Goal: Task Accomplishment & Management: Use online tool/utility

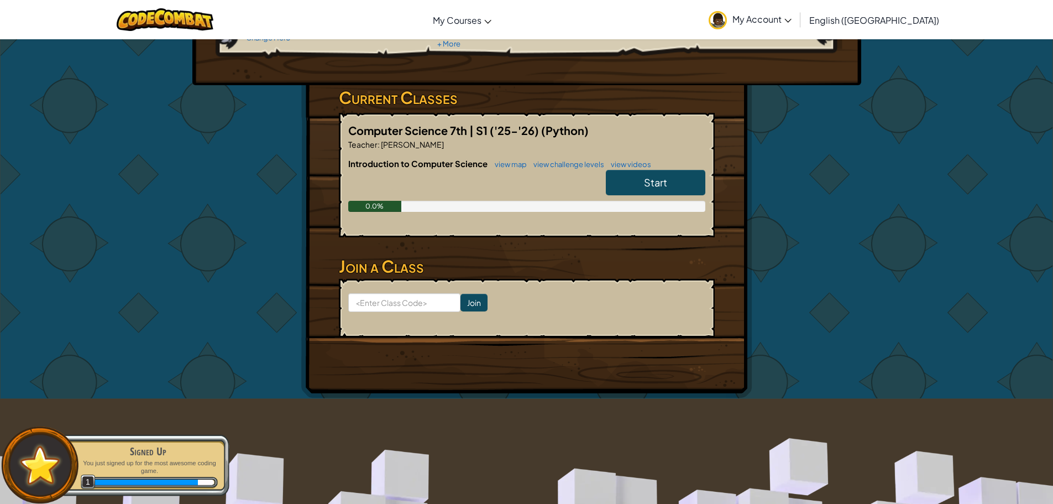
scroll to position [166, 0]
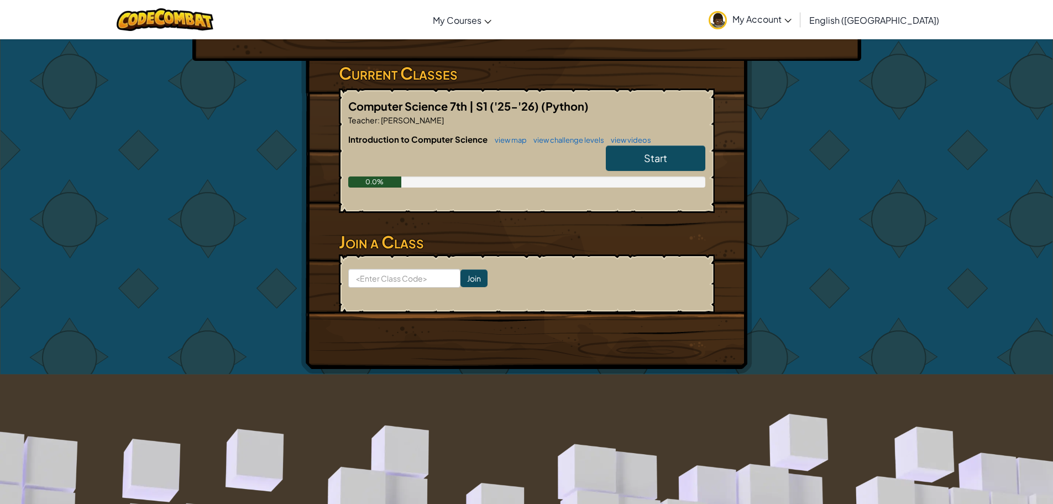
click at [644, 163] on span "Start" at bounding box center [655, 157] width 23 height 13
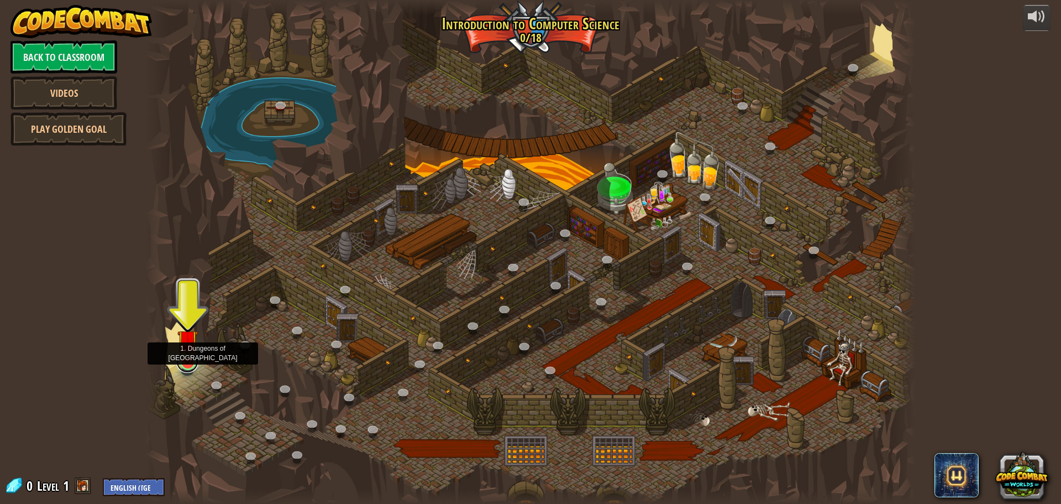
click at [184, 364] on link at bounding box center [187, 361] width 22 height 22
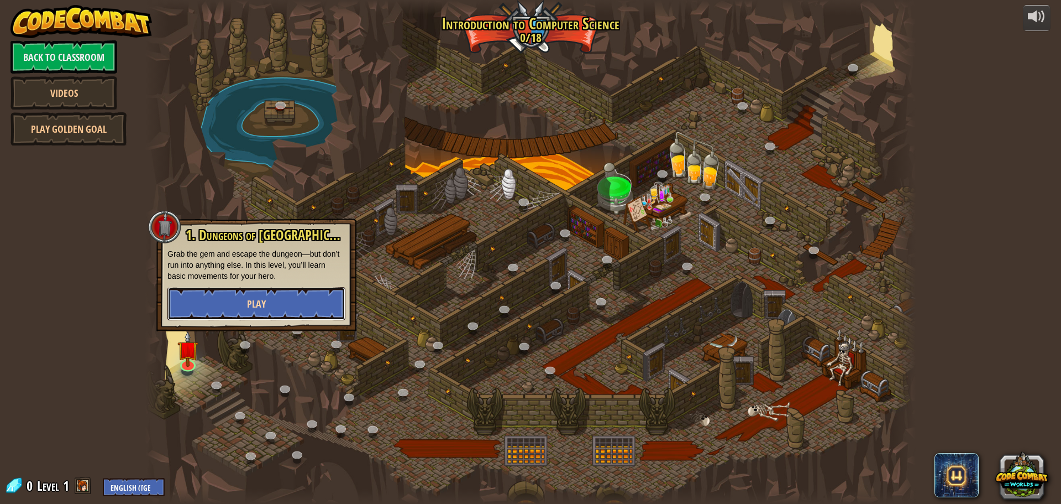
click at [251, 291] on button "Play" at bounding box center [256, 303] width 178 height 33
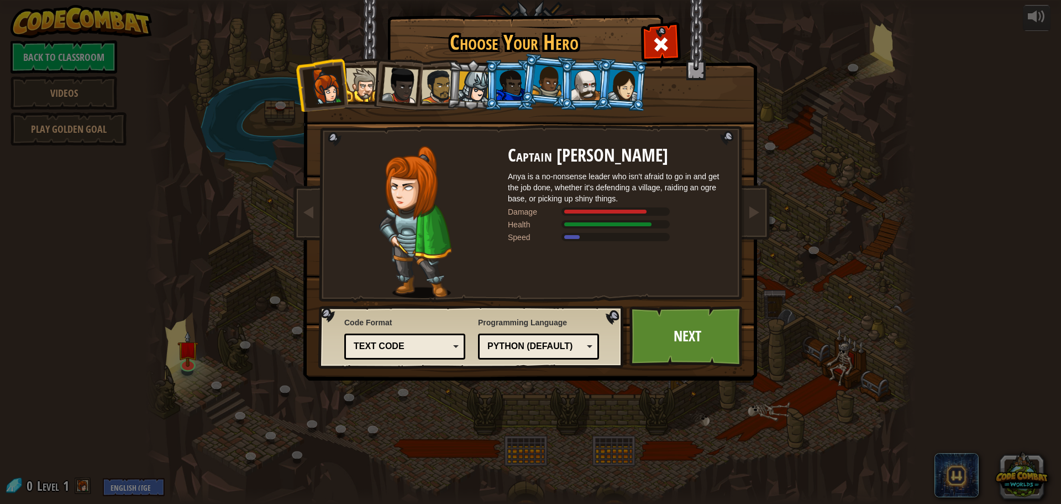
click at [359, 91] on div at bounding box center [363, 85] width 34 height 34
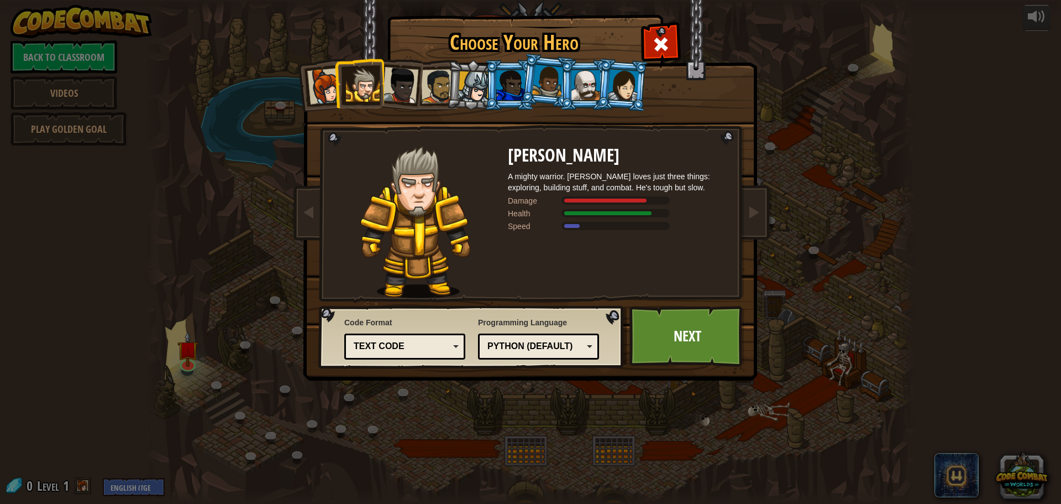
click at [409, 80] on div at bounding box center [400, 85] width 36 height 36
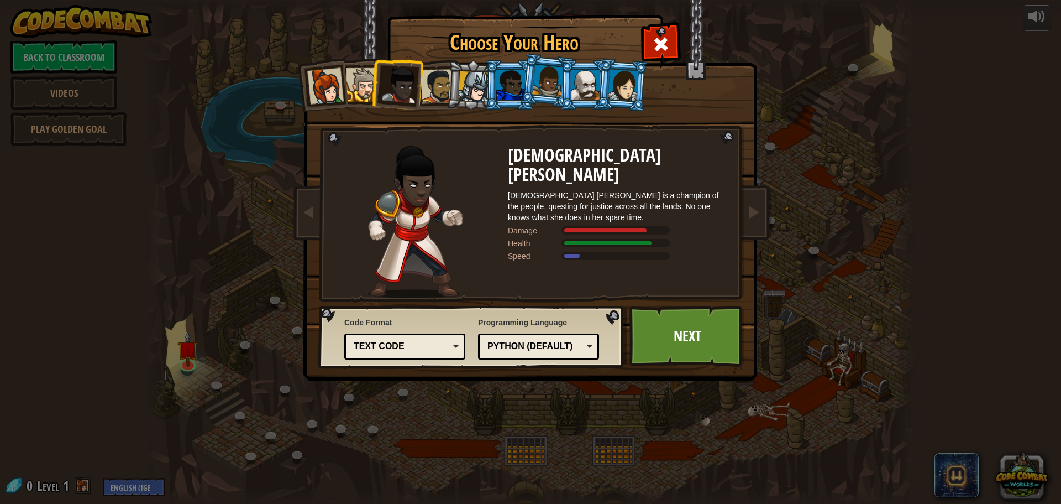
click at [441, 77] on div at bounding box center [438, 86] width 34 height 34
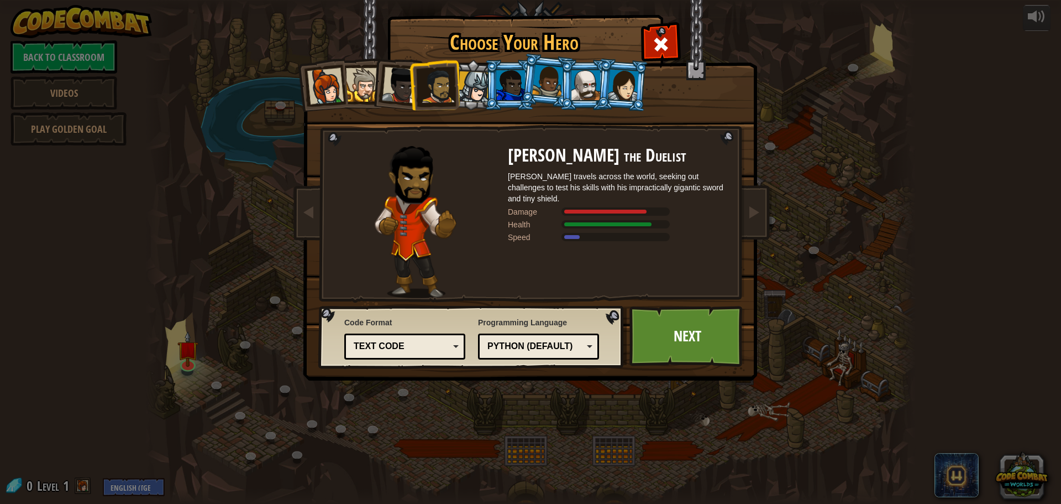
click at [467, 76] on div at bounding box center [474, 87] width 32 height 32
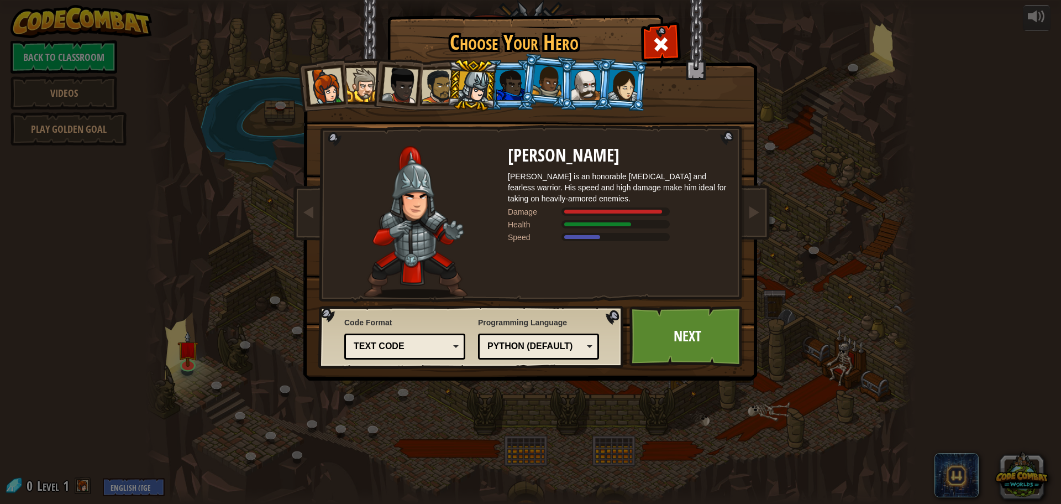
click at [499, 70] on div at bounding box center [510, 85] width 29 height 30
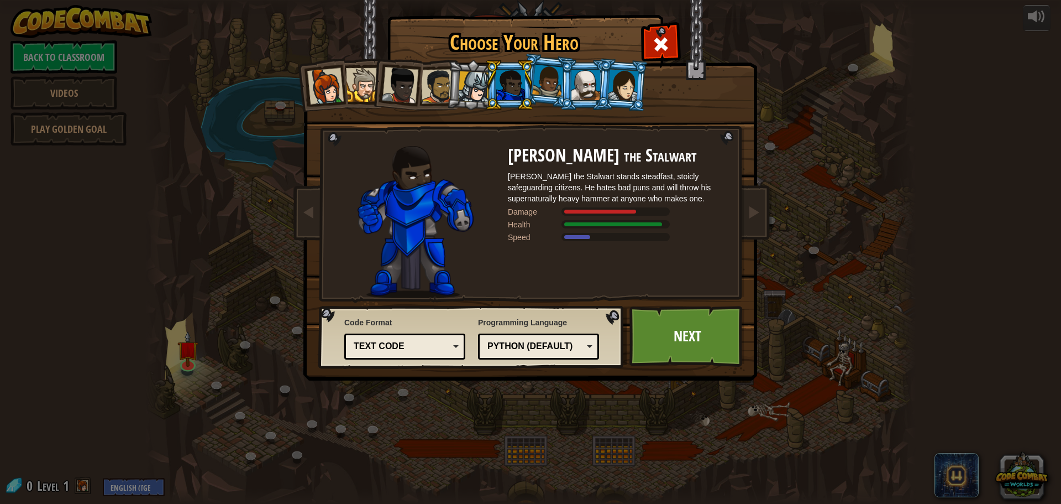
click at [548, 84] on div at bounding box center [548, 81] width 32 height 33
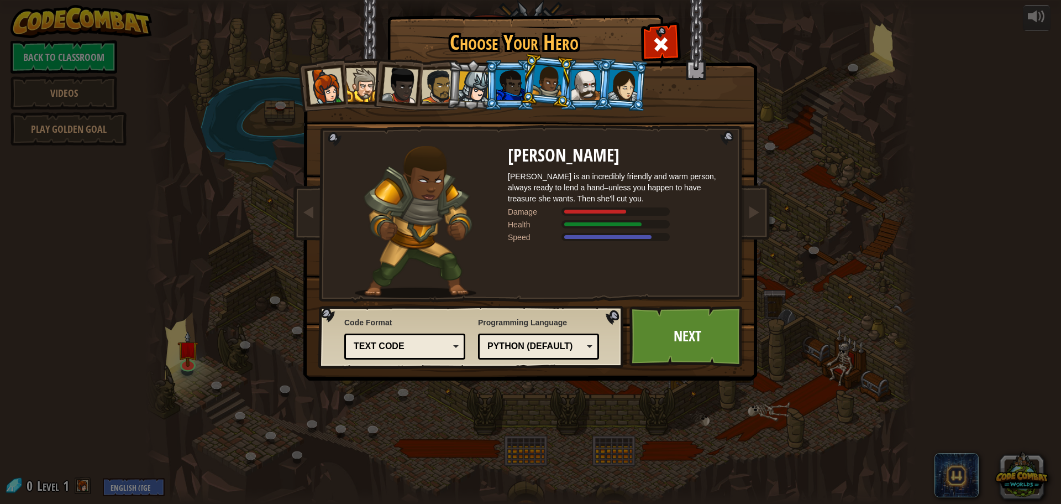
click at [577, 81] on div at bounding box center [586, 85] width 29 height 30
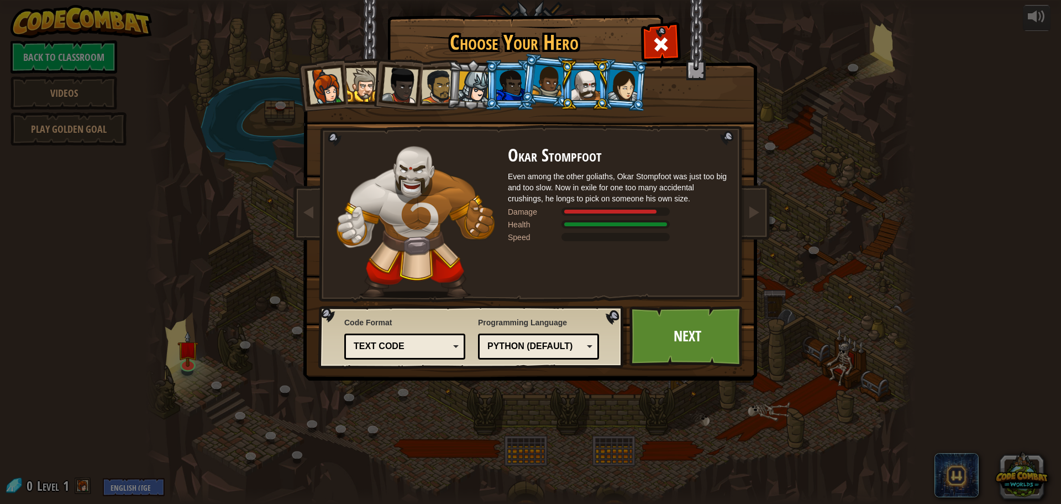
click at [610, 88] on div at bounding box center [623, 85] width 31 height 32
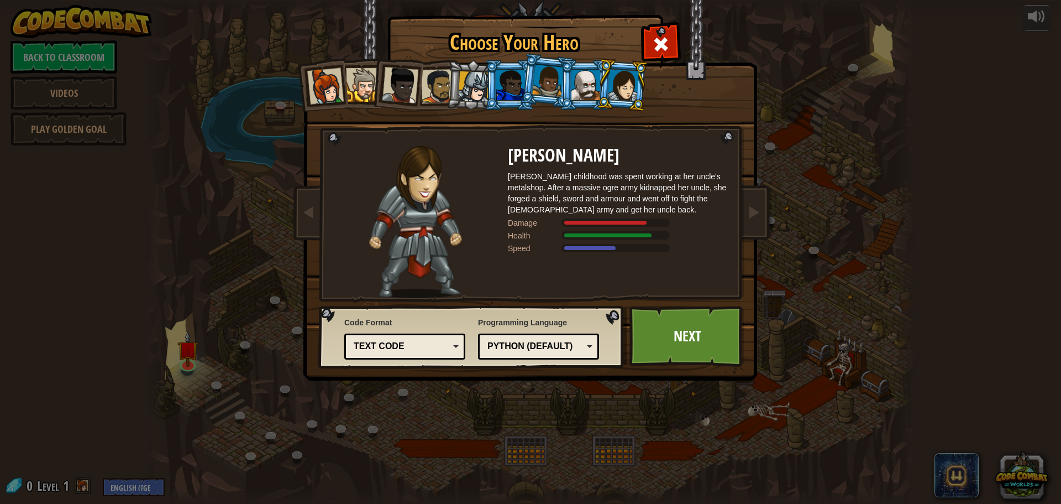
click at [515, 111] on div "Captain [PERSON_NAME] Anya is a no-nonsense leader who isn't afraid to go in an…" at bounding box center [530, 174] width 415 height 241
click at [561, 106] on li at bounding box center [585, 85] width 50 height 50
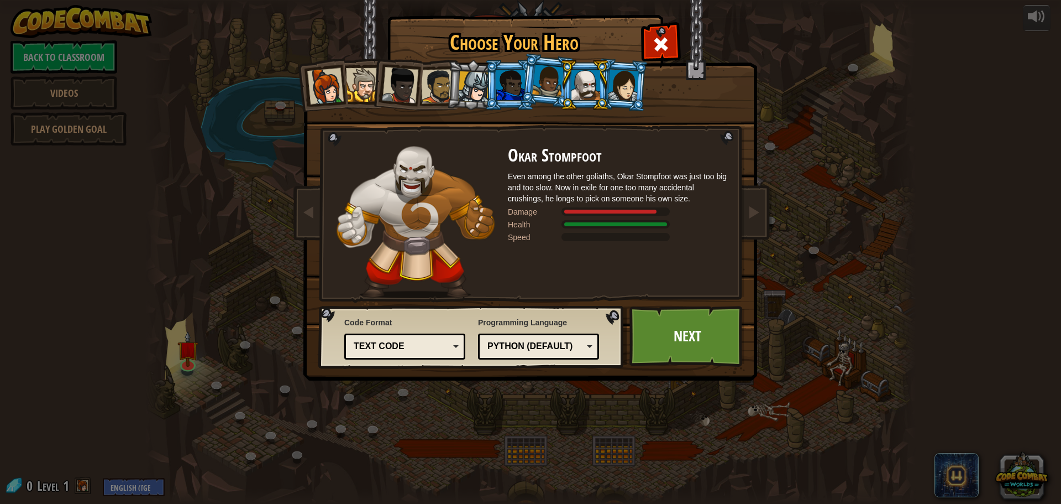
click at [543, 99] on li at bounding box center [547, 80] width 55 height 55
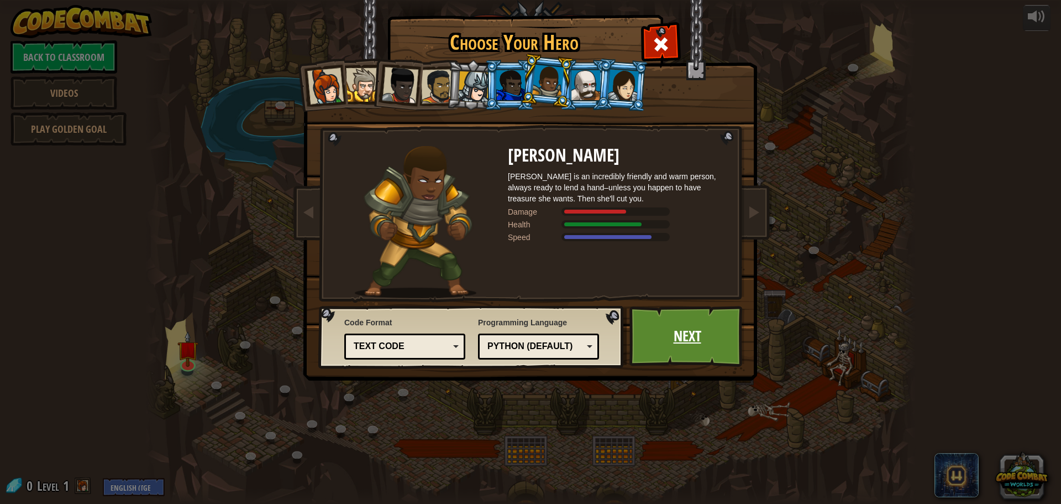
click at [647, 343] on link "Next" at bounding box center [688, 336] width 116 height 61
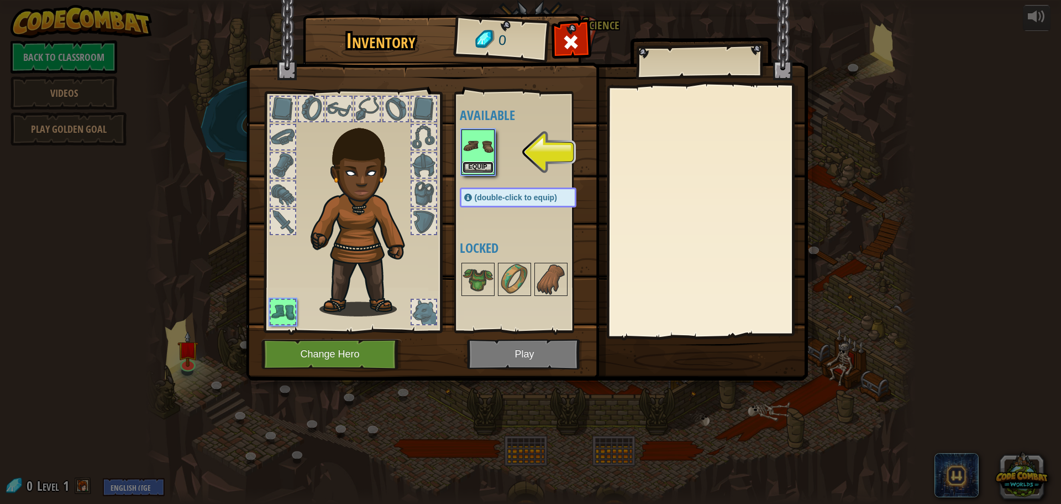
click at [475, 166] on button "Equip" at bounding box center [478, 167] width 31 height 12
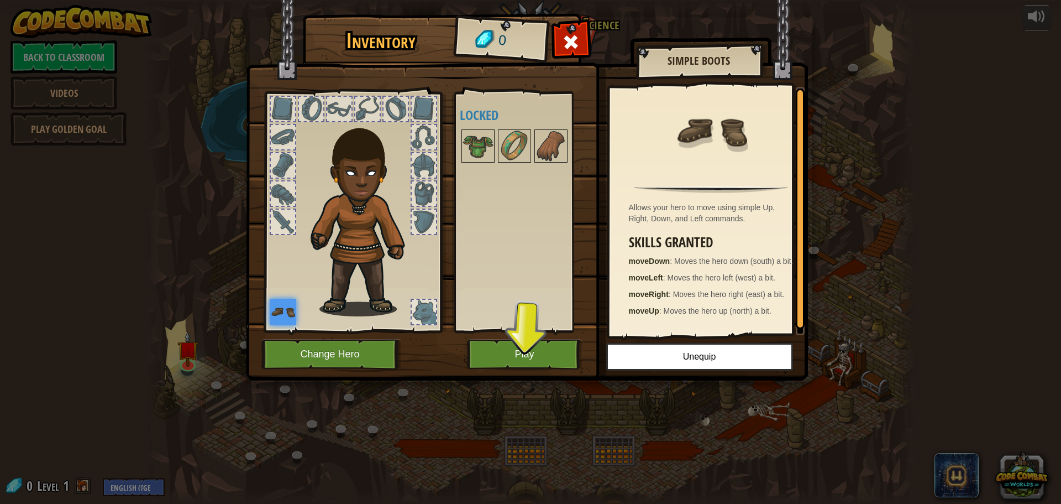
click at [424, 181] on div at bounding box center [424, 193] width 24 height 24
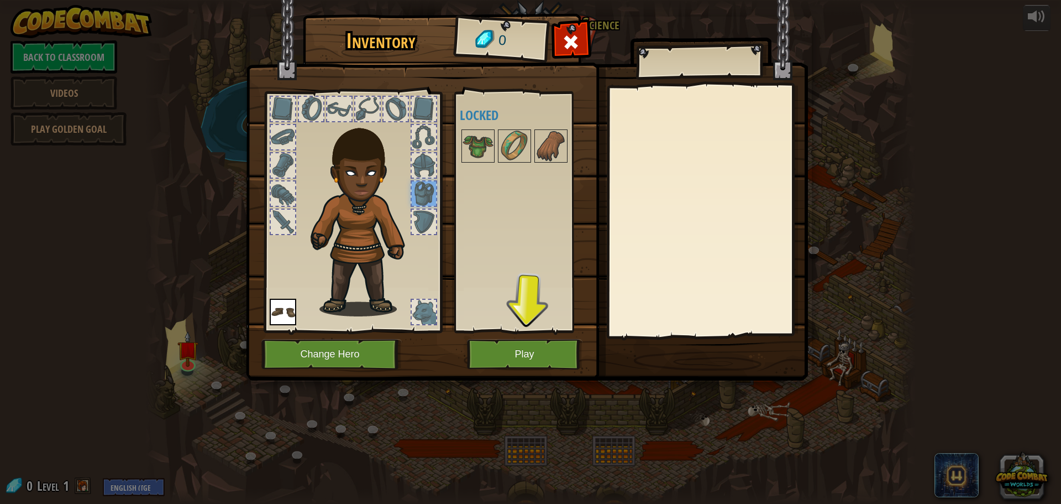
click at [424, 165] on div at bounding box center [424, 165] width 24 height 24
click at [418, 134] on div at bounding box center [424, 137] width 24 height 24
click at [416, 109] on div at bounding box center [424, 109] width 24 height 24
click at [391, 107] on div at bounding box center [396, 109] width 24 height 24
click at [368, 116] on div at bounding box center [367, 109] width 24 height 24
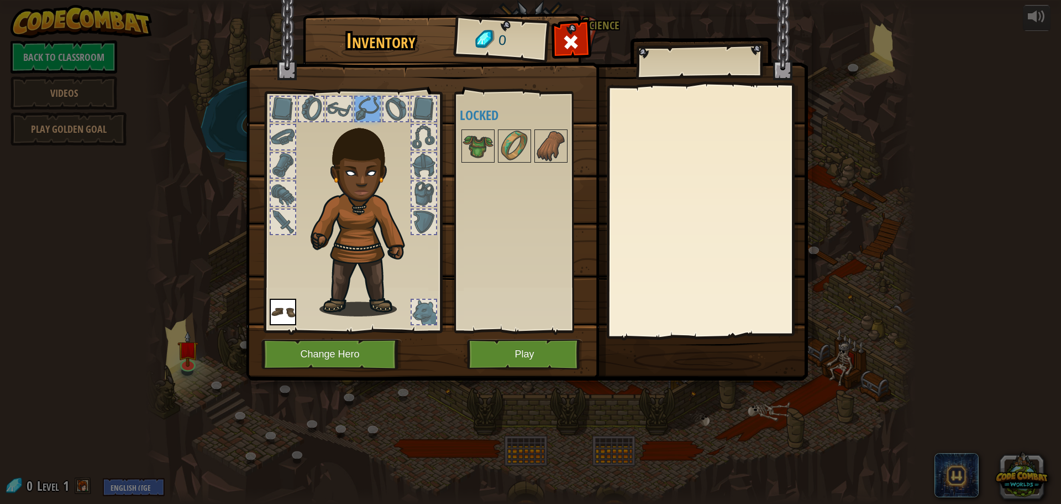
click at [337, 108] on div at bounding box center [339, 109] width 24 height 24
click at [300, 116] on div at bounding box center [311, 109] width 24 height 24
drag, startPoint x: 274, startPoint y: 113, endPoint x: 293, endPoint y: 151, distance: 43.0
click at [274, 114] on div at bounding box center [283, 109] width 24 height 24
click at [289, 141] on div at bounding box center [283, 137] width 24 height 24
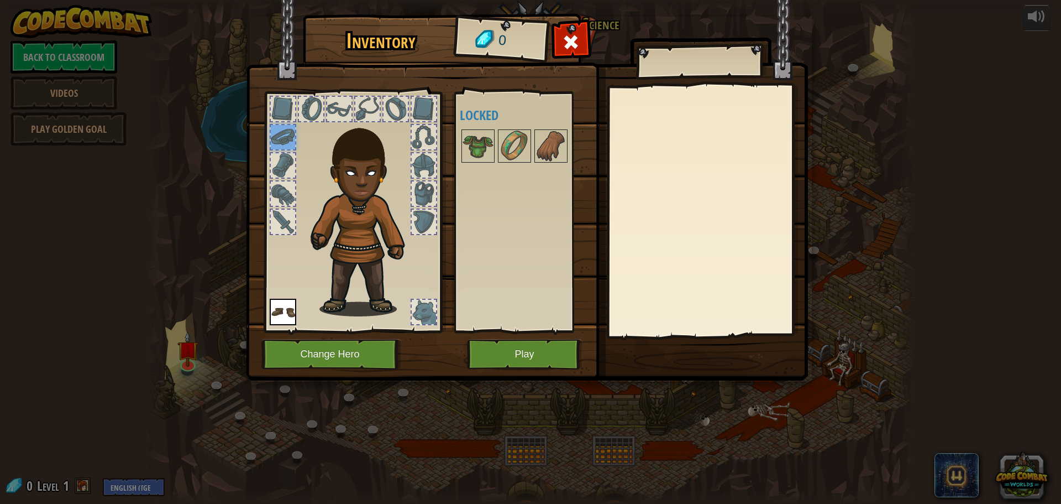
click at [290, 172] on div at bounding box center [283, 165] width 24 height 24
click at [276, 200] on div at bounding box center [283, 193] width 24 height 24
click at [284, 229] on div at bounding box center [283, 221] width 24 height 24
click at [536, 354] on button "Play" at bounding box center [525, 354] width 116 height 30
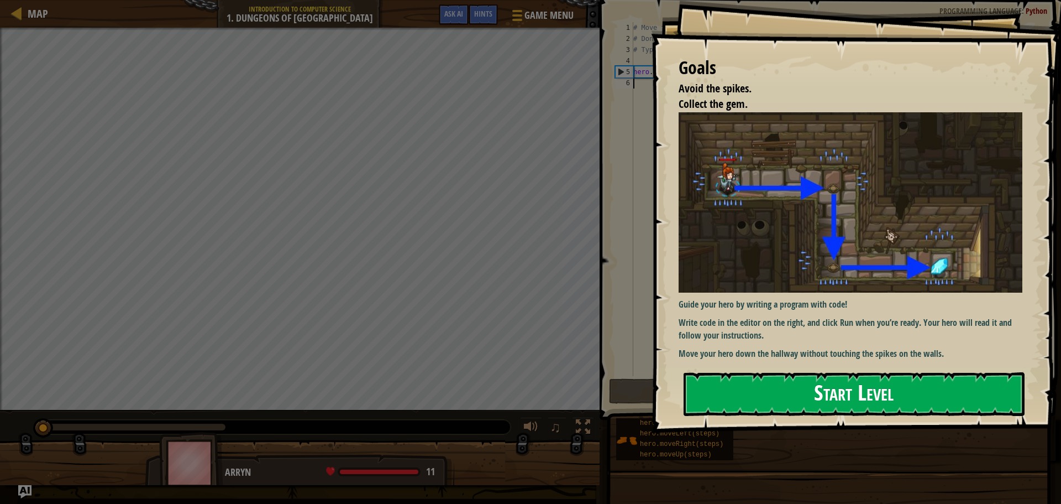
click at [716, 385] on button "Start Level" at bounding box center [854, 394] width 341 height 44
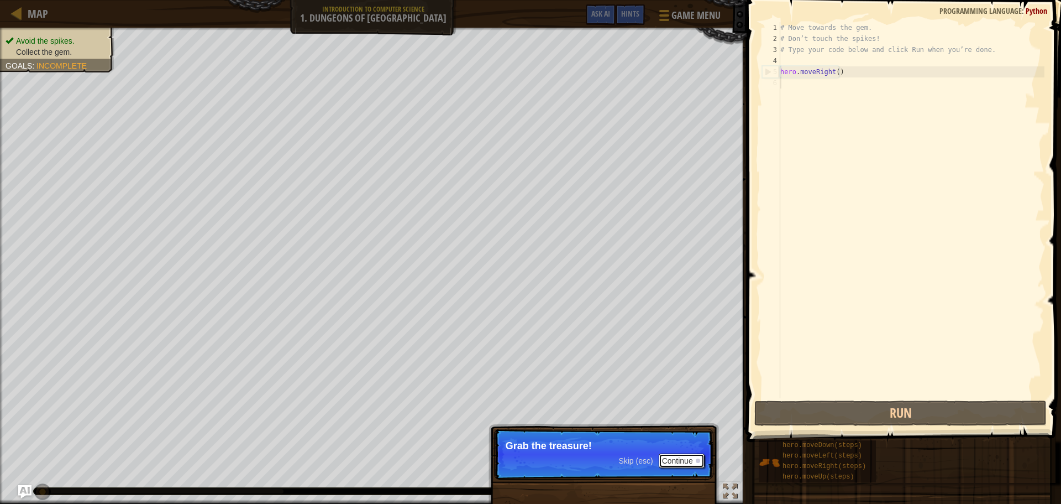
click at [680, 455] on button "Continue" at bounding box center [682, 460] width 46 height 14
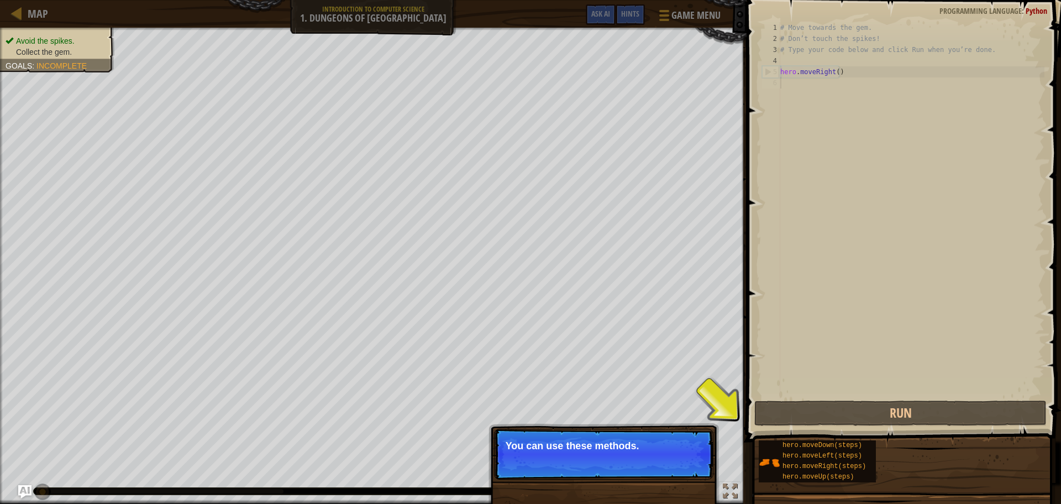
click at [680, 442] on p "You can use these methods." at bounding box center [604, 445] width 196 height 11
click at [675, 446] on p "You can use these methods." at bounding box center [604, 445] width 196 height 11
click at [678, 455] on button "Continue" at bounding box center [682, 460] width 46 height 14
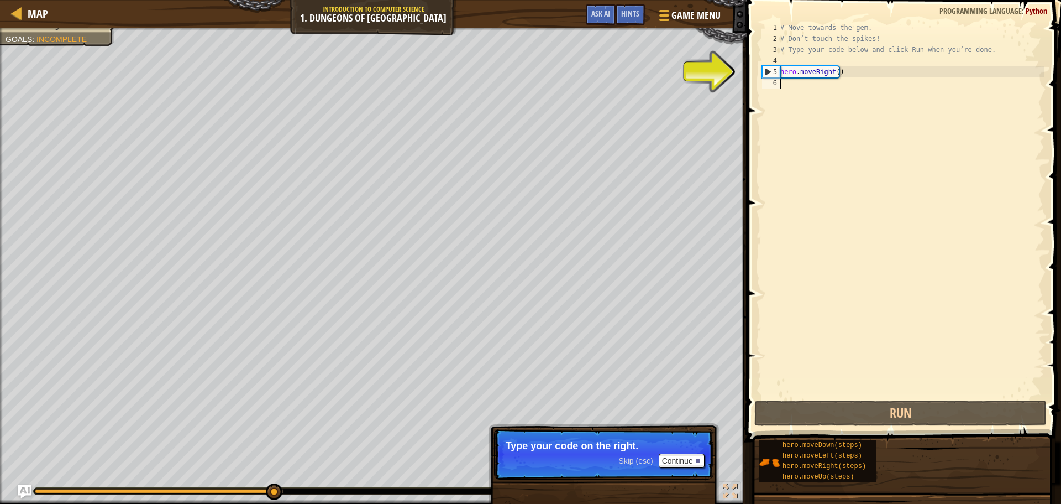
click at [767, 72] on div "5" at bounding box center [772, 71] width 18 height 11
type textarea "hero.moveDown(steps)"
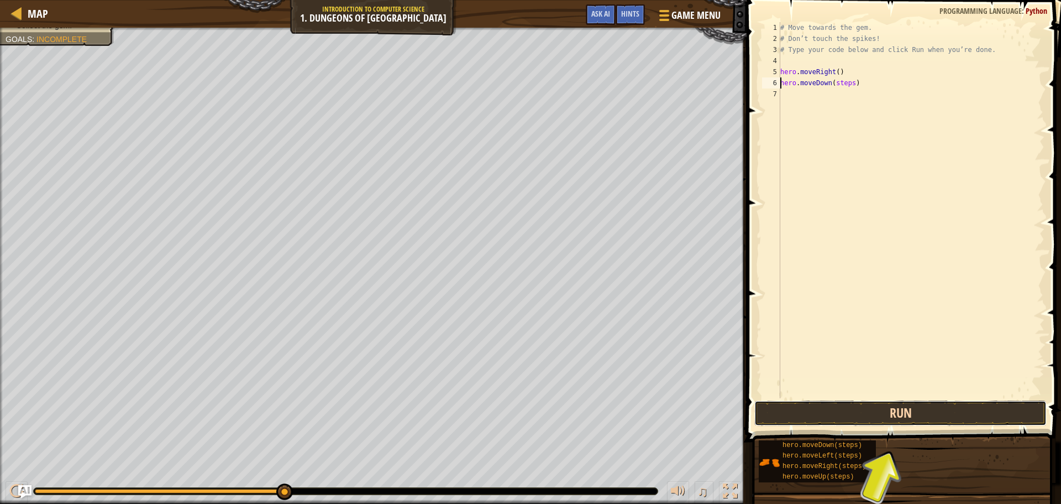
click at [836, 418] on button "Run" at bounding box center [900, 412] width 292 height 25
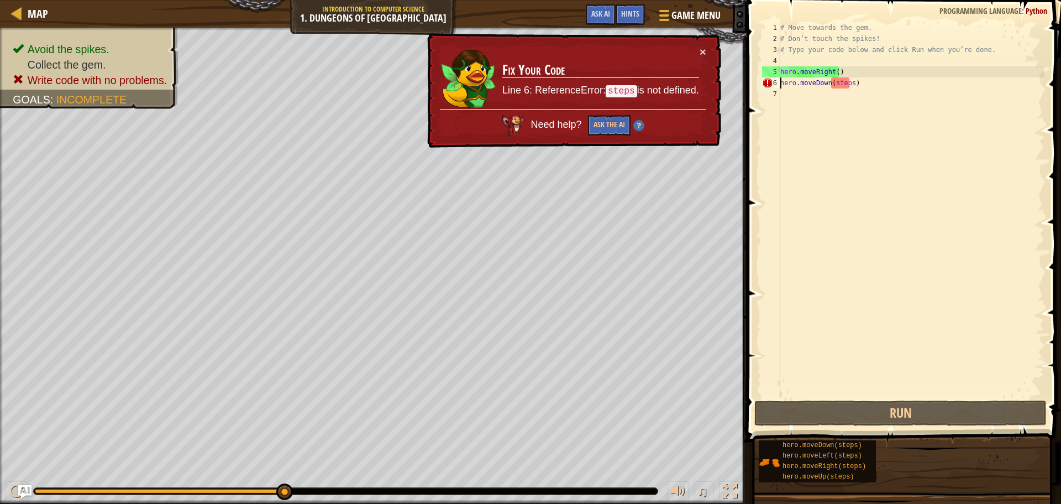
click at [845, 90] on div "# Move towards the gem. # Don’t touch the spikes! # Type your code below and cl…" at bounding box center [911, 221] width 266 height 398
click at [848, 83] on div "# Move towards the gem. # Don’t touch the spikes! # Type your code below and cl…" at bounding box center [911, 221] width 266 height 398
click at [764, 87] on div "6" at bounding box center [771, 82] width 18 height 11
click at [847, 82] on div "# Move towards the gem. # Don’t touch the spikes! # Type your code below and cl…" at bounding box center [911, 221] width 266 height 398
drag, startPoint x: 865, startPoint y: 83, endPoint x: 872, endPoint y: 129, distance: 47.0
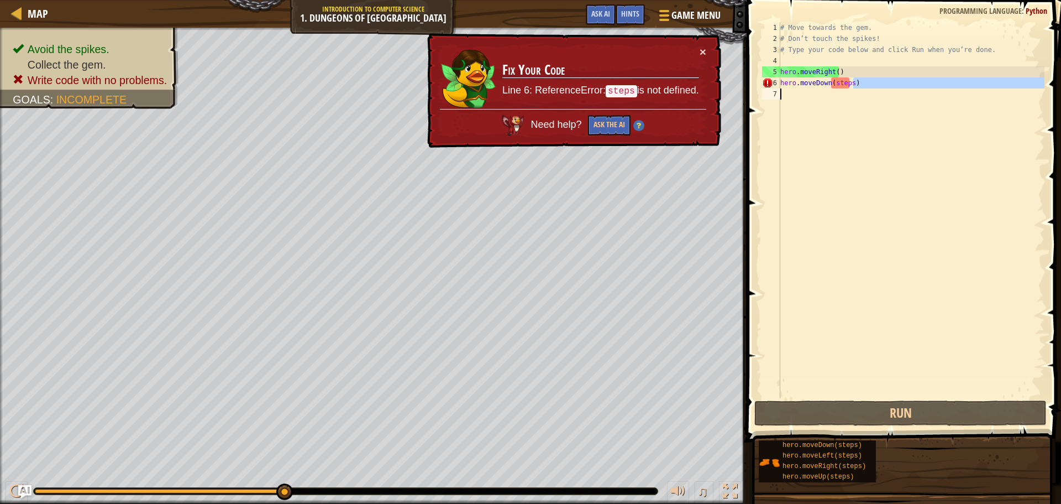
click at [872, 129] on div "# Move towards the gem. # Don’t touch the spikes! # Type your code below and cl…" at bounding box center [911, 221] width 266 height 398
type textarea "hero.moveDown(steps)"
click at [853, 92] on div "# Move towards the gem. # Don’t touch the spikes! # Type your code below and cl…" at bounding box center [911, 210] width 266 height 376
drag, startPoint x: 858, startPoint y: 87, endPoint x: 766, endPoint y: 96, distance: 92.7
click at [766, 96] on div "1 2 3 4 5 6 7 # Move towards the gem. # Don’t touch the spikes! # Type your cod…" at bounding box center [902, 210] width 285 height 376
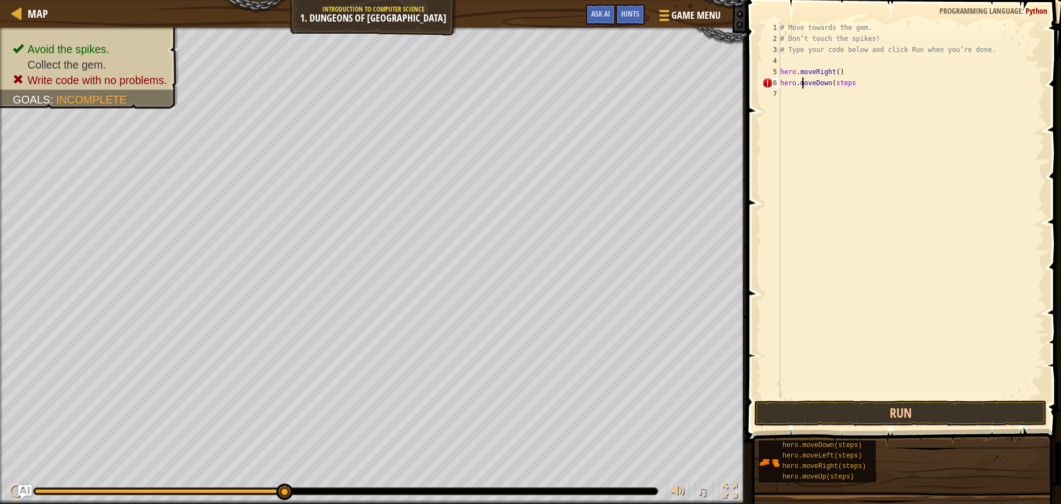
drag, startPoint x: 803, startPoint y: 80, endPoint x: 799, endPoint y: 85, distance: 6.3
drag, startPoint x: 799, startPoint y: 85, endPoint x: 784, endPoint y: 71, distance: 20.3
click at [784, 71] on div "# Move towards the gem. # Don’t touch the spikes! # Type your code below and cl…" at bounding box center [911, 221] width 266 height 398
click at [782, 76] on div "# Move towards the gem. # Don’t touch the spikes! # Type your code below and cl…" at bounding box center [911, 221] width 266 height 398
click at [782, 83] on div "# Move towards the gem. # Don’t touch the spikes! # Type your code below and cl…" at bounding box center [911, 210] width 266 height 376
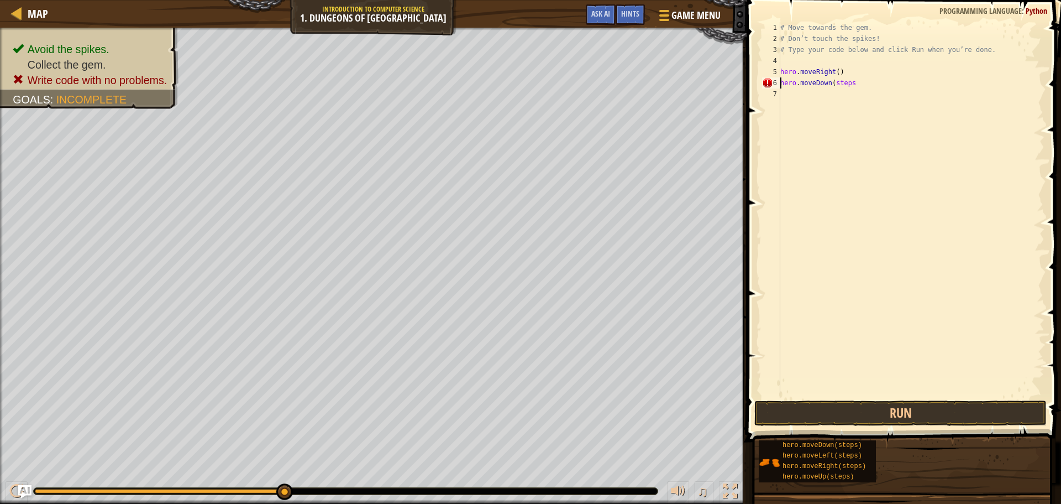
click at [777, 83] on div "6" at bounding box center [771, 82] width 18 height 11
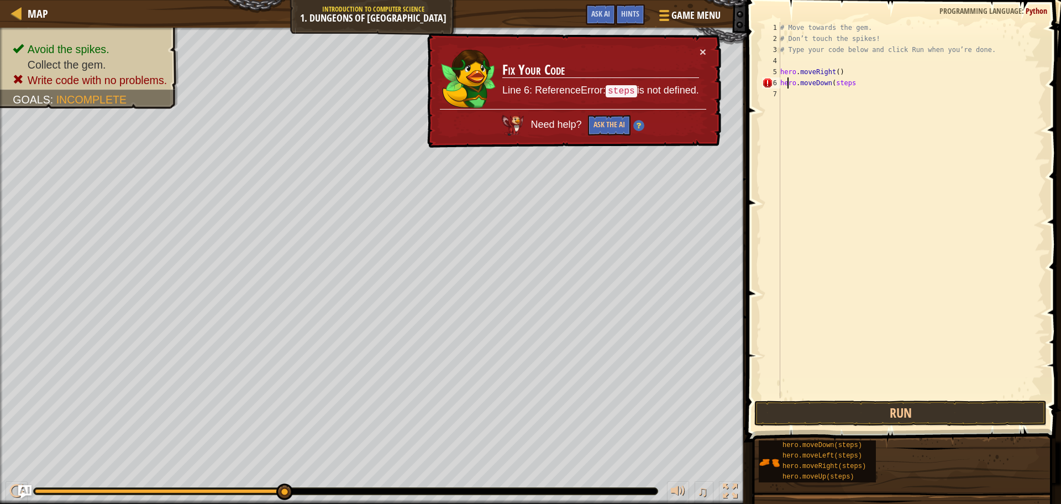
click at [787, 85] on div "# Move towards the gem. # Don’t touch the spikes! # Type your code below and cl…" at bounding box center [911, 221] width 266 height 398
click at [774, 84] on div "6" at bounding box center [771, 82] width 18 height 11
click at [778, 80] on div "6" at bounding box center [771, 82] width 18 height 11
click at [782, 85] on div "# Move towards the gem. # Don’t touch the spikes! # Type your code below and cl…" at bounding box center [911, 221] width 266 height 398
click at [782, 84] on div "hero.moveDown(steps 1 2 3 4 5 6 7 # Move towards the gem. # Don’t touch the spi…" at bounding box center [902, 210] width 285 height 376
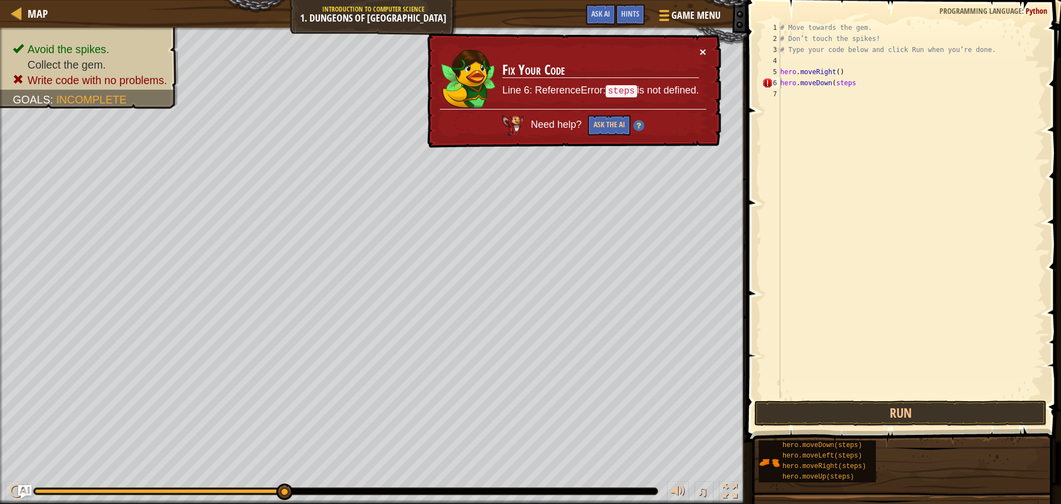
drag, startPoint x: 782, startPoint y: 84, endPoint x: 703, endPoint y: 49, distance: 86.6
click at [703, 49] on div "× Fix Your Code Line 6: ReferenceError: steps is not defined. Need help? Ask th…" at bounding box center [573, 90] width 296 height 115
click at [706, 54] on button "×" at bounding box center [703, 52] width 7 height 12
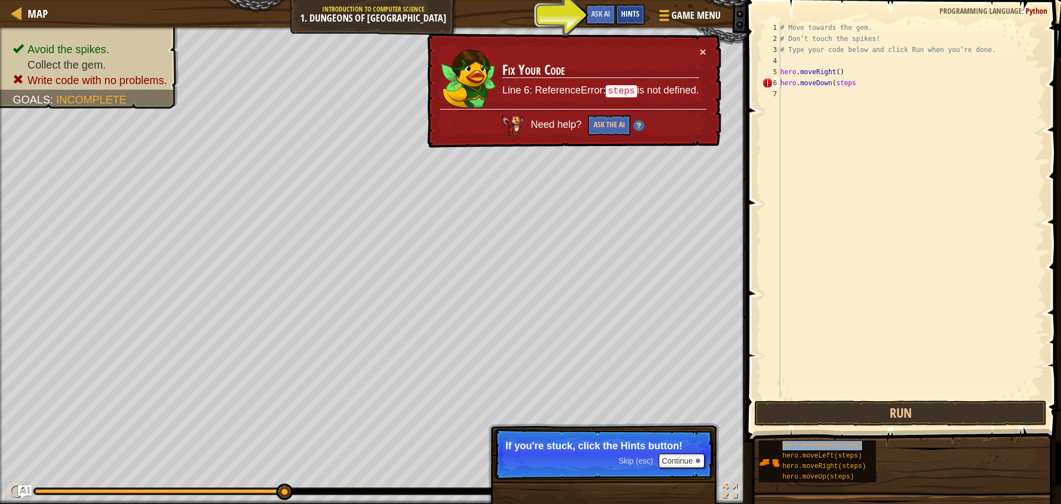
click at [628, 13] on span "Hints" at bounding box center [630, 13] width 18 height 11
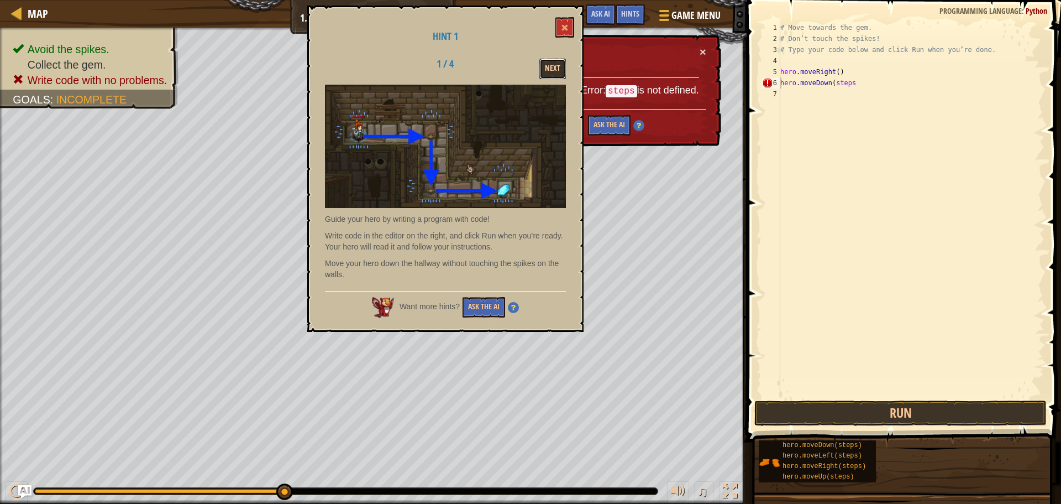
click at [558, 74] on button "Next" at bounding box center [552, 69] width 27 height 20
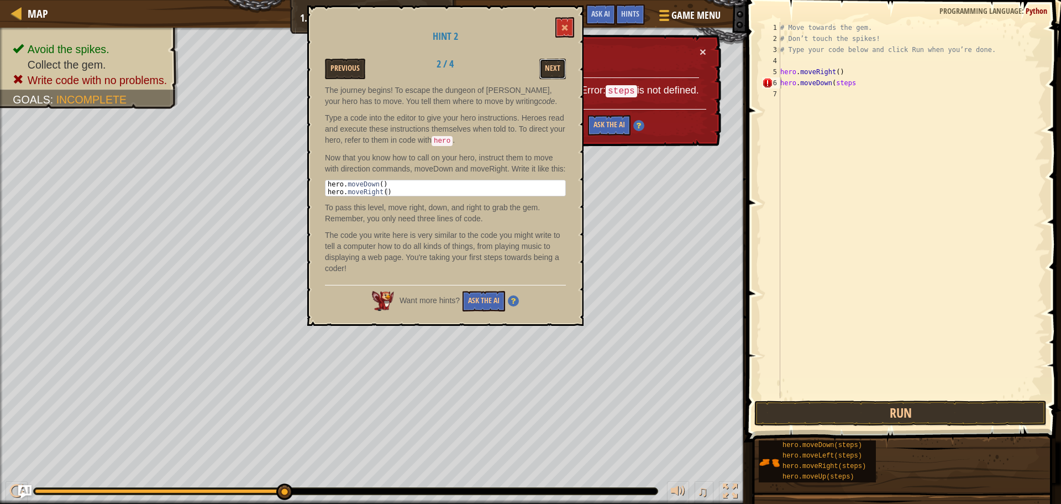
click at [558, 74] on button "Next" at bounding box center [552, 69] width 27 height 20
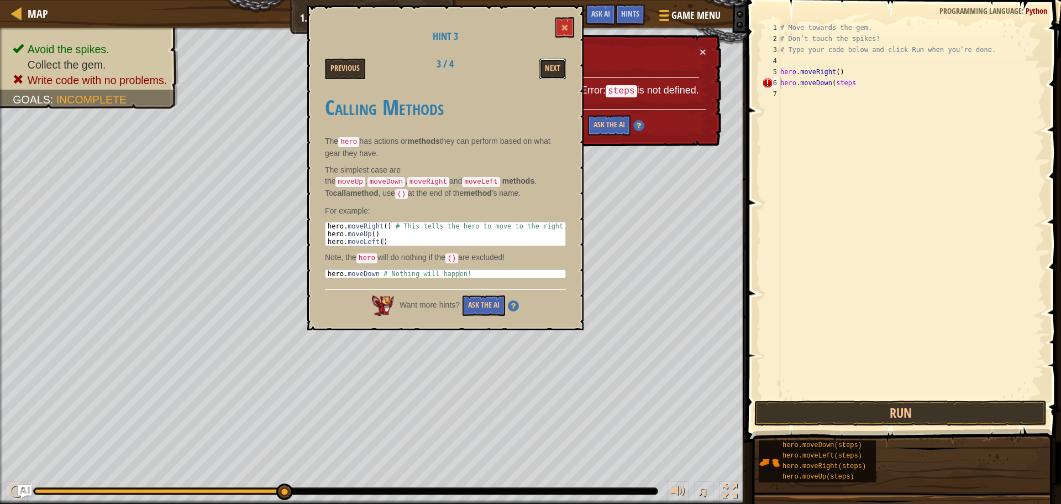
click at [558, 74] on button "Next" at bounding box center [552, 69] width 27 height 20
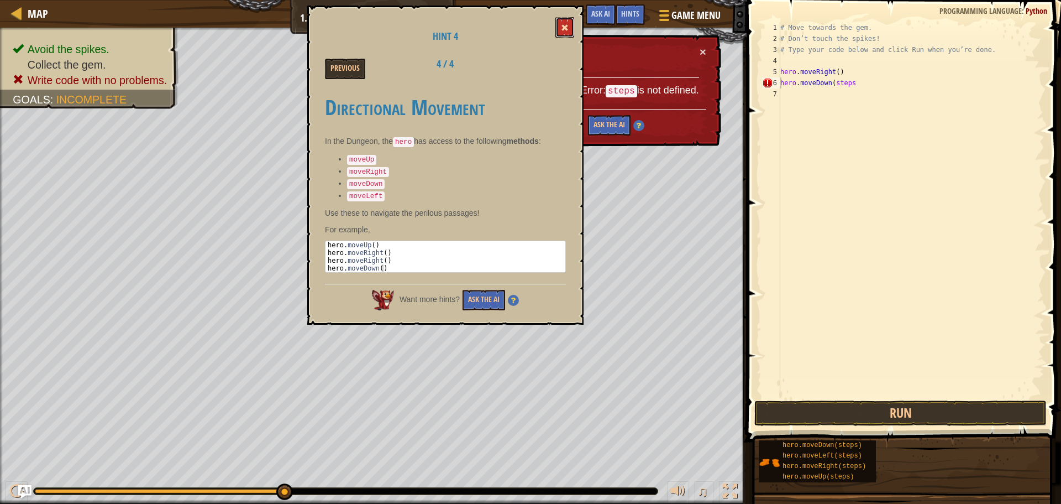
click at [567, 17] on button at bounding box center [564, 27] width 19 height 20
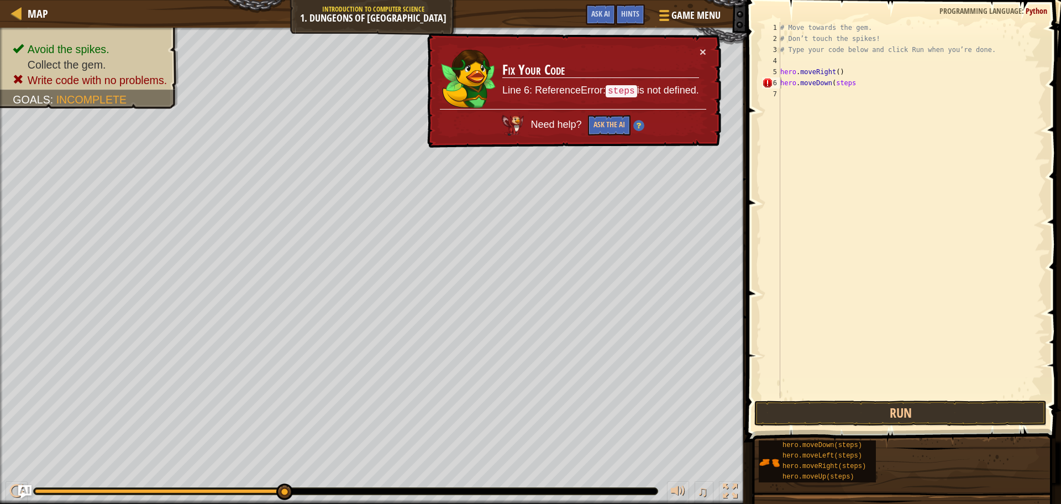
click at [709, 45] on div "× Fix Your Code Line 6: ReferenceError: steps is not defined. Need help? Ask th…" at bounding box center [573, 91] width 298 height 120
click at [709, 50] on div "× Fix Your Code Line 6: ReferenceError: steps is not defined. Need help? Ask th…" at bounding box center [572, 90] width 297 height 117
click at [698, 48] on td "Fix Your Code Line 6: ReferenceError: steps is not defined." at bounding box center [601, 77] width 198 height 63
click at [703, 51] on button "×" at bounding box center [703, 54] width 7 height 12
click at [848, 81] on div "# Move towards the gem. # Don’t touch the spikes! # Type your code below and cl…" at bounding box center [911, 221] width 266 height 398
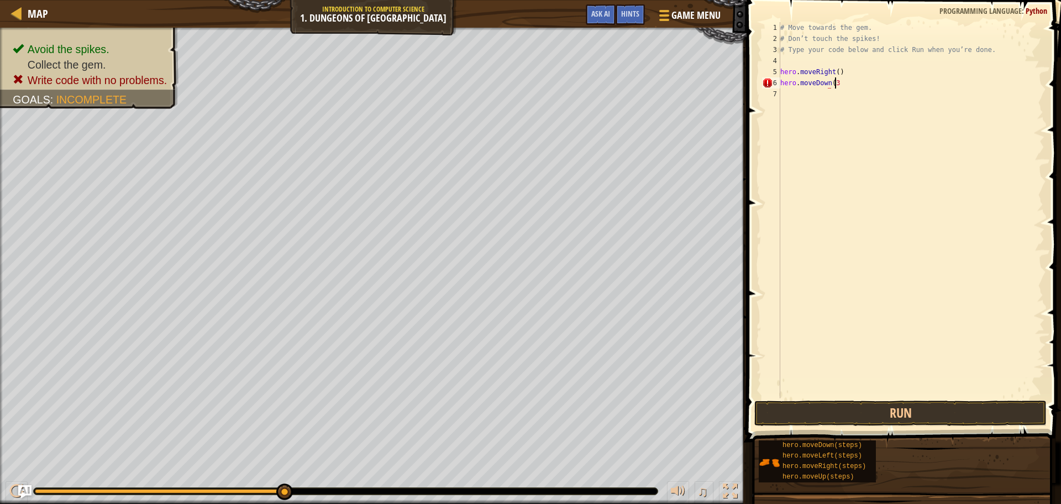
scroll to position [5, 4]
click at [834, 74] on div "# Move towards the gem. # Don’t touch the spikes! # Type your code below and cl…" at bounding box center [911, 221] width 266 height 398
type textarea "hero.moveRight()"
drag, startPoint x: 834, startPoint y: 74, endPoint x: 768, endPoint y: 95, distance: 69.6
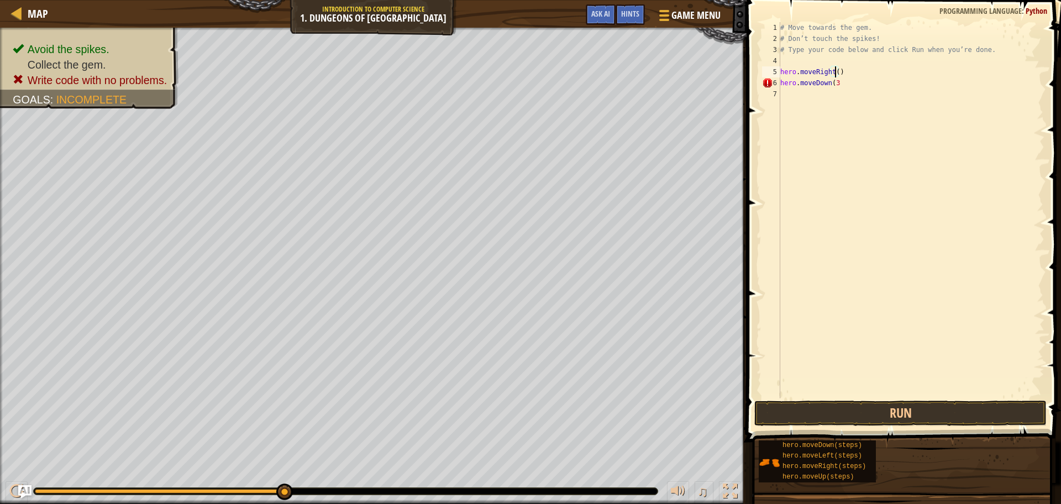
click at [768, 95] on div "7" at bounding box center [771, 93] width 18 height 11
click at [830, 78] on div "# Move towards the gem. # Don’t touch the spikes! # Type your code below and cl…" at bounding box center [911, 221] width 266 height 398
click at [834, 80] on div "# Move towards the gem. # Don’t touch the spikes! # Type your code below and cl…" at bounding box center [911, 221] width 266 height 398
type textarea "h"
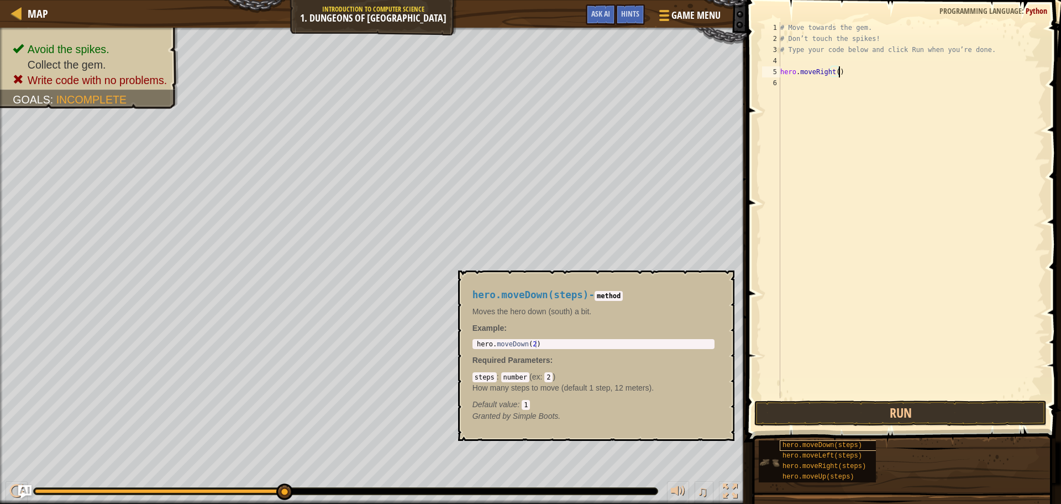
type textarea "hero.moveRight()"
click at [814, 446] on span "hero.moveDown(steps)" at bounding box center [823, 445] width 80 height 8
type textarea "hero.moveDown(2)"
click at [529, 345] on div "hero . moveDown ( 2 )" at bounding box center [594, 351] width 238 height 23
click at [552, 375] on div "steps : number ( ex : 2 ) How many steps to move (default 1 step, 12 meters). D…" at bounding box center [594, 390] width 242 height 39
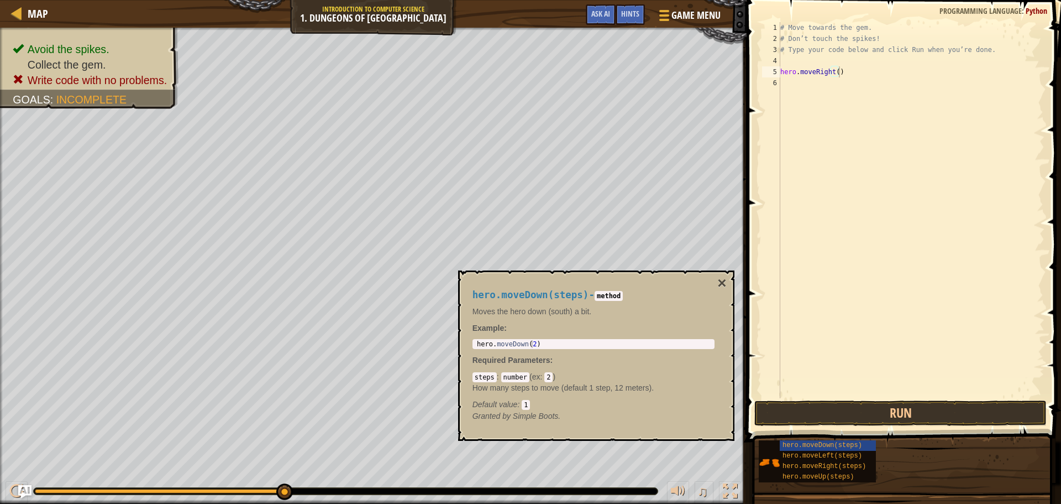
click at [549, 379] on code "2" at bounding box center [548, 377] width 8 height 10
click at [547, 375] on code "2" at bounding box center [548, 377] width 8 height 10
click at [530, 341] on div "hero . moveDown ( 2 )" at bounding box center [594, 351] width 238 height 23
click at [536, 340] on div "hero . moveDown ( 2 )" at bounding box center [594, 351] width 238 height 23
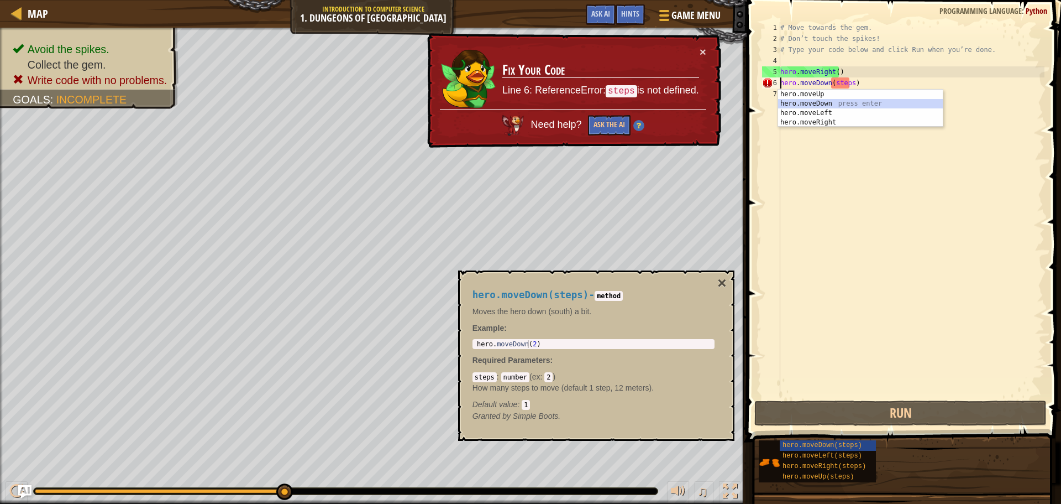
click at [826, 104] on div "hero.moveUp press enter hero.moveDown press enter hero.moveLeft press enter her…" at bounding box center [860, 118] width 165 height 56
type textarea "hero.moveDown().moveDown(steps)"
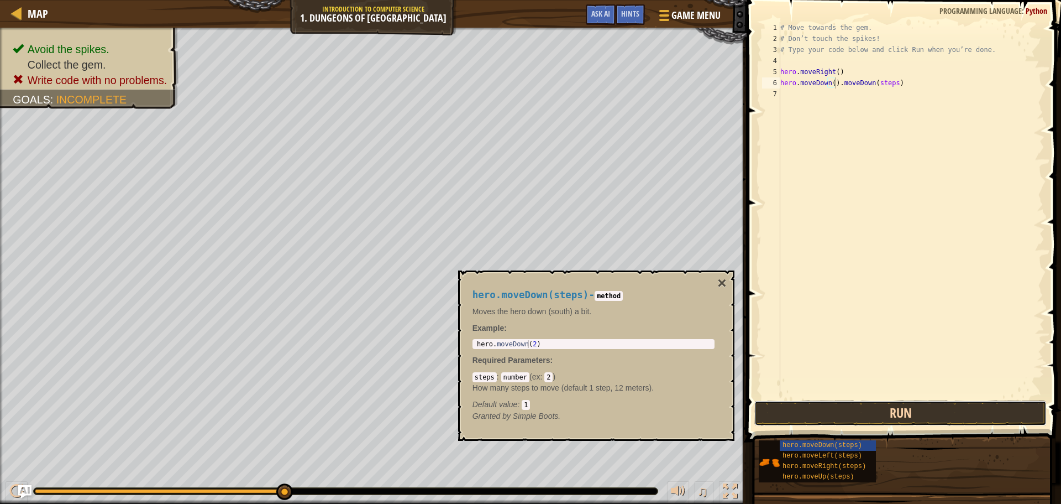
click at [840, 408] on button "Run" at bounding box center [900, 412] width 292 height 25
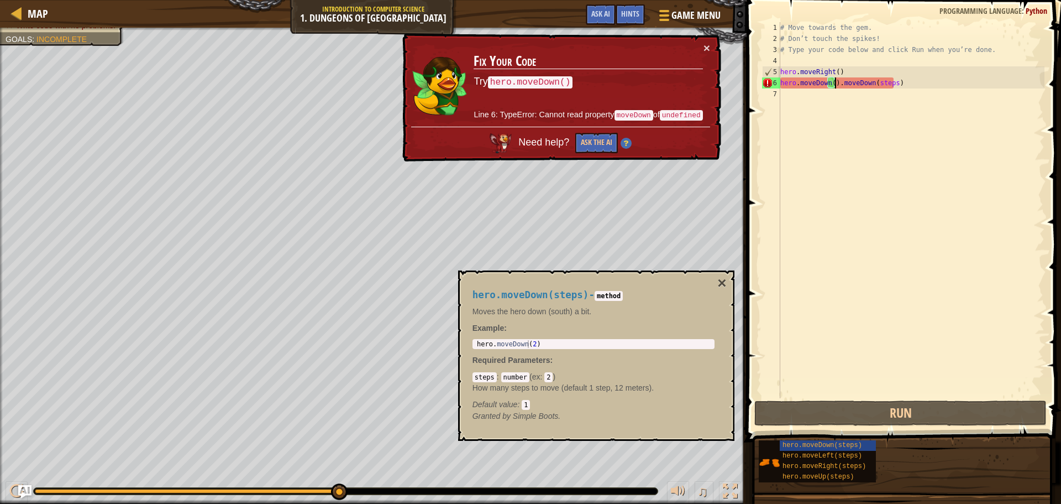
click at [836, 85] on div "# Move towards the gem. # Don’t touch the spikes! # Type your code below and cl…" at bounding box center [911, 221] width 266 height 398
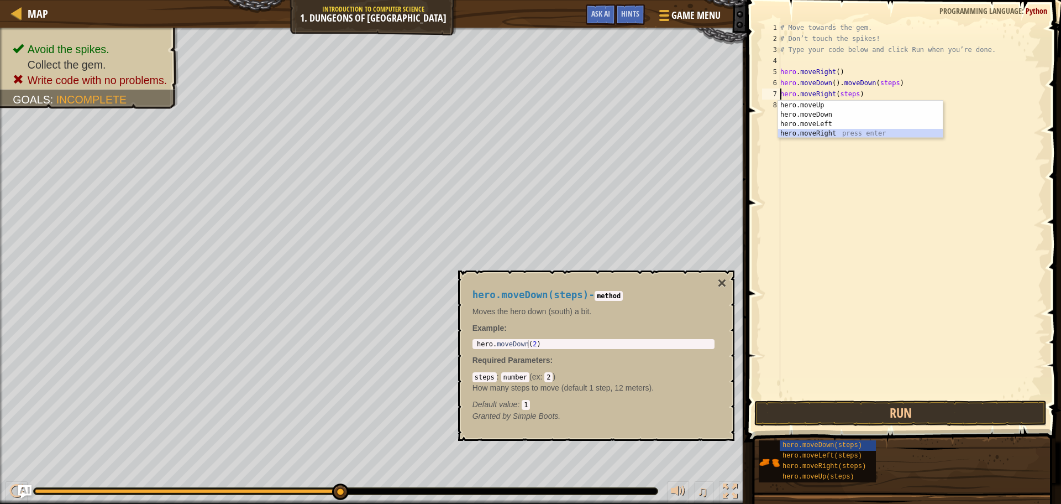
click at [814, 135] on div "hero.moveUp press enter hero.moveDown press enter hero.moveLeft press enter her…" at bounding box center [860, 129] width 165 height 56
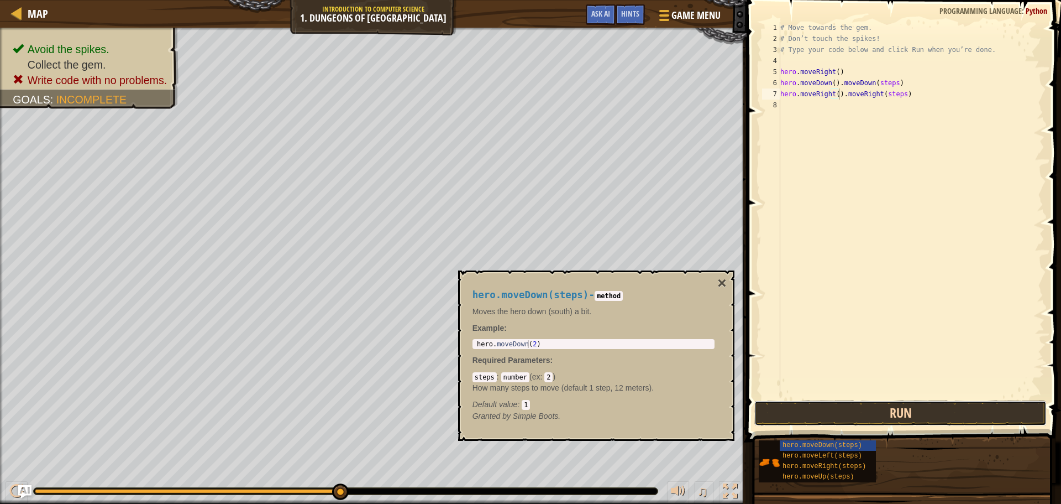
click at [815, 417] on button "Run" at bounding box center [900, 412] width 292 height 25
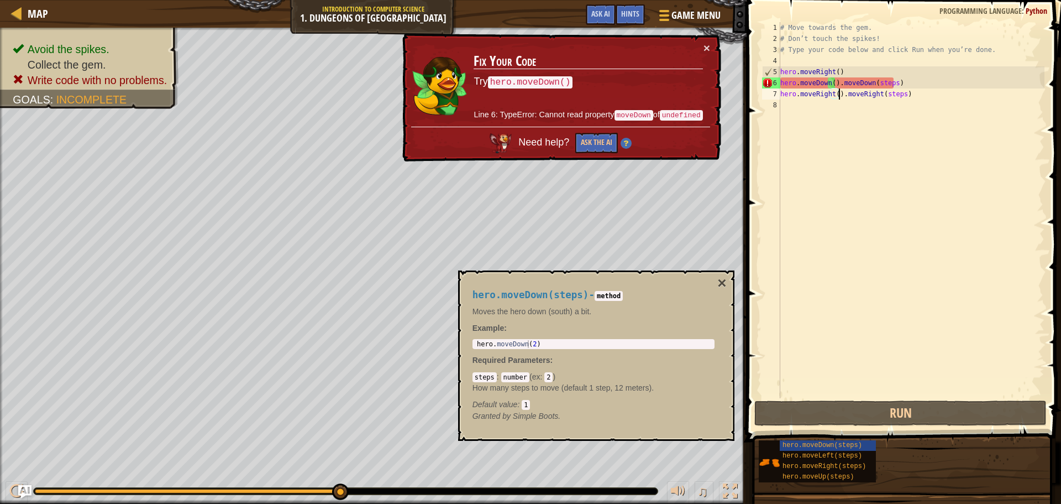
click at [837, 95] on div "# Move towards the gem. # Don’t touch the spikes! # Type your code below and cl…" at bounding box center [911, 221] width 266 height 398
drag, startPoint x: 909, startPoint y: 93, endPoint x: 927, endPoint y: 73, distance: 27.4
click at [927, 73] on div "# Move towards the gem. # Don’t touch the spikes! # Type your code below and cl…" at bounding box center [911, 221] width 266 height 398
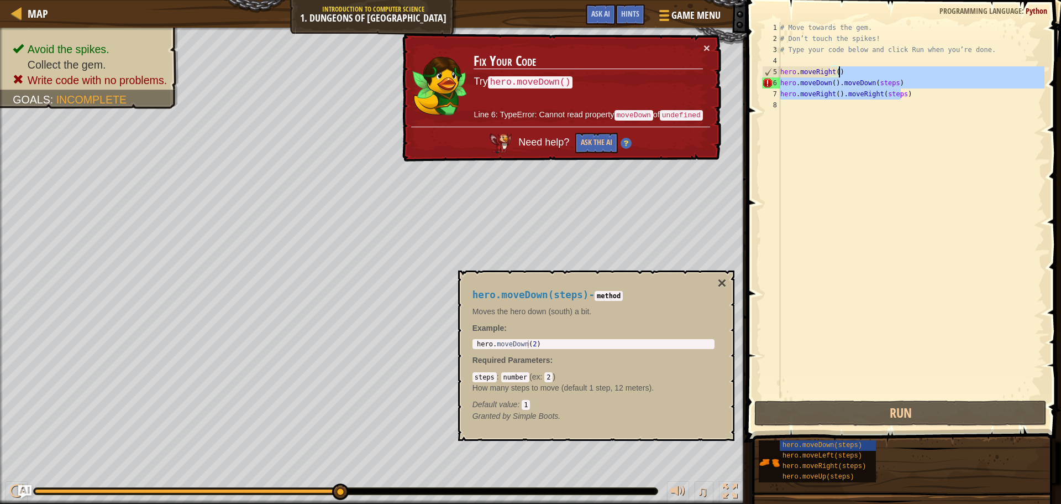
click at [915, 89] on div "# Move towards the gem. # Don’t touch the spikes! # Type your code below and cl…" at bounding box center [911, 210] width 266 height 376
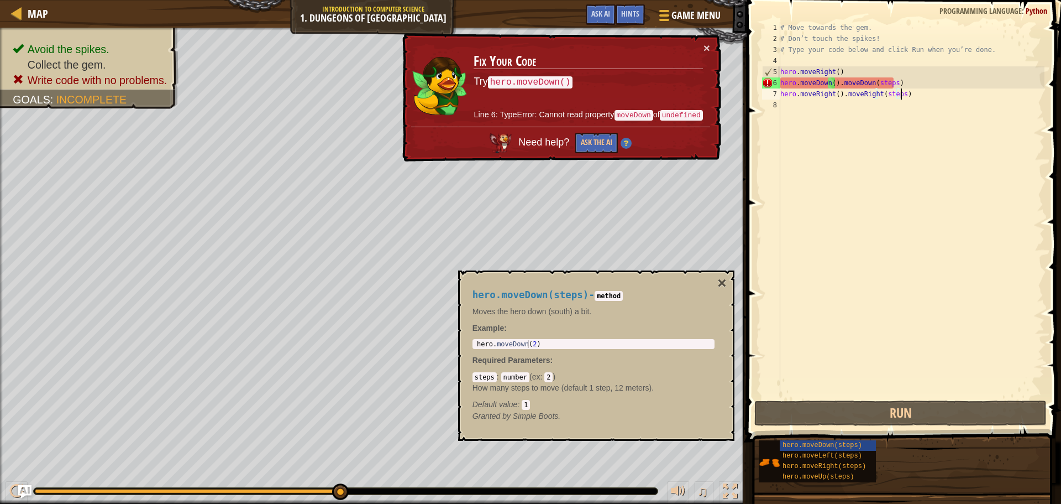
click at [913, 94] on div "# Move towards the gem. # Don’t touch the spikes! # Type your code below and cl…" at bounding box center [911, 221] width 266 height 398
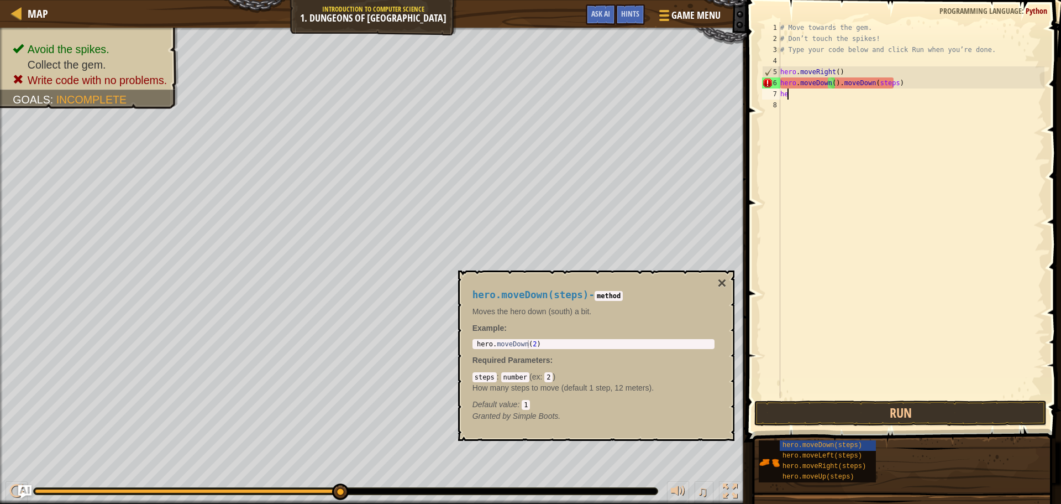
type textarea "h"
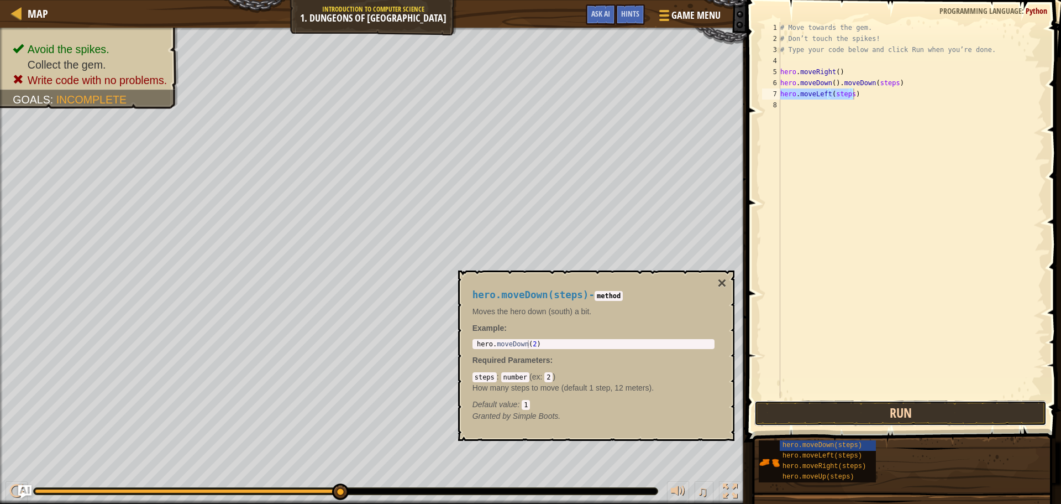
click at [791, 413] on button "Run" at bounding box center [900, 412] width 292 height 25
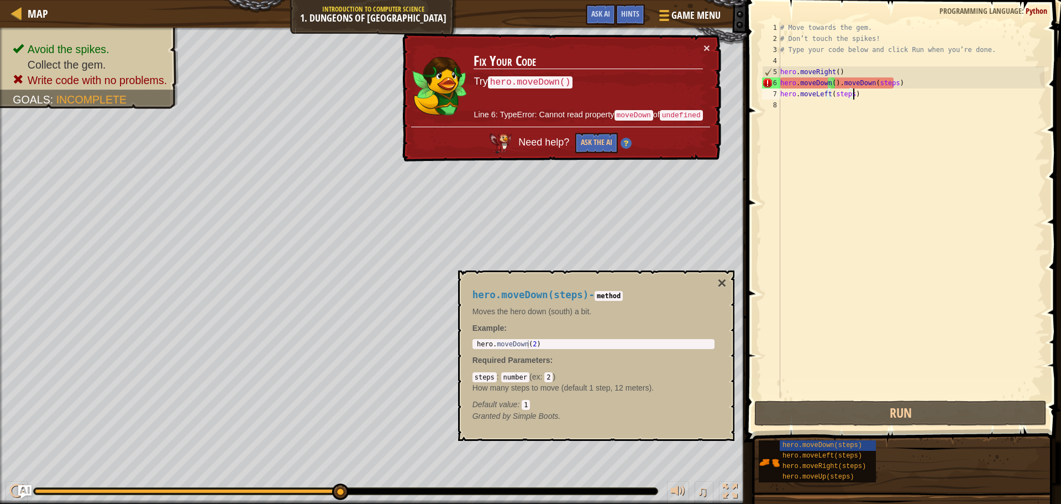
click at [843, 97] on div "# Move towards the gem. # Don’t touch the spikes! # Type your code below and cl…" at bounding box center [911, 221] width 266 height 398
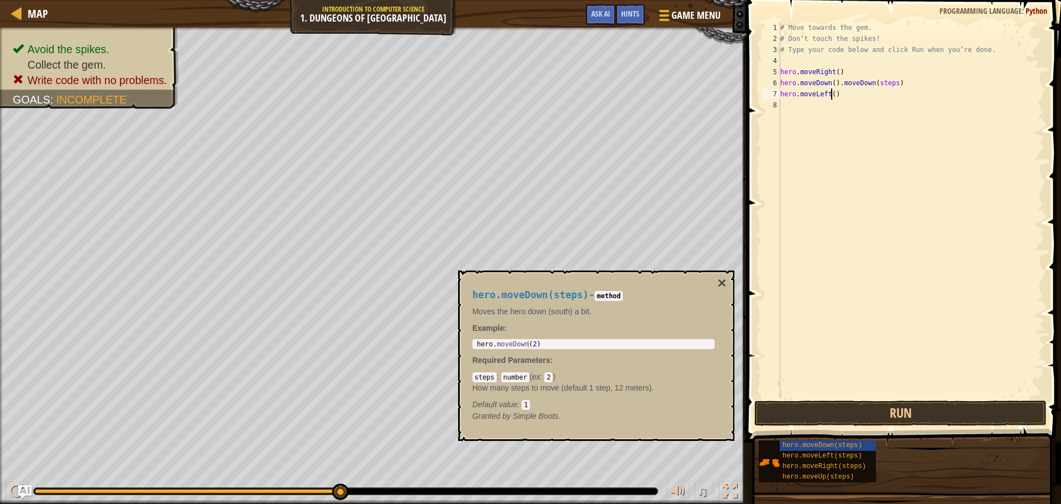
scroll to position [5, 4]
click at [851, 406] on button "Run" at bounding box center [900, 412] width 292 height 25
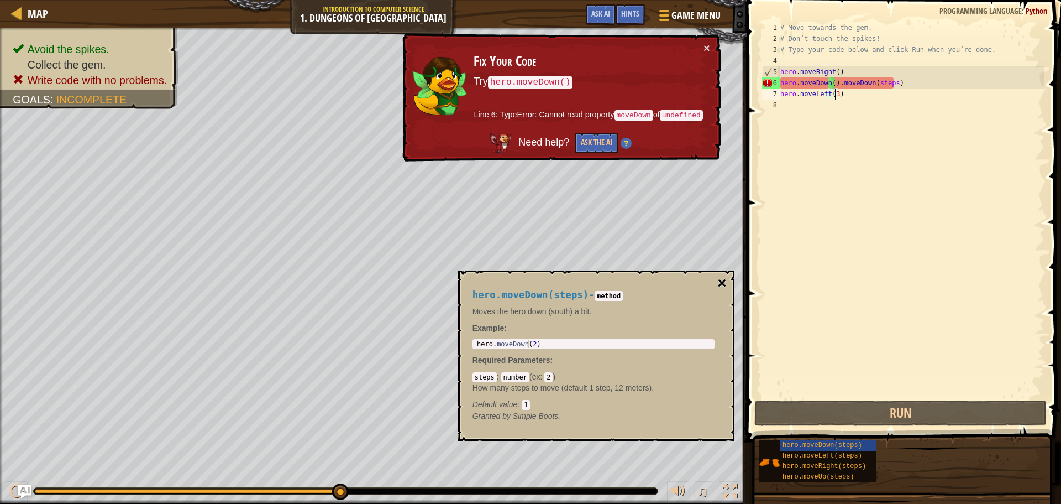
click at [724, 284] on button "×" at bounding box center [721, 282] width 9 height 15
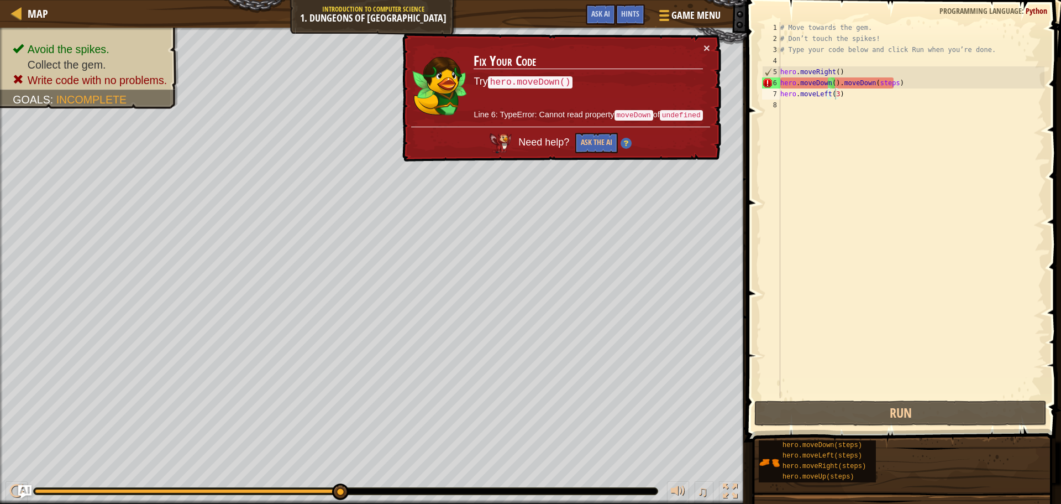
click at [850, 98] on div "# Move towards the gem. # Don’t touch the spikes! # Type your code below and cl…" at bounding box center [911, 221] width 266 height 398
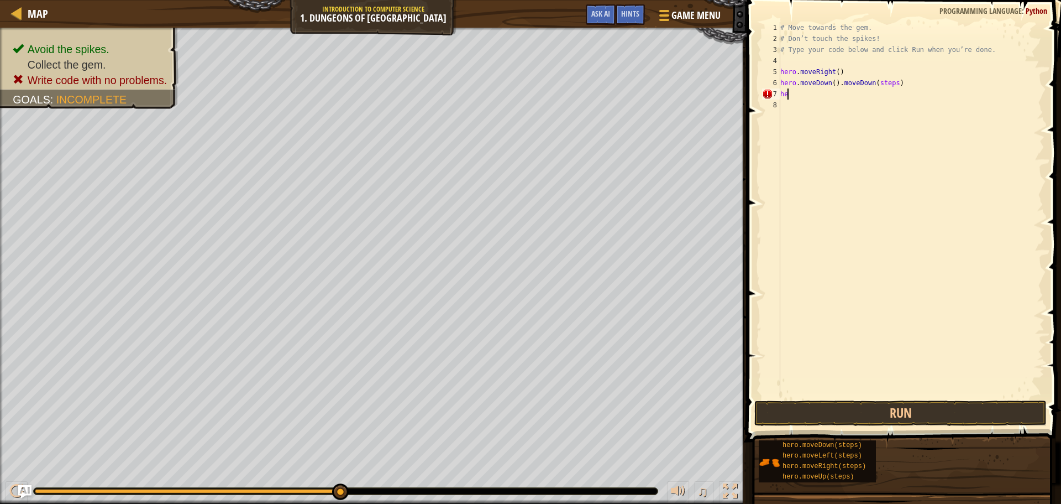
scroll to position [5, 0]
type textarea "h"
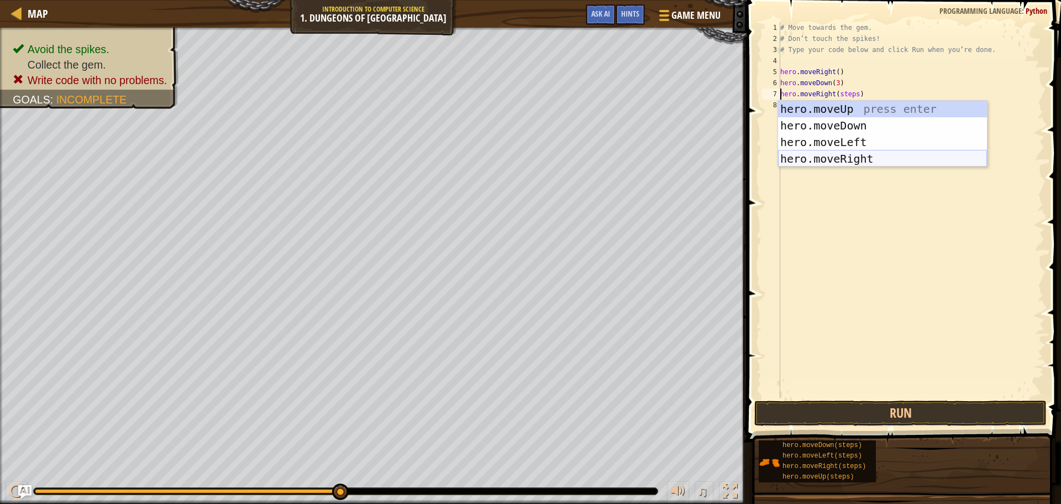
click at [837, 154] on div "hero.moveUp press enter hero.moveDown press enter hero.moveLeft press enter her…" at bounding box center [882, 150] width 209 height 99
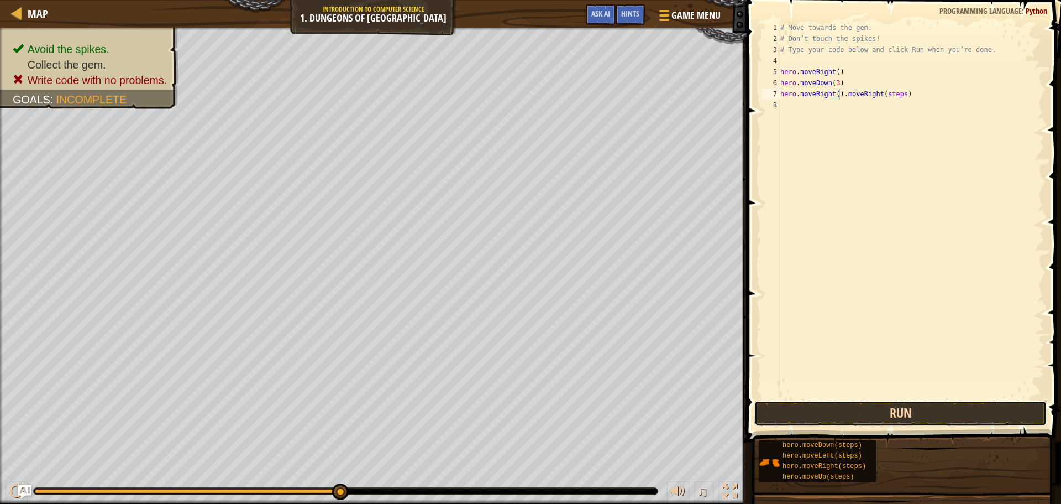
click at [848, 400] on button "Run" at bounding box center [900, 412] width 292 height 25
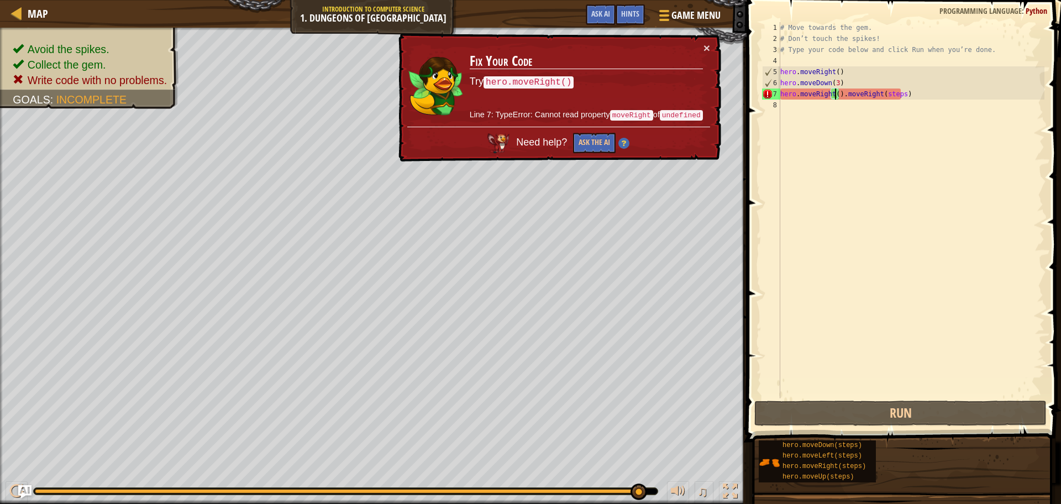
scroll to position [5, 4]
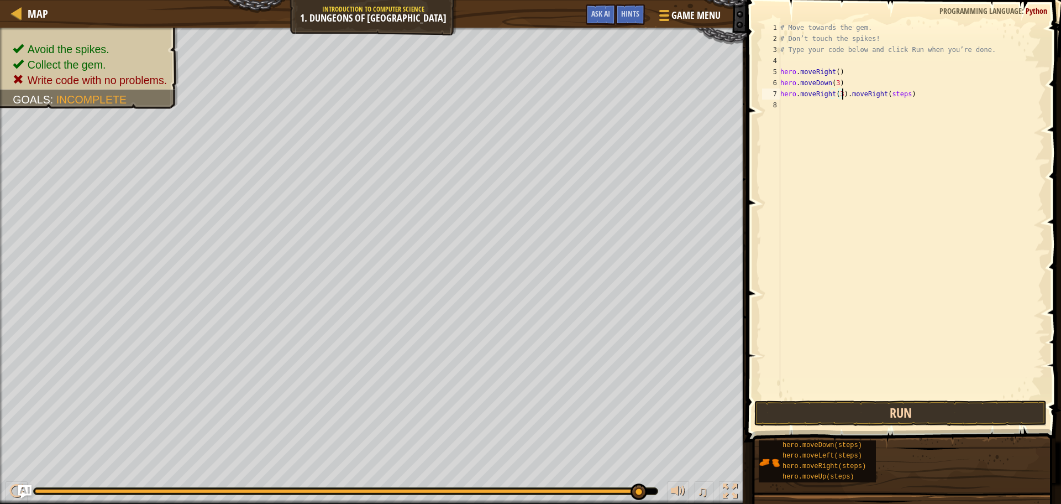
type textarea "hero.moveRight(3).moveRight(steps)"
click at [885, 413] on button "Run" at bounding box center [900, 412] width 292 height 25
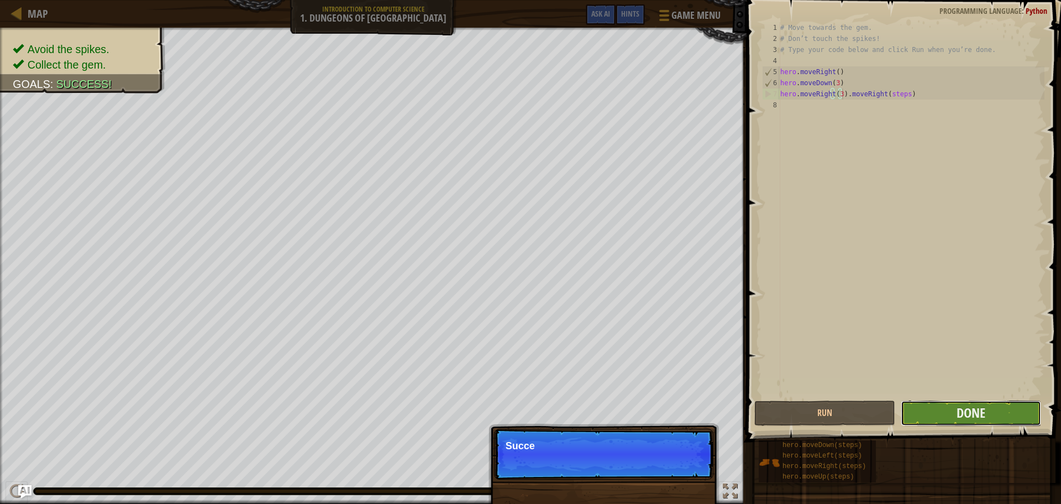
click at [936, 408] on button "Done" at bounding box center [971, 412] width 140 height 25
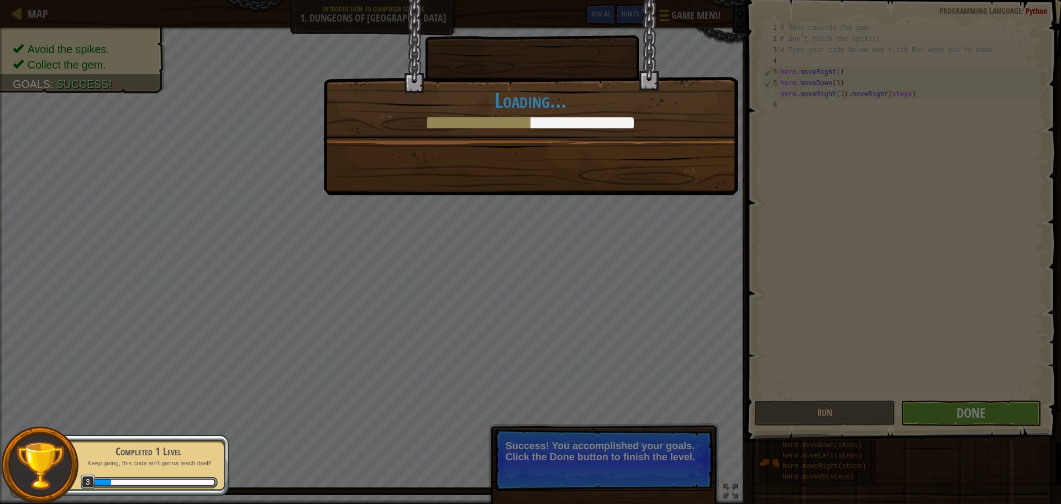
drag, startPoint x: 762, startPoint y: 253, endPoint x: 952, endPoint y: 334, distance: 207.1
click at [763, 255] on div "You completed Dungeons of Kithgard! +10 +17 New Item Clean code: no code errors…" at bounding box center [530, 252] width 1061 height 504
click at [1034, 387] on div "You completed Dungeons of Kithgard! +10 +17 New Item Clean code: no code errors…" at bounding box center [530, 252] width 1061 height 504
click at [910, 402] on div "You completed Dungeons of Kithgard! +10 +17 New Item Clean code: no code errors…" at bounding box center [530, 252] width 1061 height 504
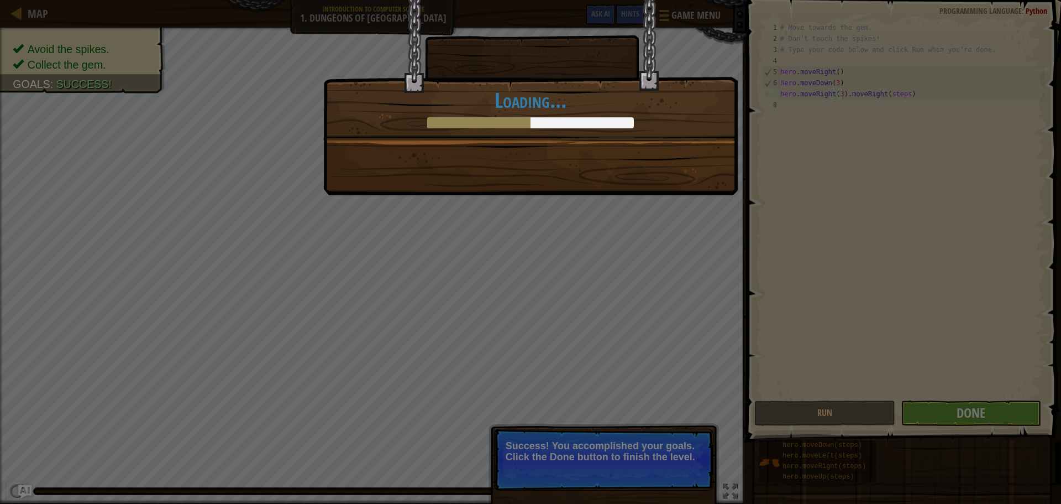
click at [114, 61] on div "You completed Dungeons of Kithgard! +10 +17 New Item Clean code: no code errors…" at bounding box center [530, 252] width 1061 height 504
click at [421, 117] on div "Loading..." at bounding box center [530, 108] width 413 height 40
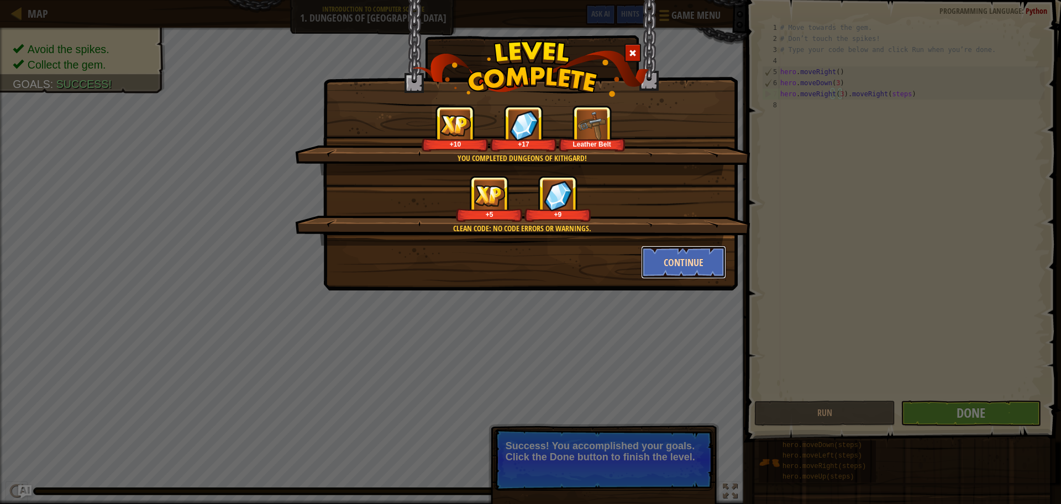
click at [683, 257] on button "Continue" at bounding box center [684, 261] width 86 height 33
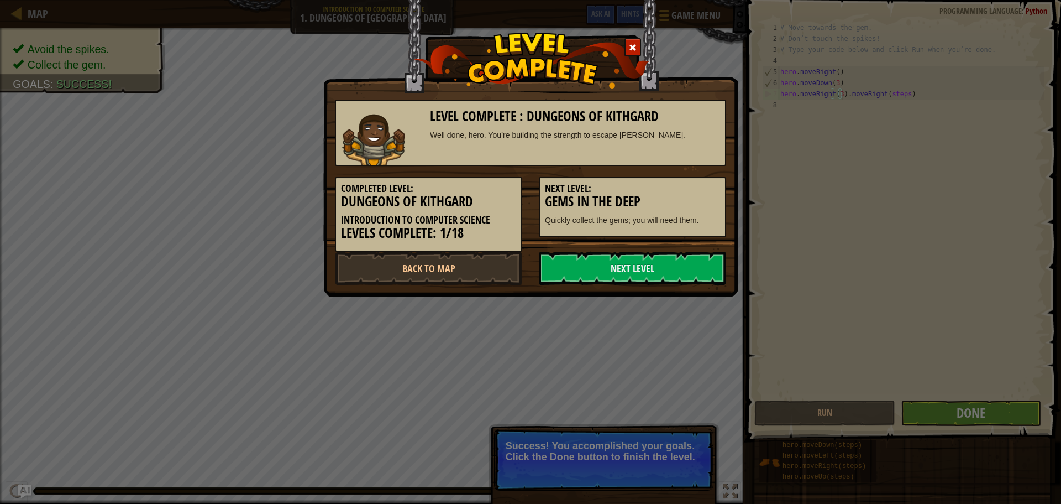
click at [683, 257] on link "Next Level" at bounding box center [632, 267] width 187 height 33
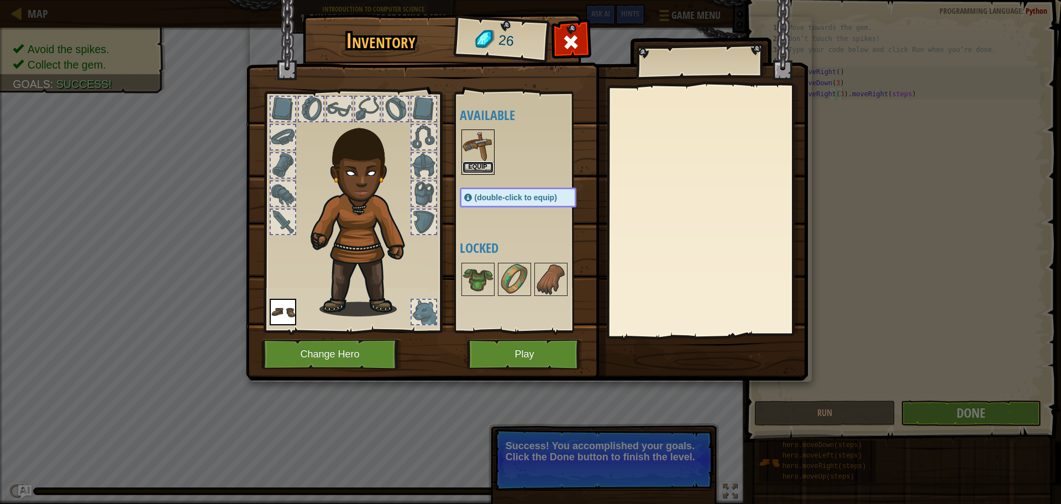
click at [480, 167] on button "Equip" at bounding box center [478, 167] width 31 height 12
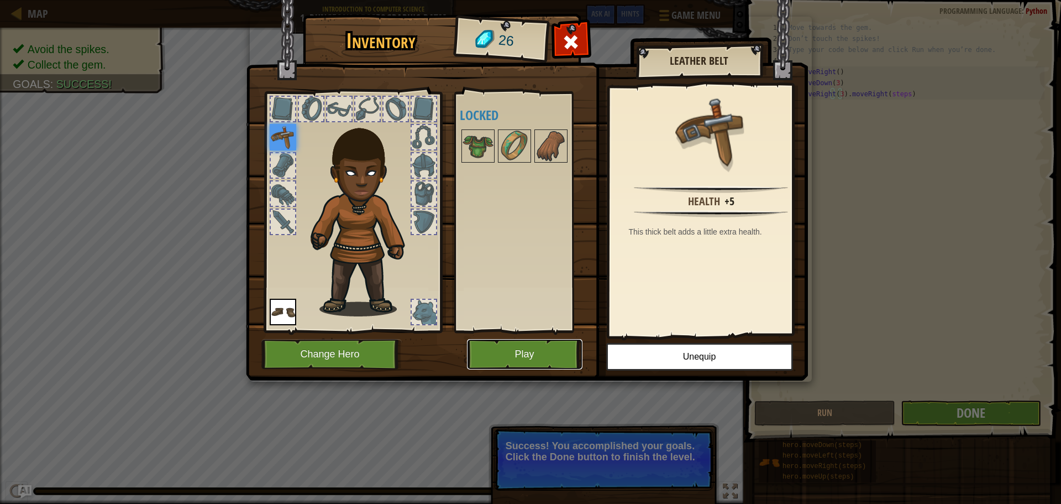
click at [519, 353] on button "Play" at bounding box center [525, 354] width 116 height 30
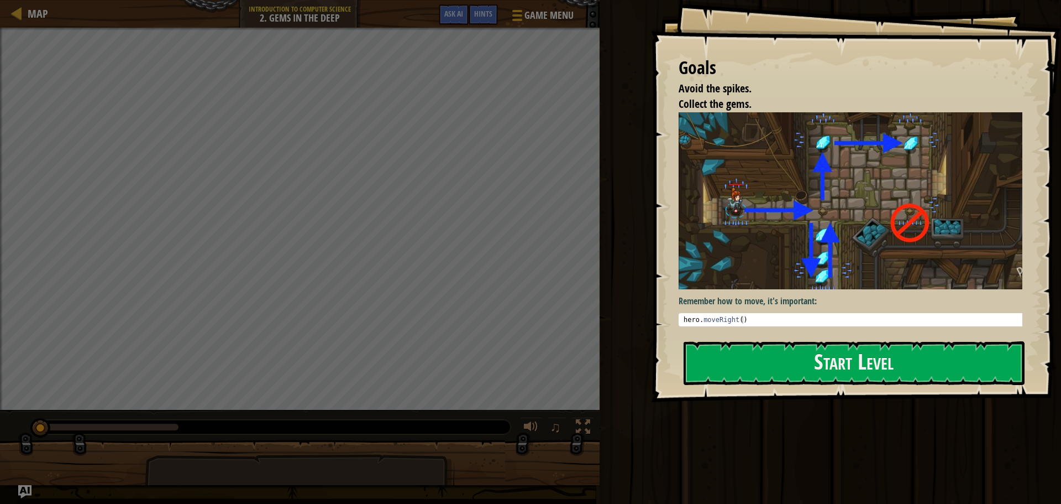
click at [768, 332] on div "Goals Avoid the spikes. Collect the gems. Remember how to move, it's important:…" at bounding box center [856, 201] width 410 height 402
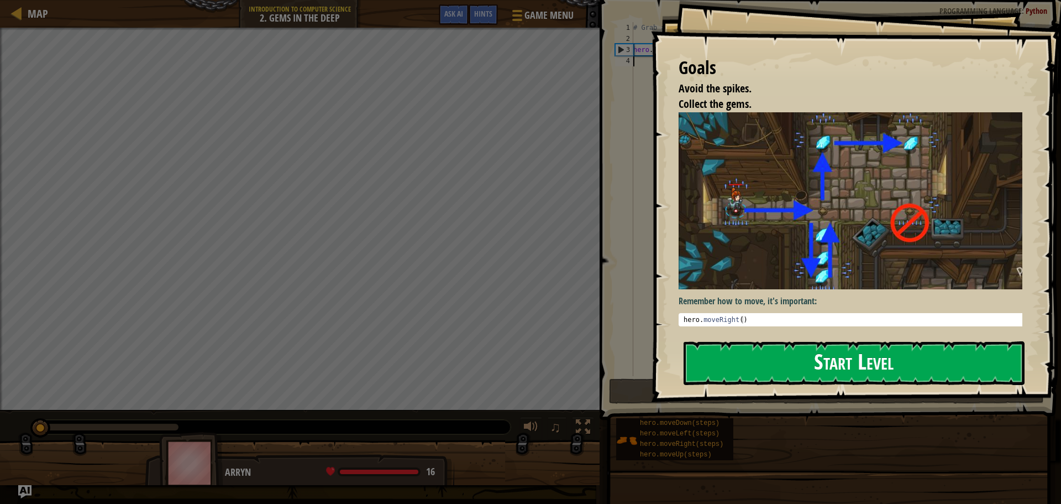
click at [762, 349] on button "Start Level" at bounding box center [854, 363] width 341 height 44
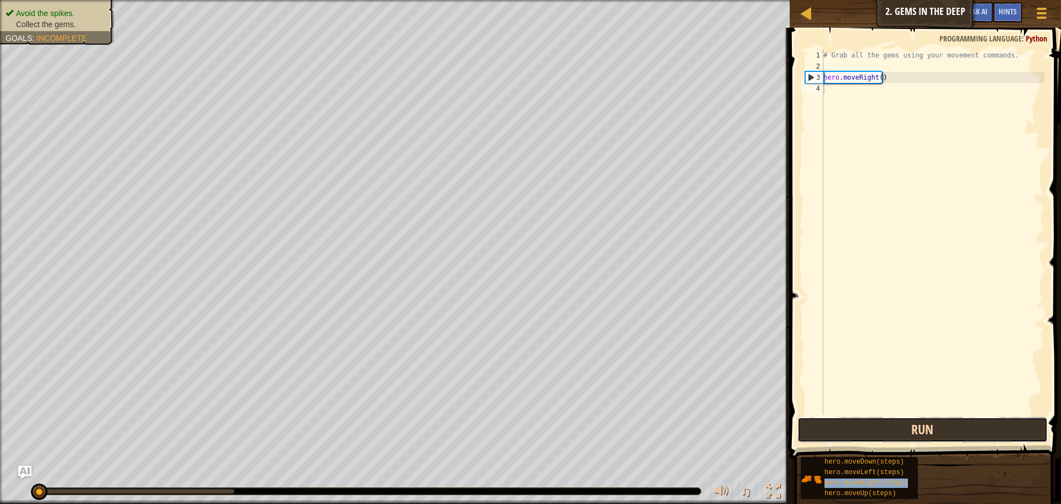
click at [814, 426] on button "Run" at bounding box center [923, 429] width 250 height 25
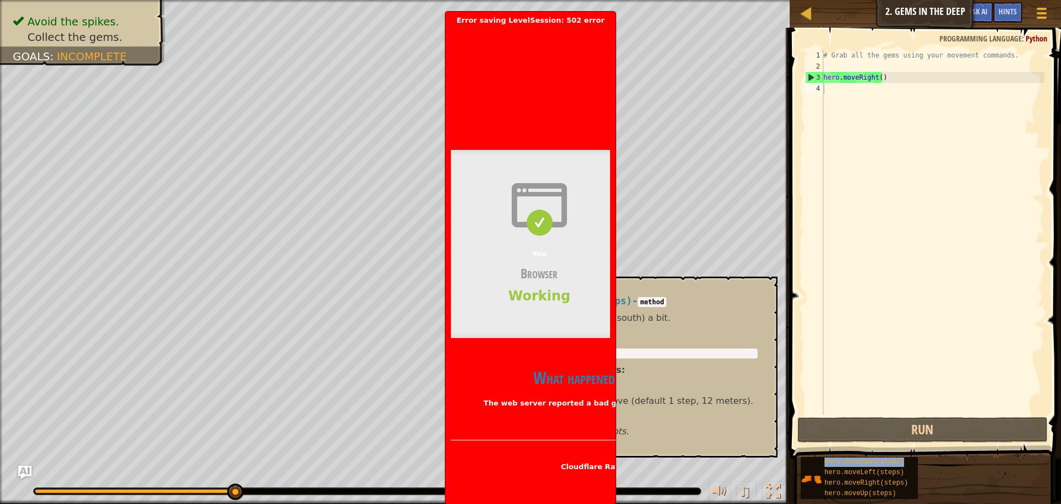
type textarea "hero.moveDown(steps)"
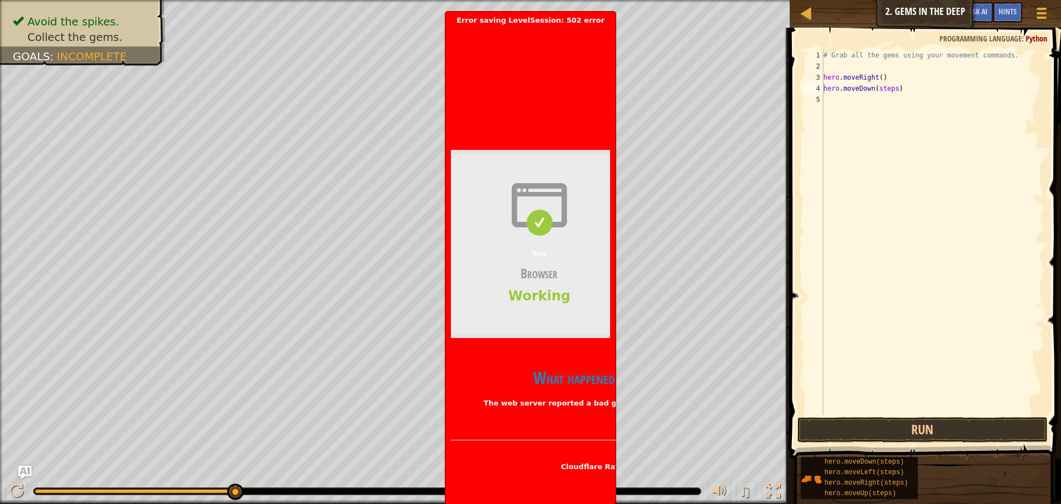
click at [528, 114] on div "Visit [DOMAIN_NAME] for more information." at bounding box center [716, 112] width 531 height 9
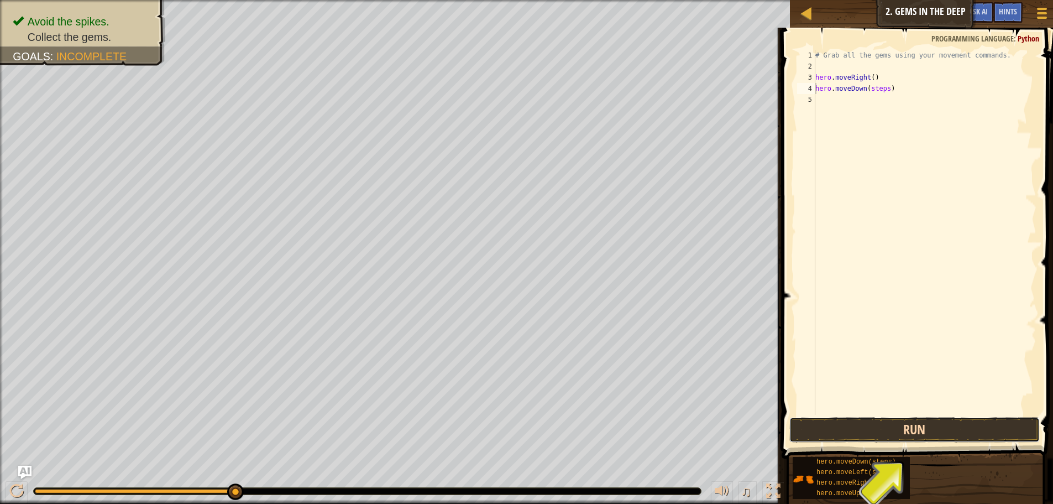
click at [887, 421] on button "Run" at bounding box center [914, 429] width 250 height 25
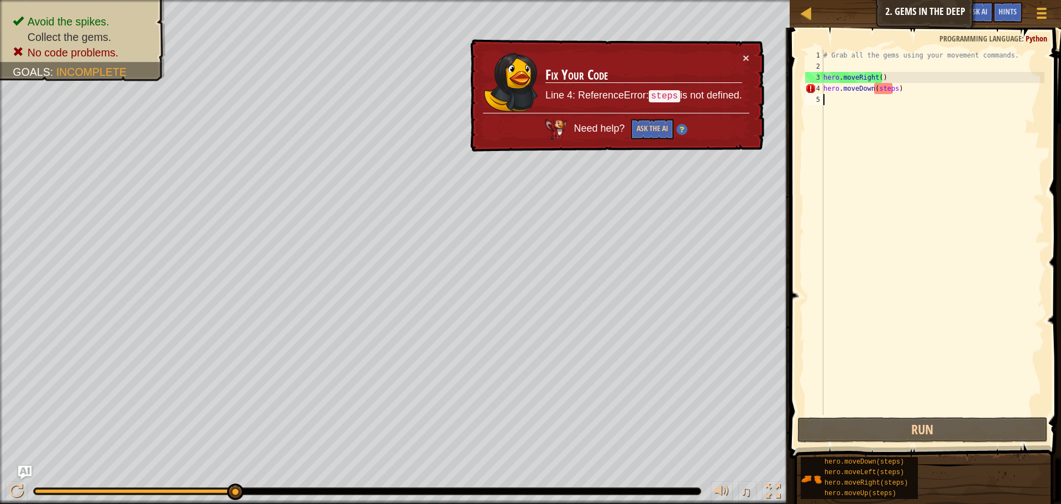
click at [907, 96] on div "# Grab all the gems using your movement commands. hero . moveRight ( ) hero . m…" at bounding box center [932, 243] width 223 height 387
click at [909, 82] on div "# Grab all the gems using your movement commands. hero . moveRight ( ) hero . m…" at bounding box center [932, 243] width 223 height 387
click at [906, 93] on div "# Grab all the gems using your movement commands. hero . moveRight ( ) hero . m…" at bounding box center [932, 243] width 223 height 387
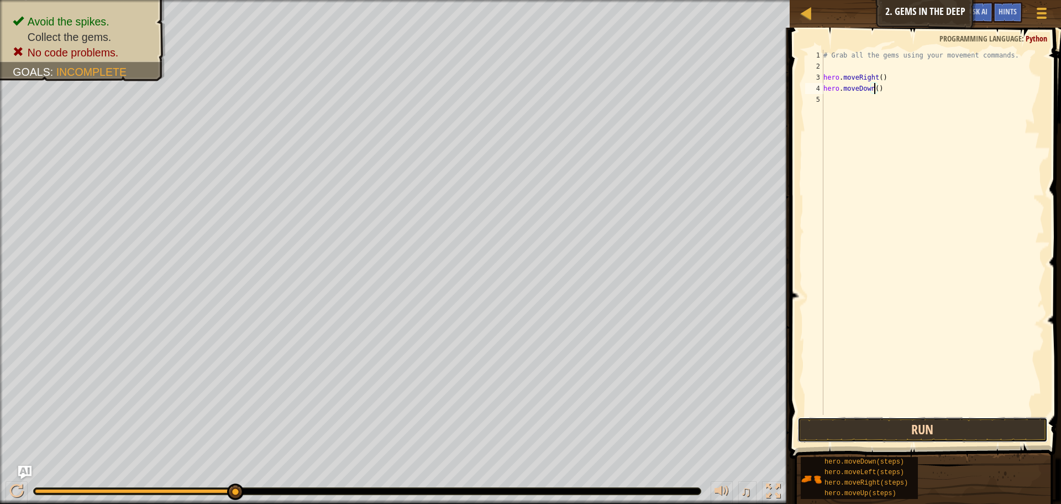
click at [906, 437] on button "Run" at bounding box center [923, 429] width 250 height 25
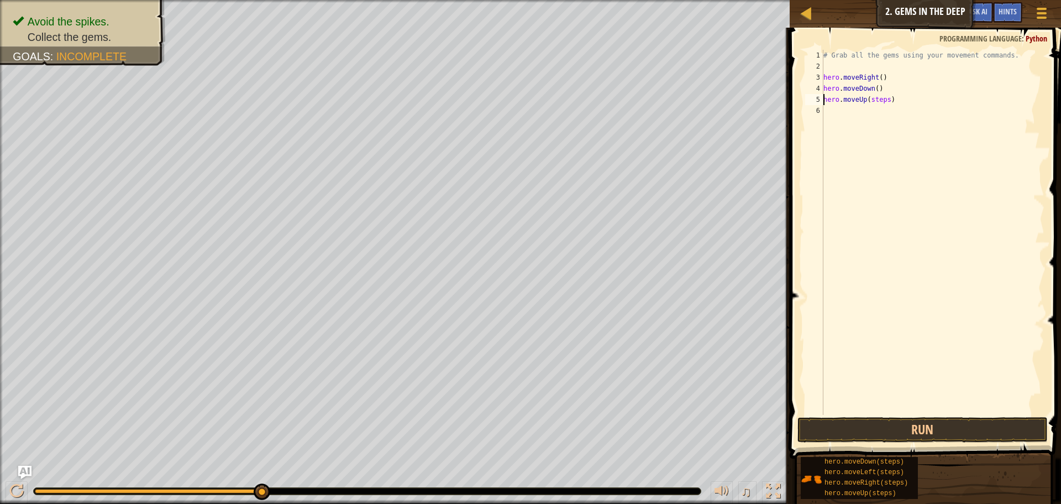
click at [886, 98] on div "# Grab all the gems using your movement commands. hero . moveRight ( ) hero . m…" at bounding box center [932, 243] width 223 height 387
click at [883, 109] on div "# Grab all the gems using your movement commands. hero . moveRight ( ) hero . m…" at bounding box center [932, 243] width 223 height 387
click at [871, 438] on button "Run" at bounding box center [923, 429] width 250 height 25
click at [893, 115] on div "# Grab all the gems using your movement commands. hero . moveRight ( ) hero . m…" at bounding box center [932, 243] width 223 height 387
click at [896, 122] on div "# Grab all the gems using your movement commands. hero . moveRight ( ) hero . m…" at bounding box center [932, 243] width 223 height 387
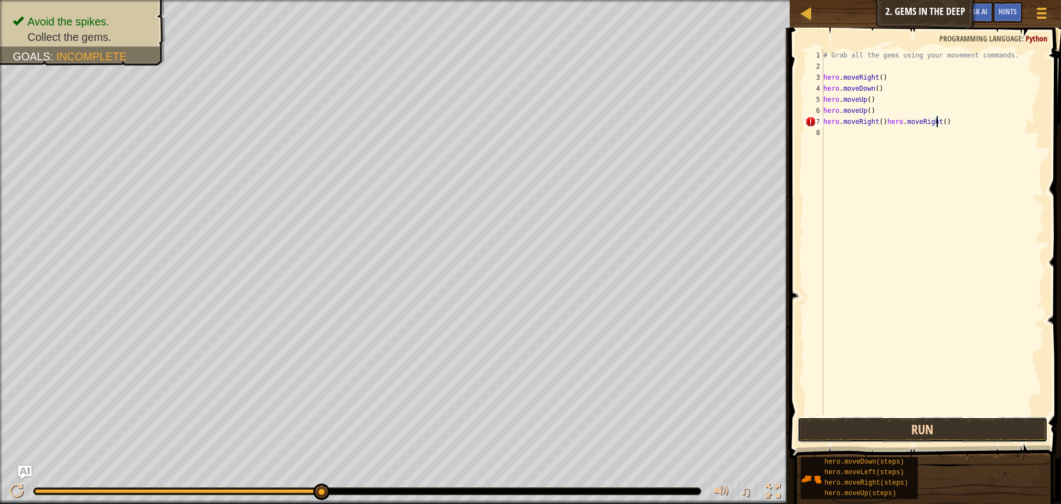
click at [964, 424] on button "Run" at bounding box center [923, 429] width 250 height 25
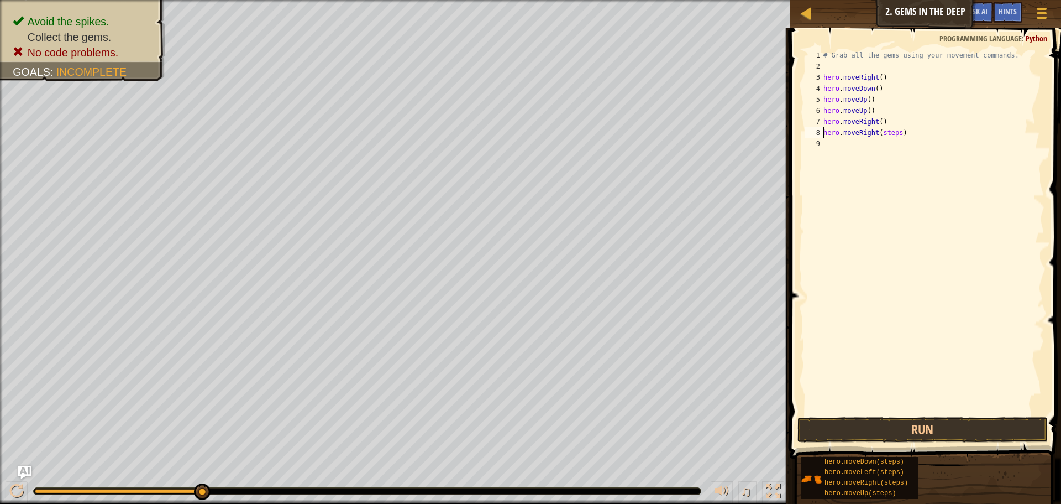
click at [894, 137] on div "# Grab all the gems using your movement commands. hero . moveRight ( ) hero . m…" at bounding box center [932, 243] width 223 height 387
click at [973, 423] on button "Run" at bounding box center [923, 429] width 250 height 25
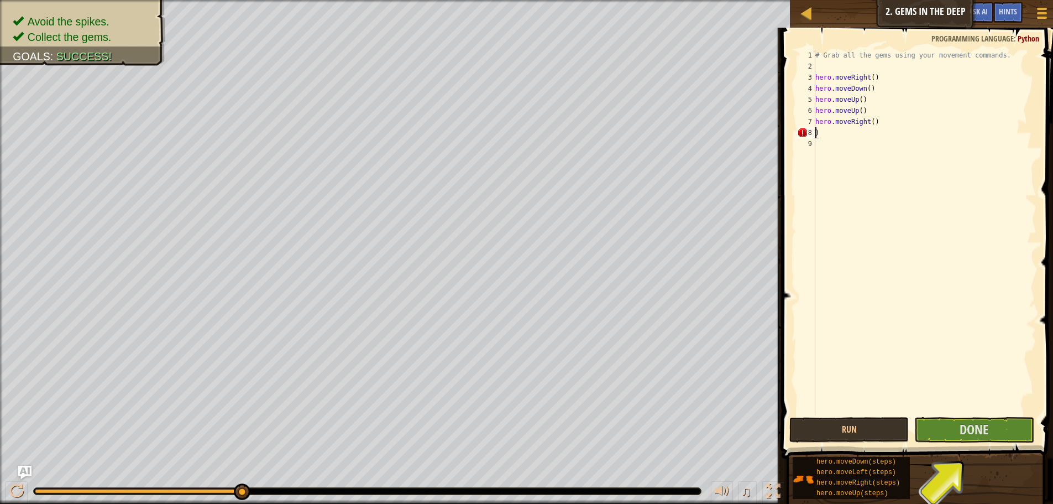
type textarea "hero.moveRight())"
click at [938, 432] on button "Done" at bounding box center [973, 429] width 119 height 25
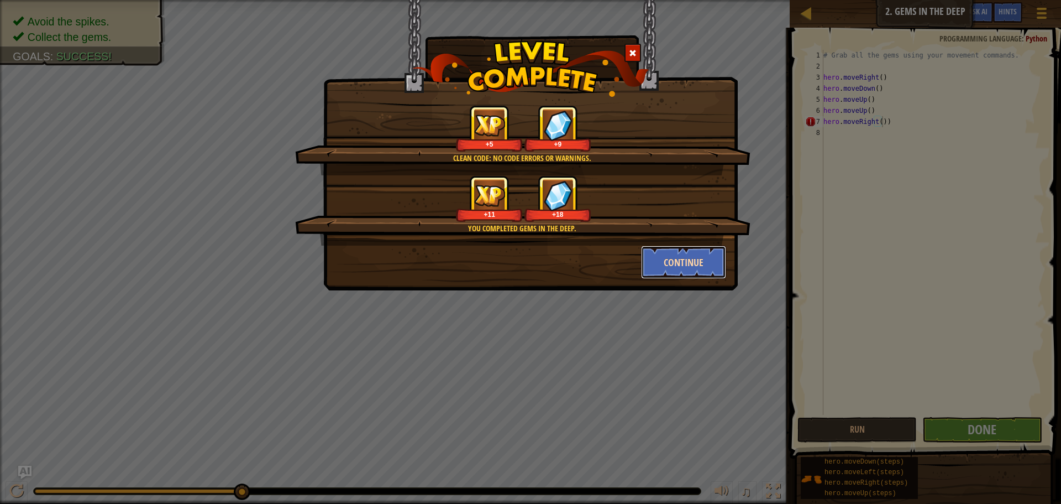
click at [692, 268] on button "Continue" at bounding box center [684, 261] width 86 height 33
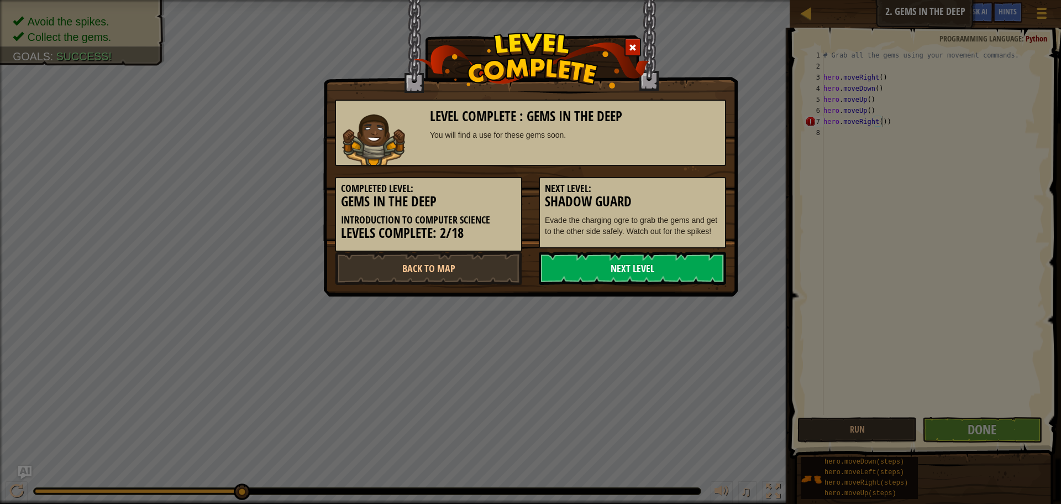
click at [694, 272] on link "Next Level" at bounding box center [632, 267] width 187 height 33
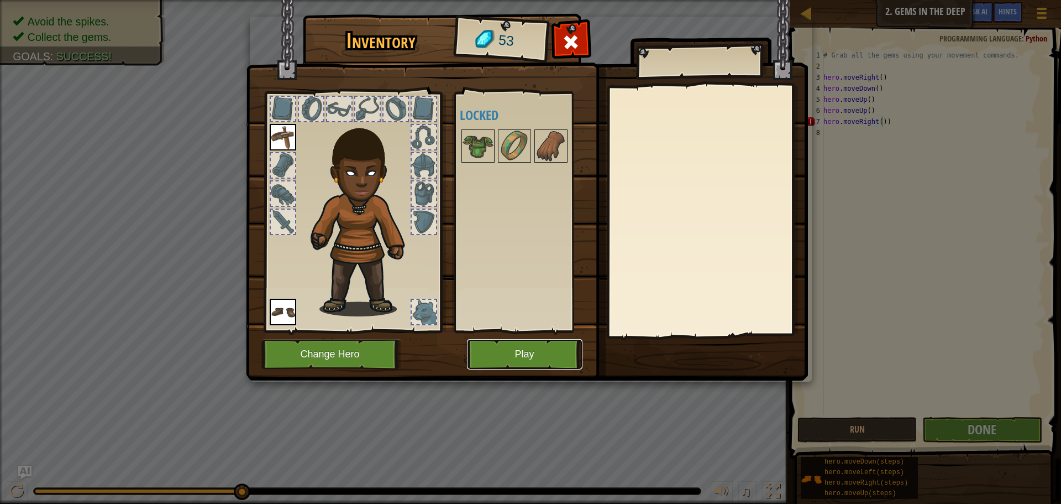
click at [487, 348] on button "Play" at bounding box center [525, 354] width 116 height 30
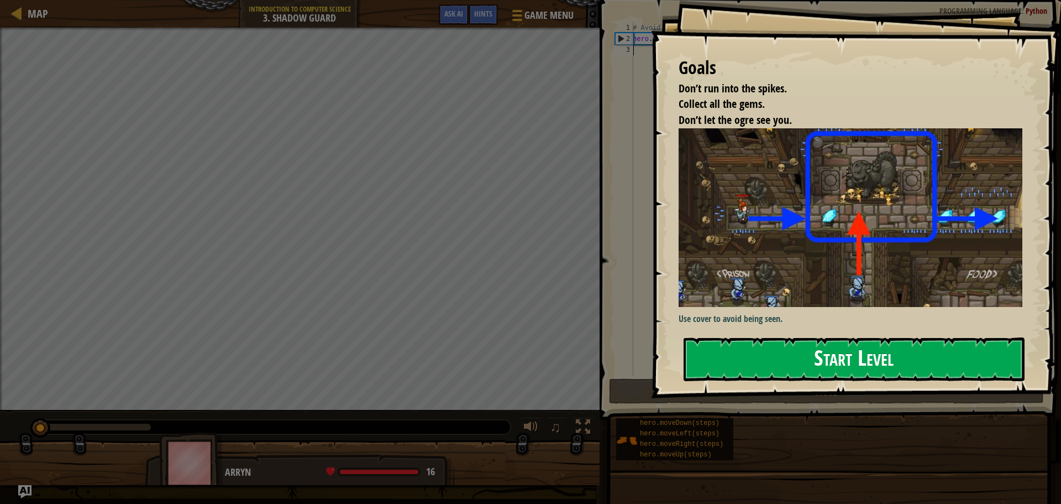
click at [823, 348] on button "Start Level" at bounding box center [854, 359] width 341 height 44
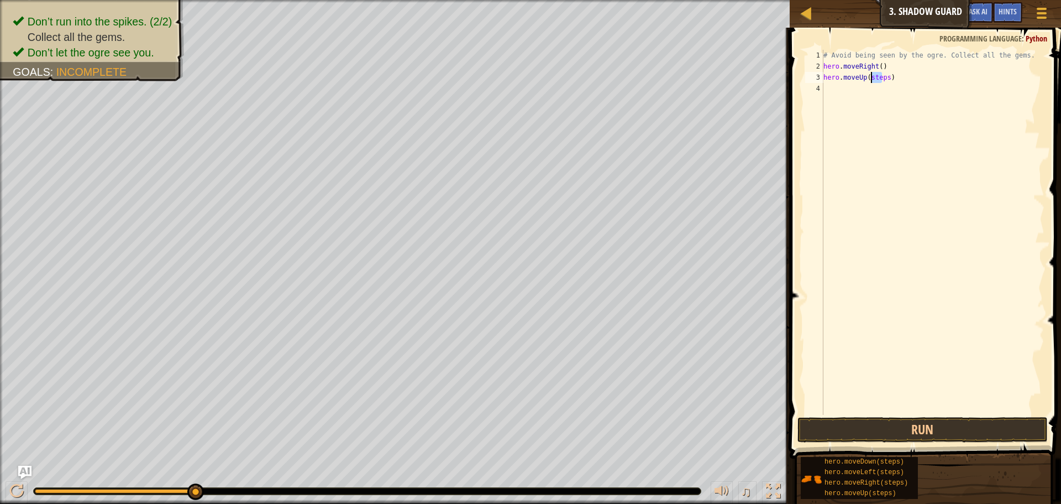
drag, startPoint x: 880, startPoint y: 77, endPoint x: 873, endPoint y: 79, distance: 8.0
click at [873, 79] on div "# Avoid being seen by the ogre. Collect all the gems. hero . moveRight ( ) hero…" at bounding box center [932, 243] width 223 height 387
click at [851, 431] on button "Run" at bounding box center [923, 429] width 250 height 25
click at [895, 85] on div "# Avoid being seen by the ogre. Collect all the gems. hero . moveRight ( ) hero…" at bounding box center [932, 243] width 223 height 387
click at [895, 99] on div "# Avoid being seen by the ogre. Collect all the gems. hero . moveRight ( ) hero…" at bounding box center [932, 243] width 223 height 387
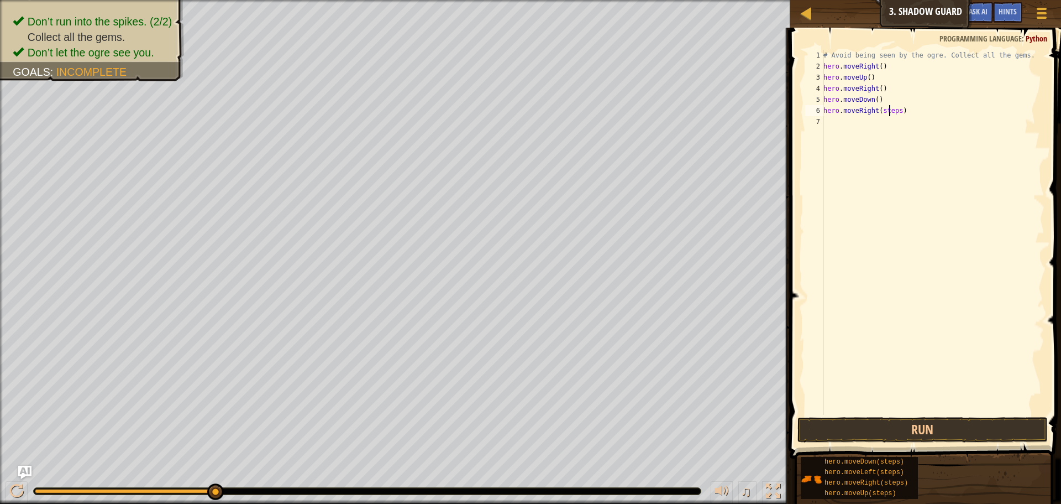
click at [891, 109] on div "# Avoid being seen by the ogre. Collect all the gems. hero . moveRight ( ) hero…" at bounding box center [932, 243] width 223 height 387
type textarea "h"
click at [892, 109] on div "# Avoid being seen by the ogre. Collect all the gems. hero . moveRight ( ) hero…" at bounding box center [932, 232] width 223 height 365
type textarea "hero.moveRight()"
click at [936, 436] on button "Run" at bounding box center [923, 429] width 250 height 25
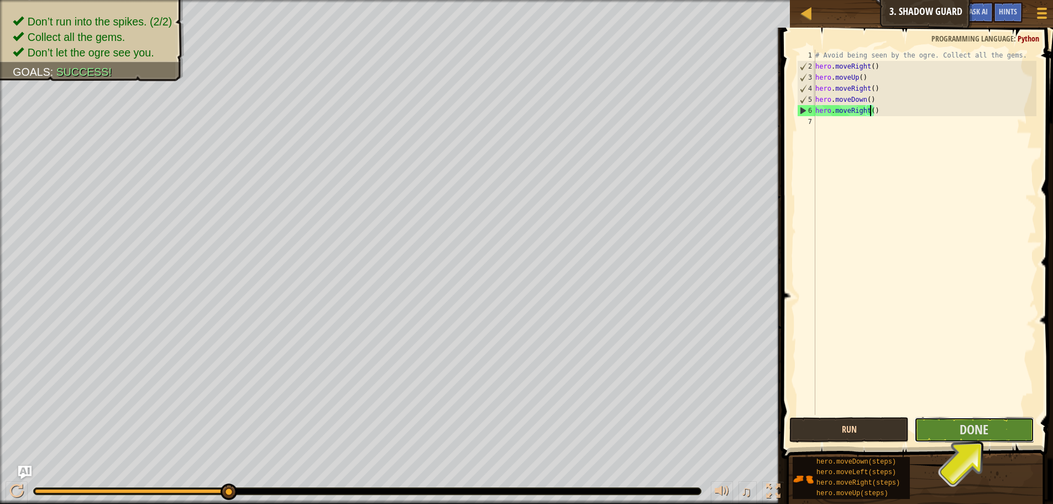
click at [936, 436] on button "Done" at bounding box center [973, 429] width 119 height 25
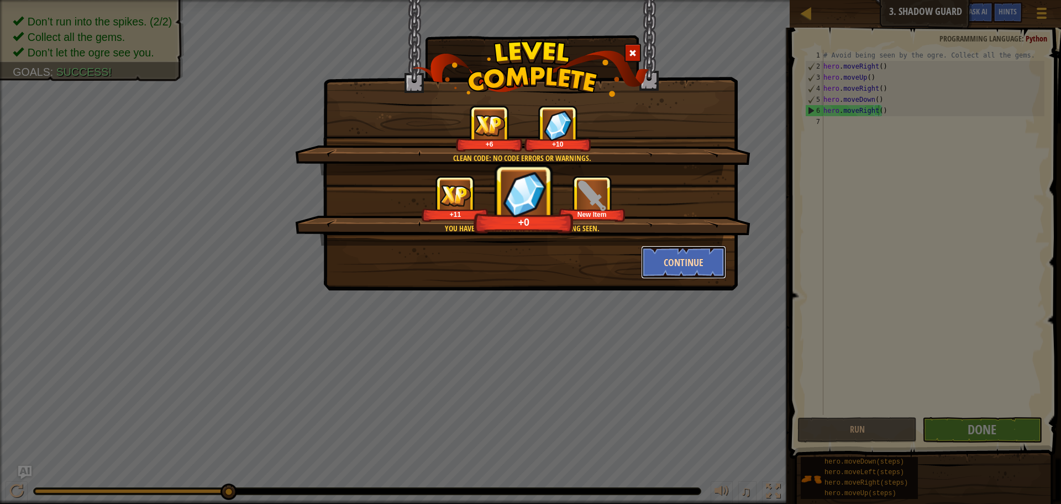
click at [684, 247] on button "Continue" at bounding box center [684, 261] width 86 height 33
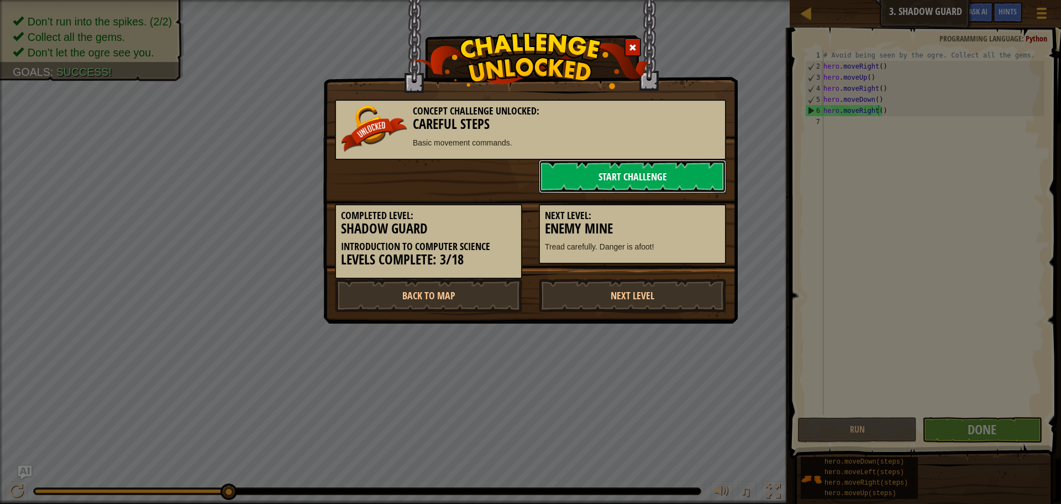
click at [621, 162] on link "Start Challenge" at bounding box center [632, 176] width 187 height 33
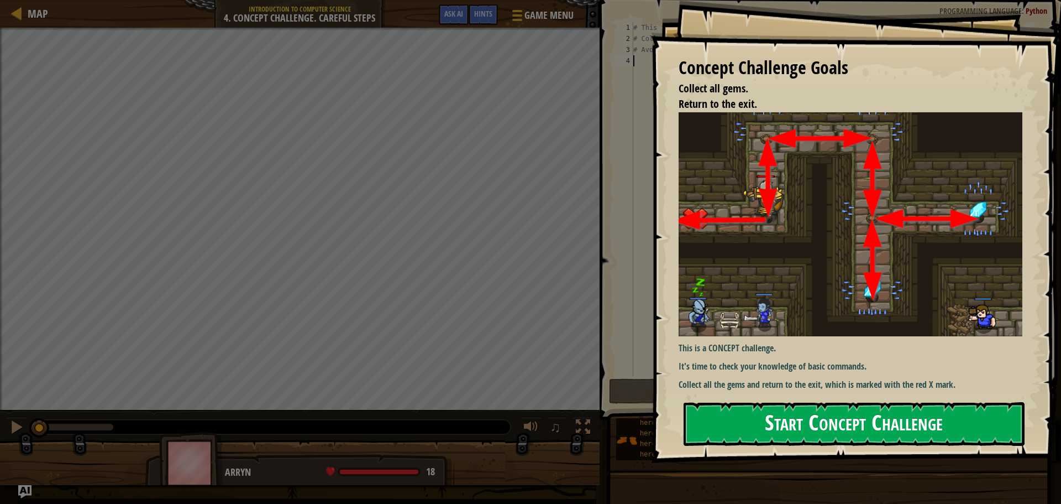
click at [722, 420] on button "Start Concept Challenge" at bounding box center [854, 424] width 341 height 44
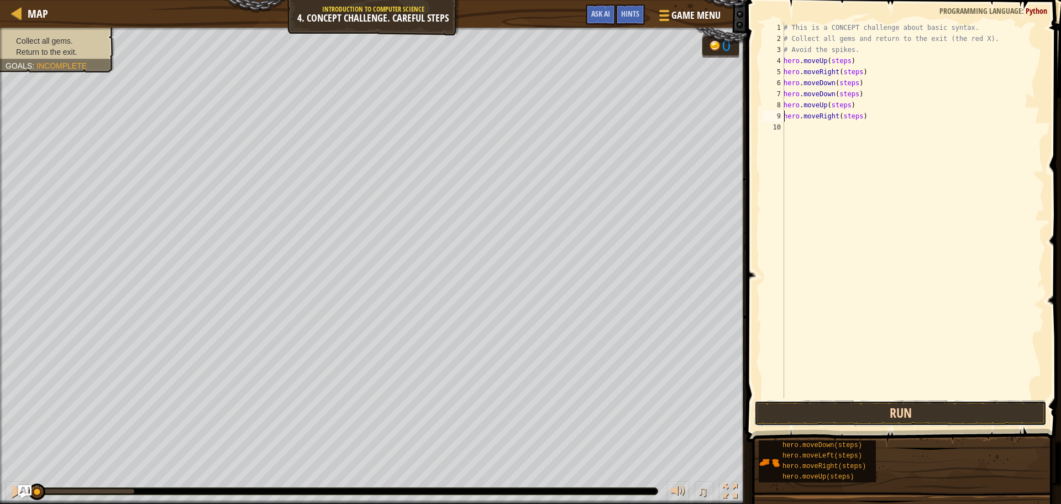
click at [854, 406] on button "Run" at bounding box center [900, 412] width 292 height 25
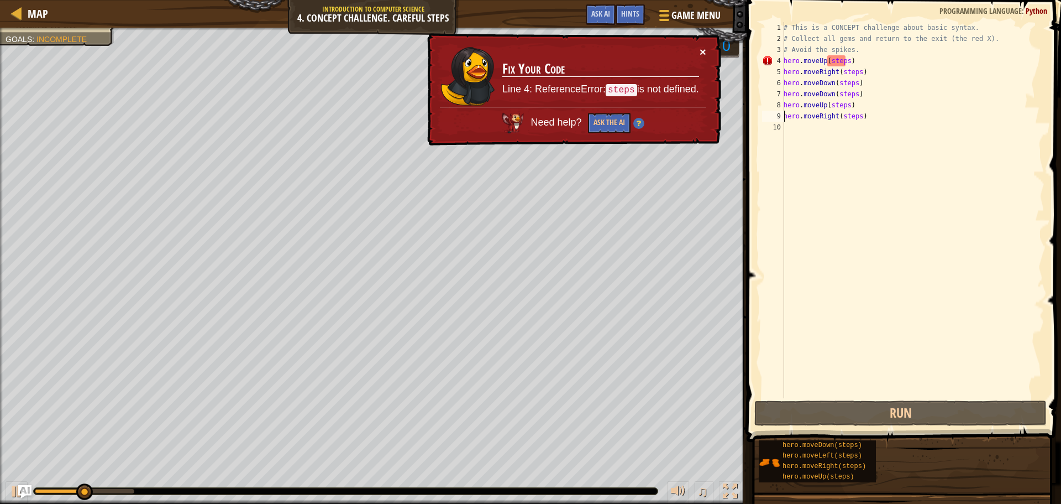
click at [705, 50] on button "×" at bounding box center [703, 52] width 7 height 12
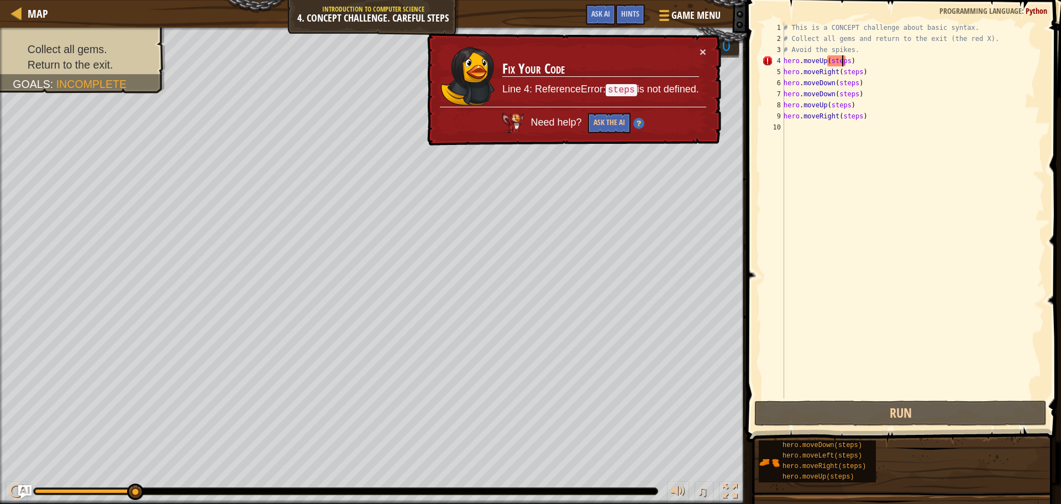
click at [843, 60] on div "# This is a CONCEPT challenge about basic syntax. # Collect all gems and return…" at bounding box center [913, 221] width 263 height 398
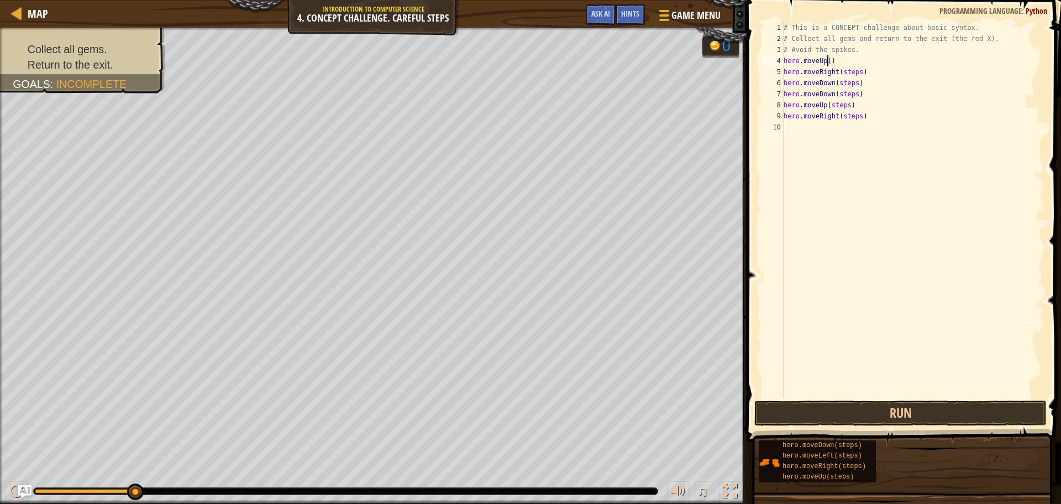
click at [856, 69] on div "# This is a CONCEPT challenge about basic syntax. # Collect all gems and return…" at bounding box center [913, 221] width 263 height 398
click at [854, 86] on div "# This is a CONCEPT challenge about basic syntax. # Collect all gems and return…" at bounding box center [913, 221] width 263 height 398
click at [851, 93] on div "# This is a CONCEPT challenge about basic syntax. # Collect all gems and return…" at bounding box center [913, 221] width 263 height 398
click at [922, 416] on button "Run" at bounding box center [900, 412] width 292 height 25
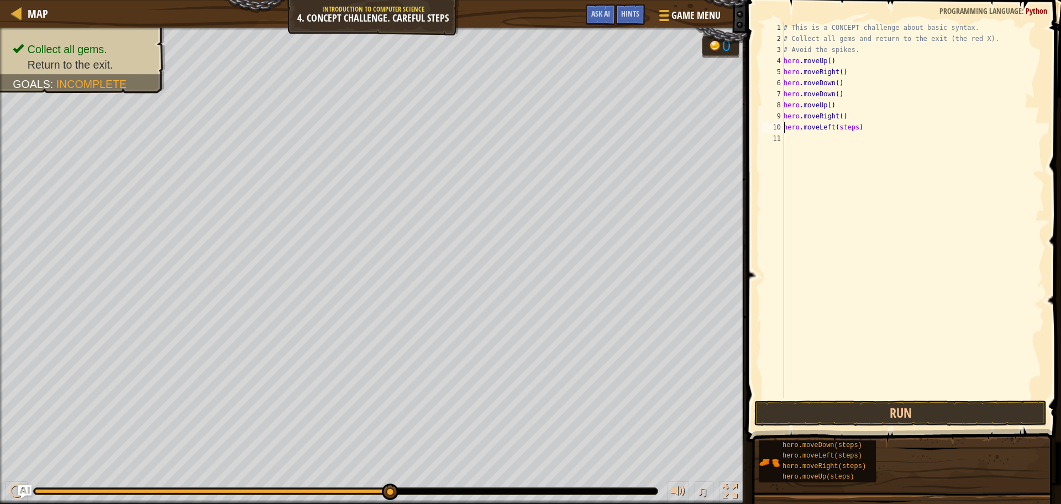
click at [851, 125] on div "# This is a CONCEPT challenge about basic syntax. # Collect all gems and return…" at bounding box center [913, 221] width 263 height 398
click at [847, 142] on div "# This is a CONCEPT challenge about basic syntax. # Collect all gems and return…" at bounding box center [913, 221] width 263 height 398
click at [852, 152] on div "# This is a CONCEPT challenge about basic syntax. # Collect all gems and return…" at bounding box center [913, 221] width 263 height 398
click at [851, 161] on div "# This is a CONCEPT challenge about basic syntax. # Collect all gems and return…" at bounding box center [913, 221] width 263 height 398
click at [853, 171] on div "# This is a CONCEPT challenge about basic syntax. # Collect all gems and return…" at bounding box center [913, 221] width 263 height 398
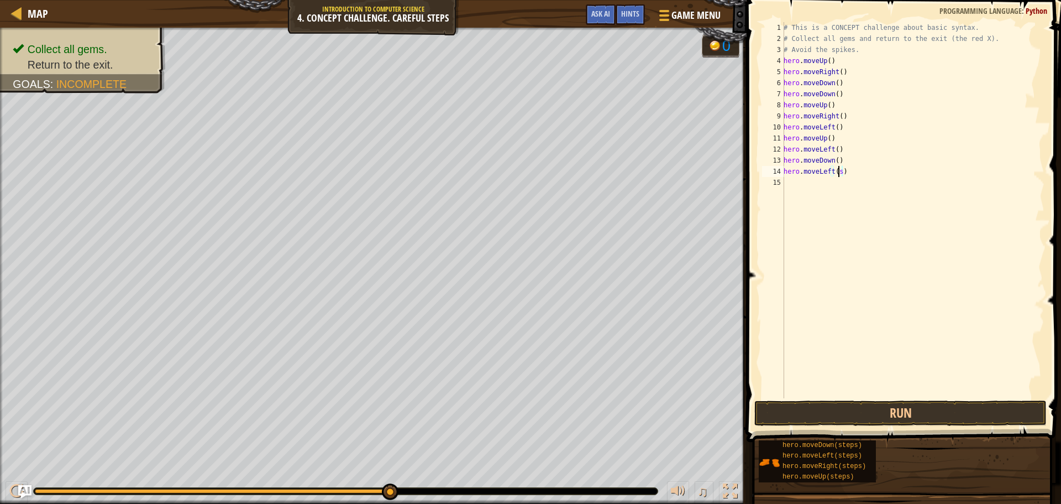
type textarea "hero.moveLeft()"
click at [868, 418] on button "Run" at bounding box center [900, 412] width 292 height 25
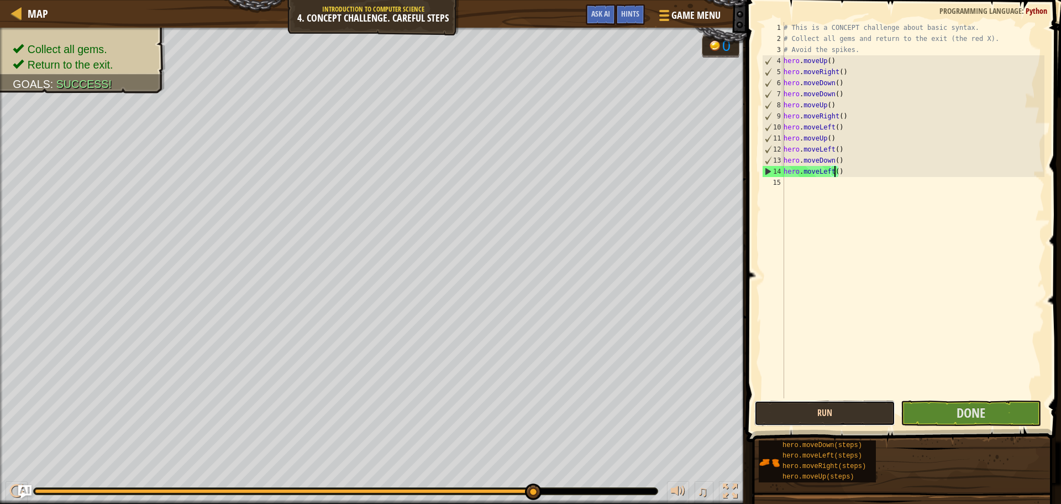
click at [837, 407] on button "Run" at bounding box center [824, 412] width 140 height 25
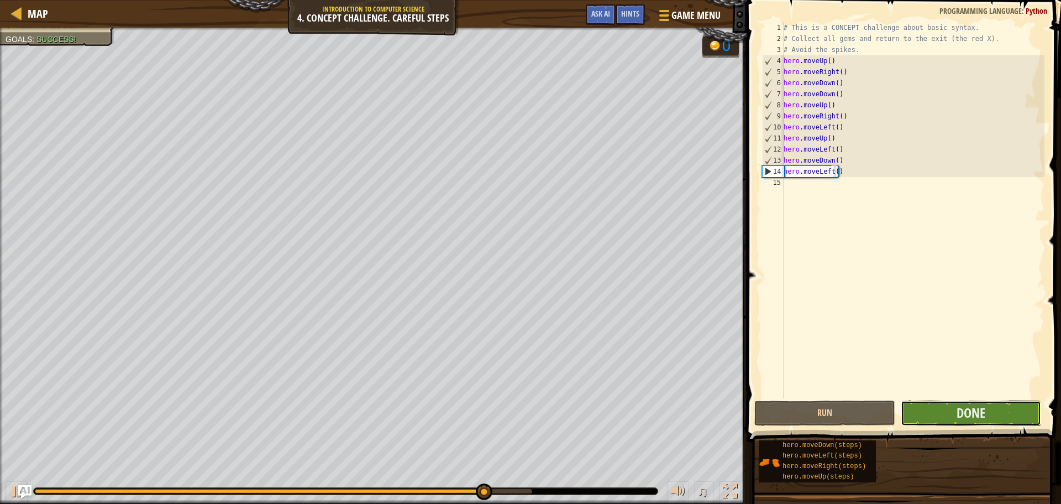
click at [992, 402] on button "Done" at bounding box center [971, 412] width 140 height 25
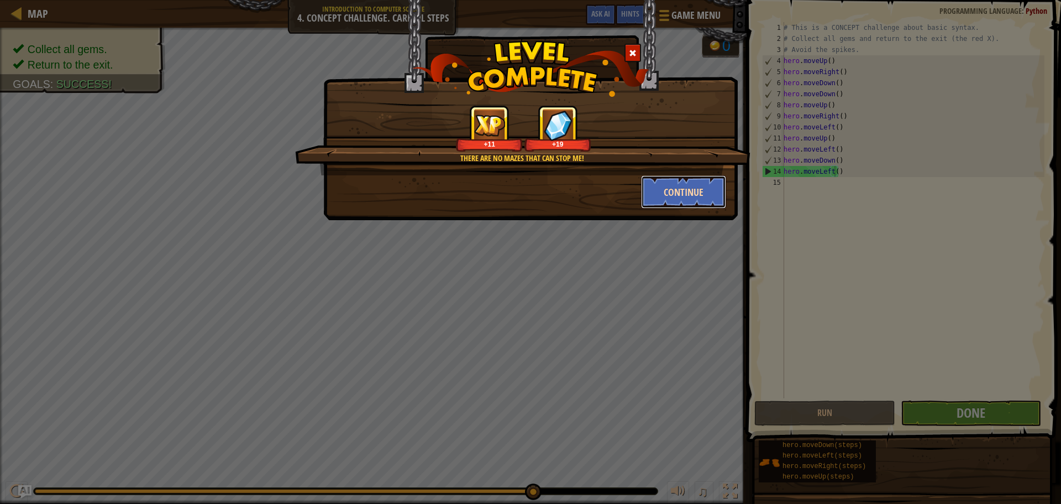
click at [664, 202] on button "Continue" at bounding box center [684, 191] width 86 height 33
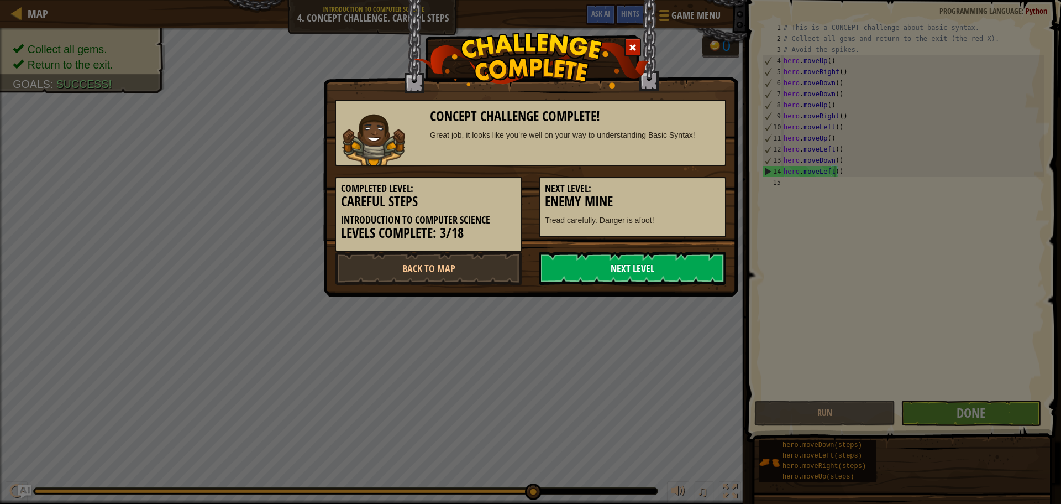
click at [624, 260] on link "Next Level" at bounding box center [632, 267] width 187 height 33
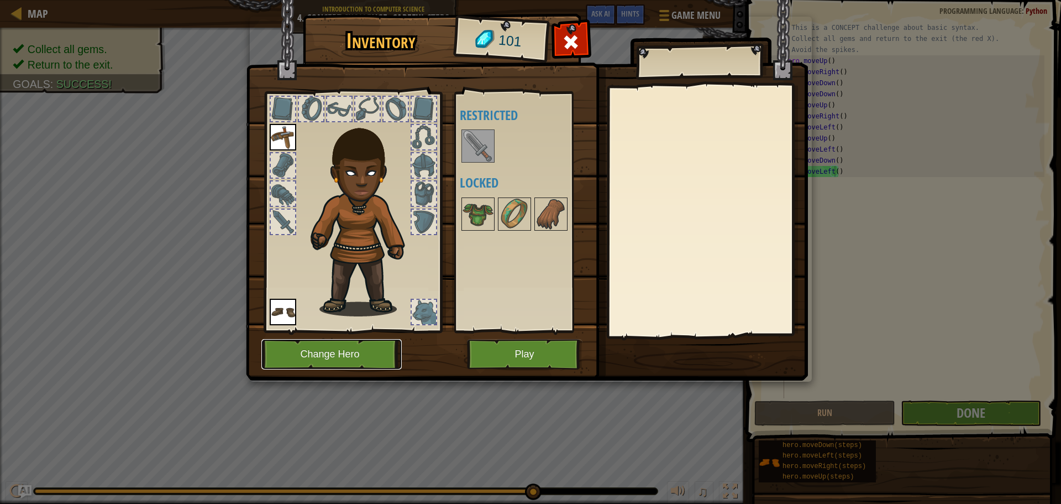
click at [349, 364] on button "Change Hero" at bounding box center [331, 354] width 140 height 30
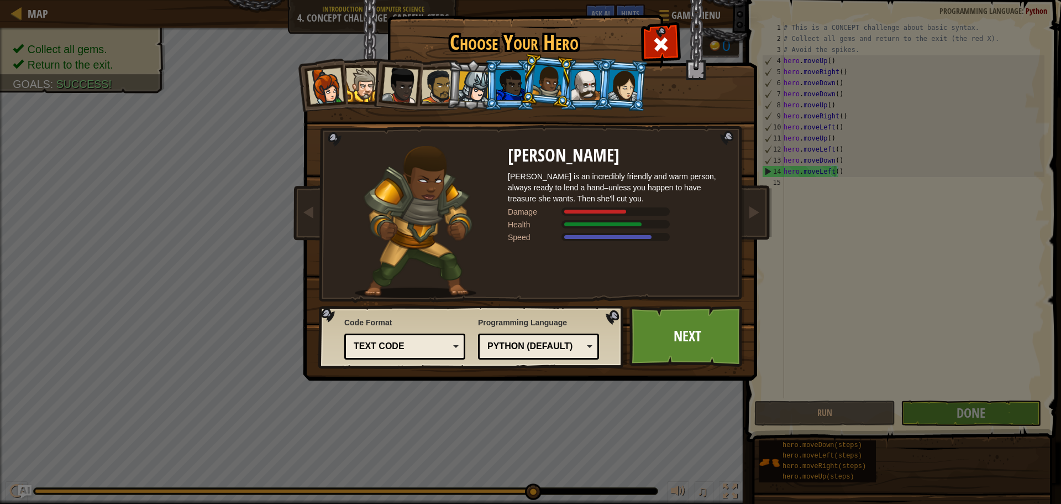
click at [539, 94] on div at bounding box center [548, 81] width 32 height 33
click at [507, 89] on div at bounding box center [510, 85] width 29 height 30
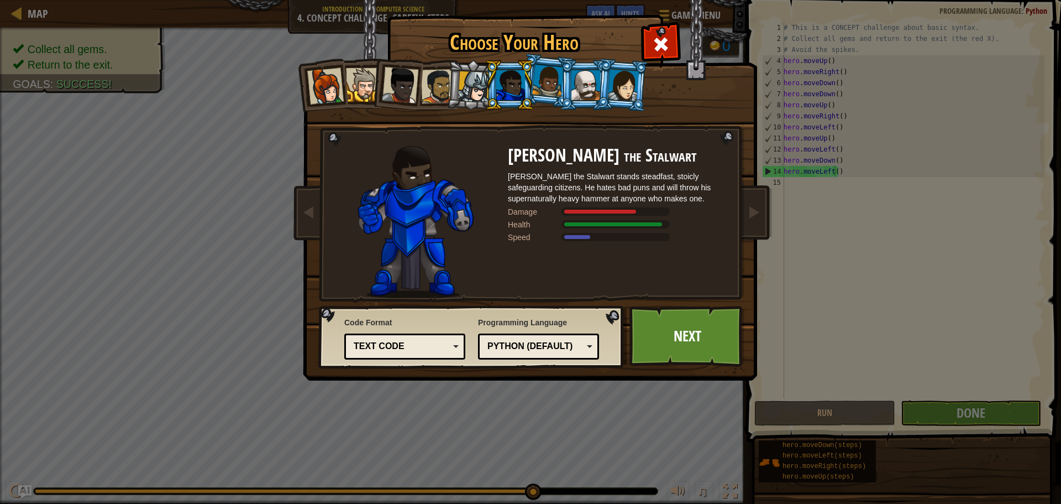
click at [326, 85] on div at bounding box center [325, 86] width 36 height 36
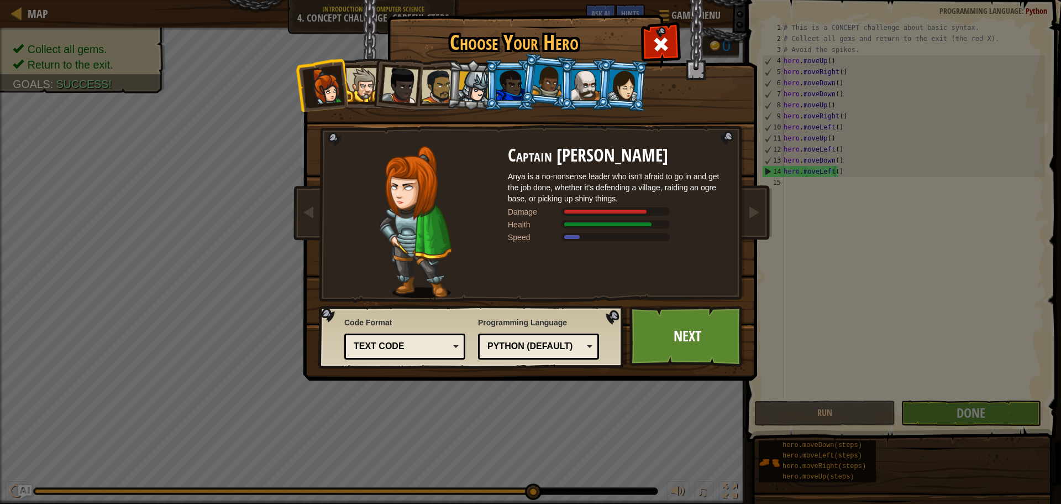
click at [360, 82] on div at bounding box center [363, 85] width 34 height 34
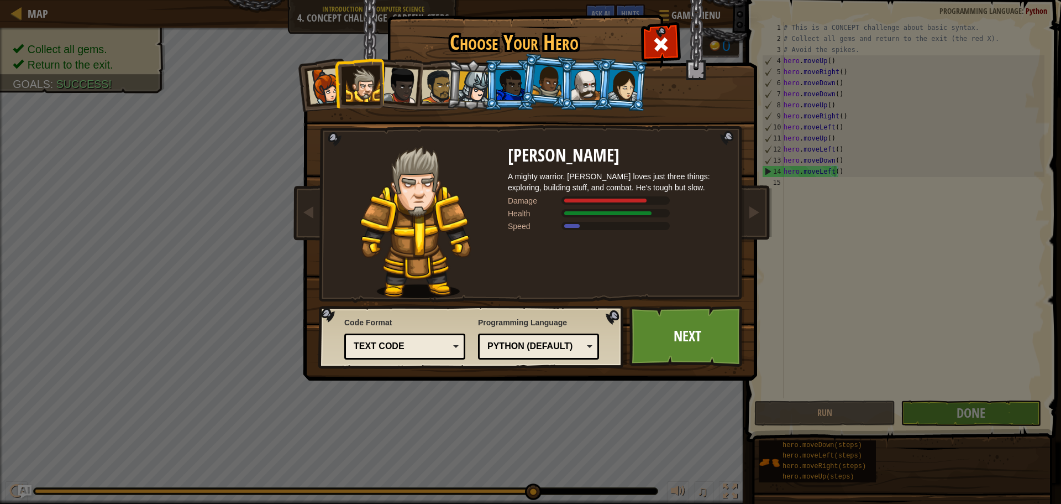
click at [399, 93] on div at bounding box center [400, 85] width 36 height 36
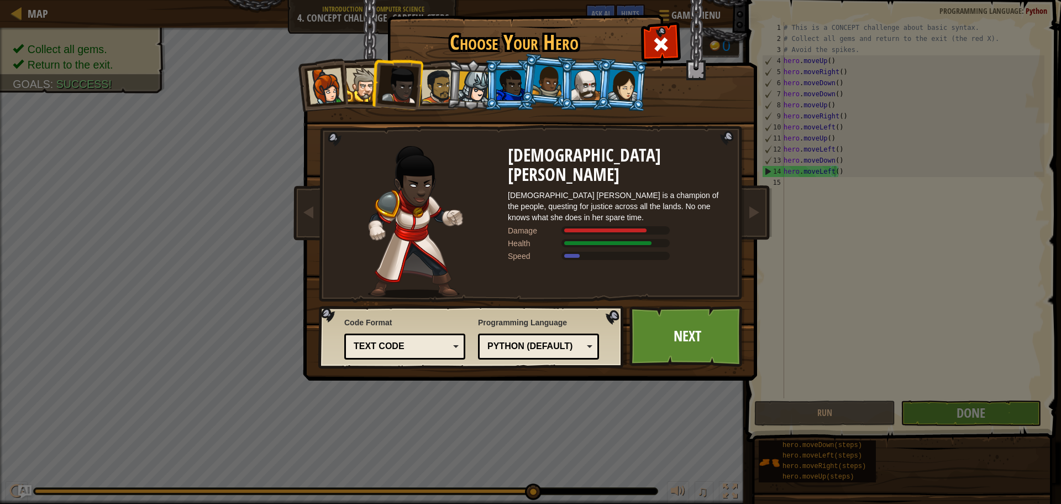
click at [433, 101] on div at bounding box center [438, 86] width 34 height 34
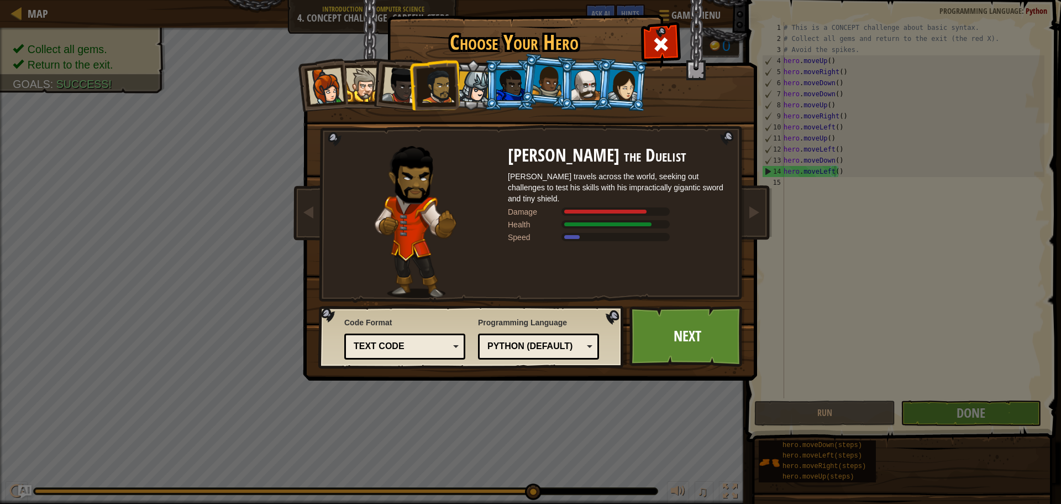
click at [482, 103] on li at bounding box center [472, 85] width 53 height 53
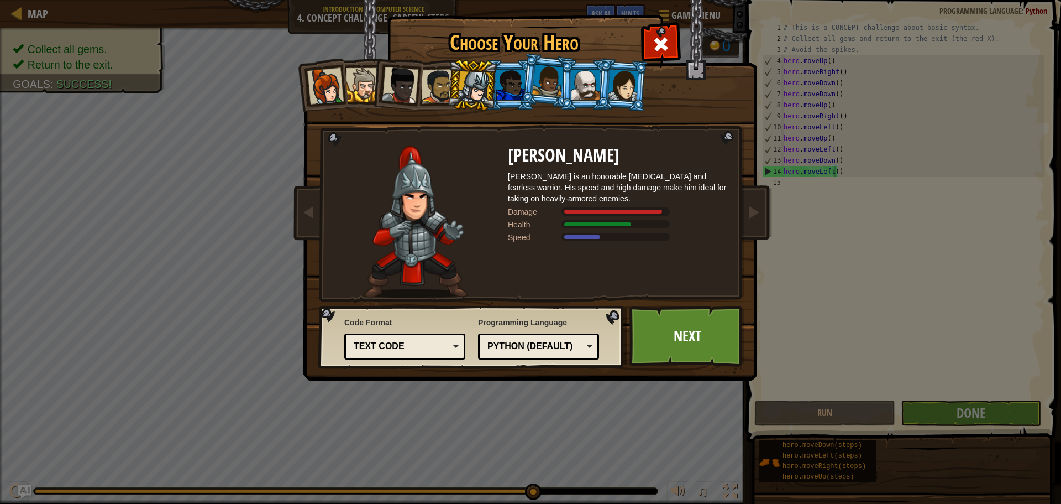
click at [512, 81] on div at bounding box center [510, 85] width 29 height 30
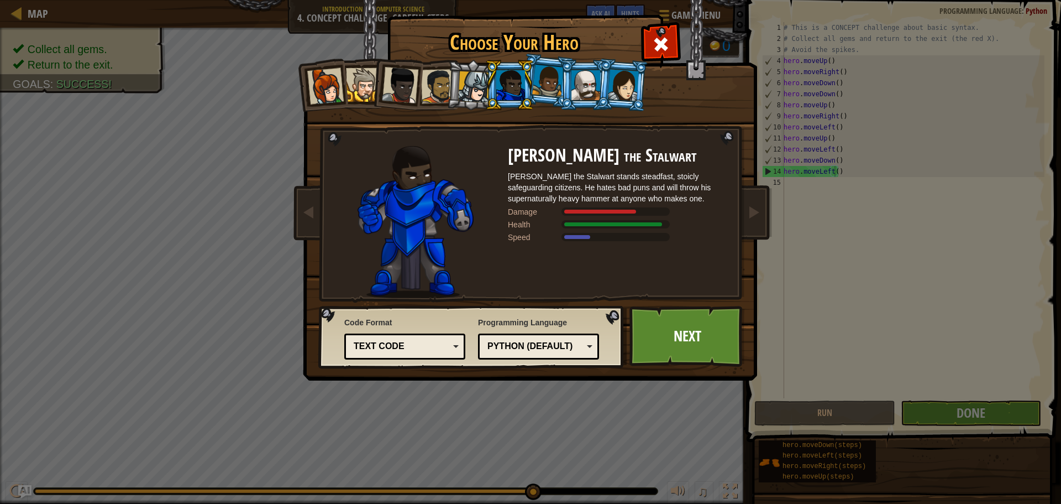
click at [552, 82] on div at bounding box center [548, 81] width 32 height 33
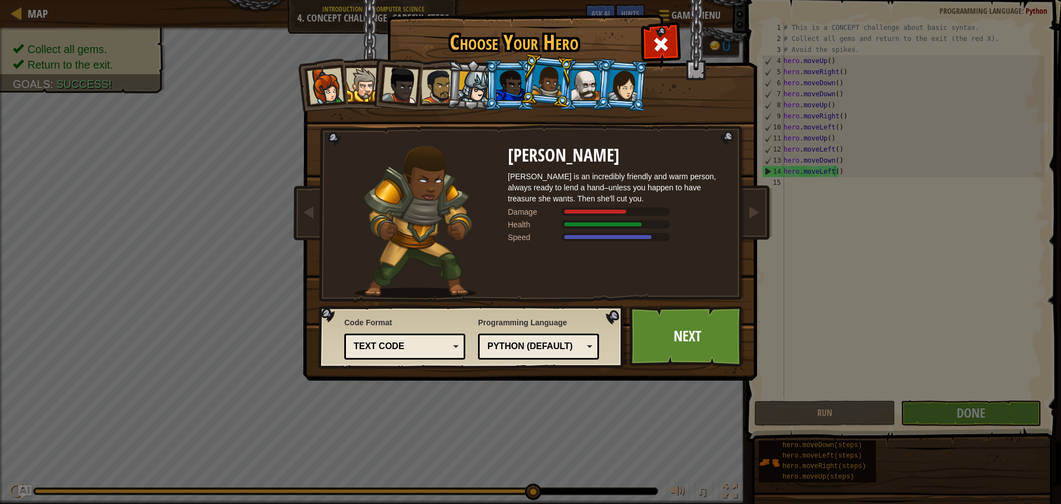
click at [596, 80] on div at bounding box center [586, 85] width 29 height 30
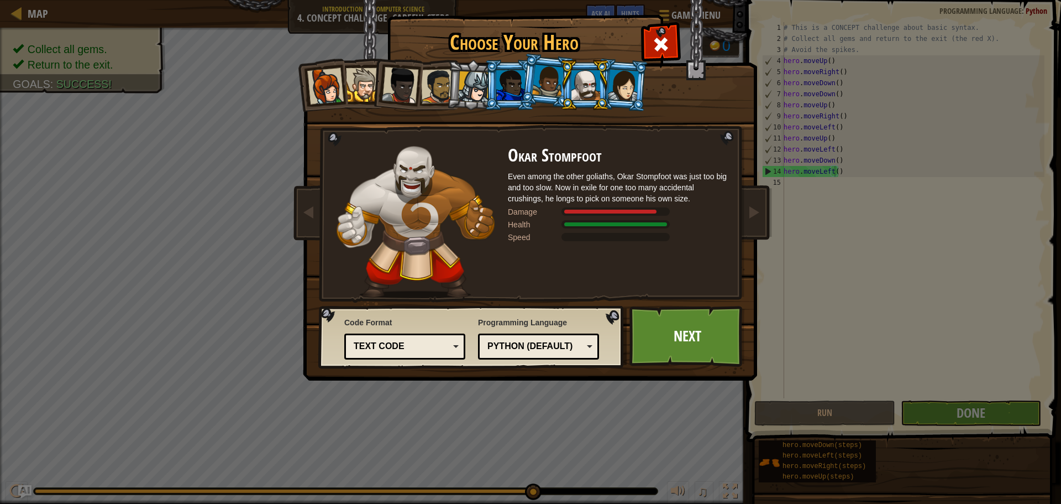
click at [610, 90] on div at bounding box center [623, 85] width 31 height 32
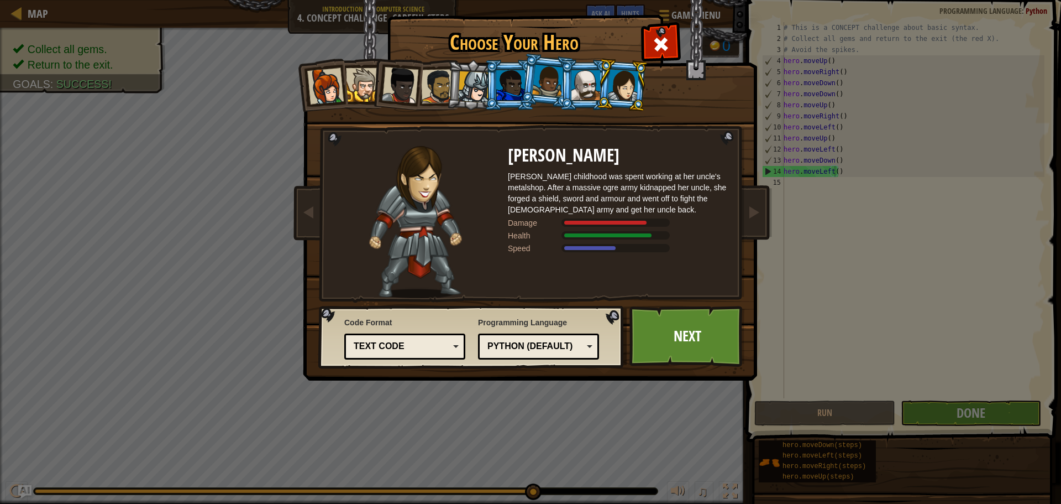
click at [542, 77] on div at bounding box center [548, 81] width 32 height 33
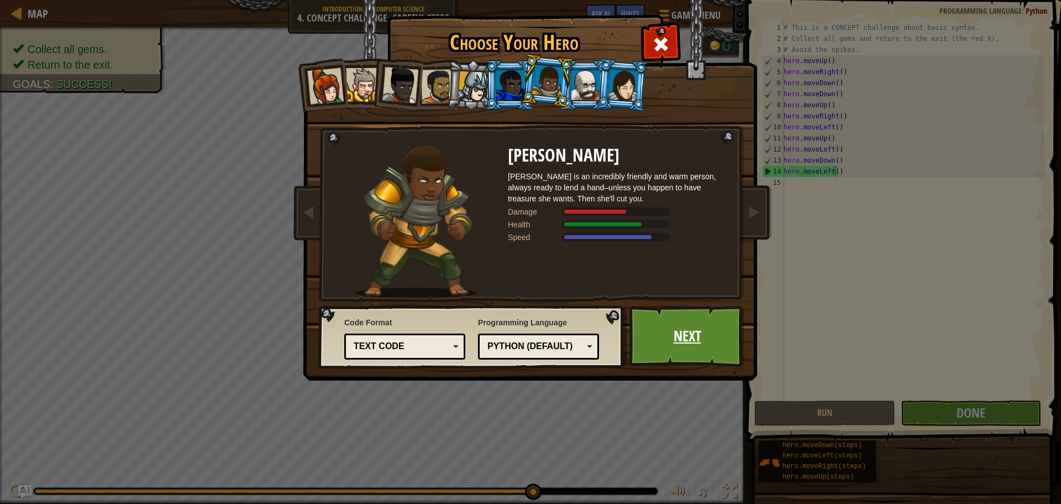
click at [674, 342] on link "Next" at bounding box center [688, 336] width 116 height 61
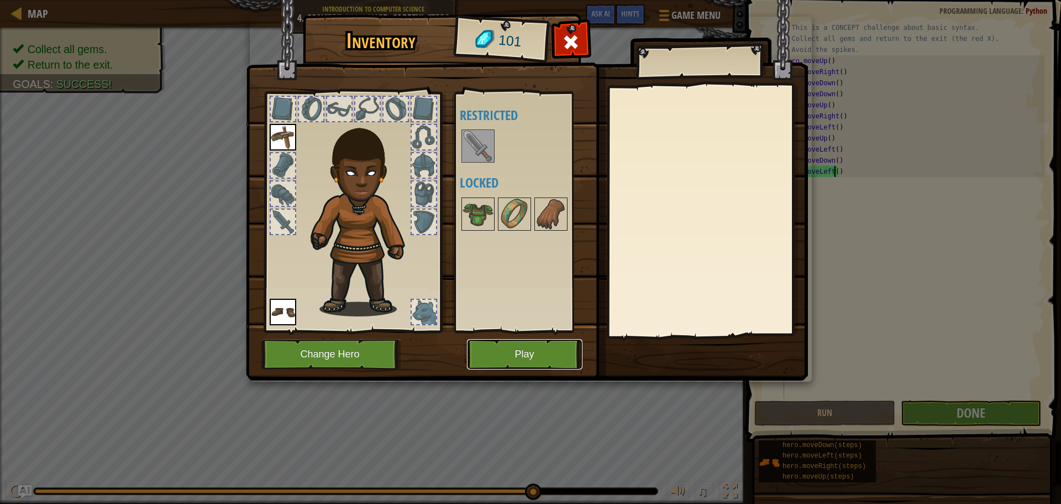
click at [486, 345] on button "Play" at bounding box center [525, 354] width 116 height 30
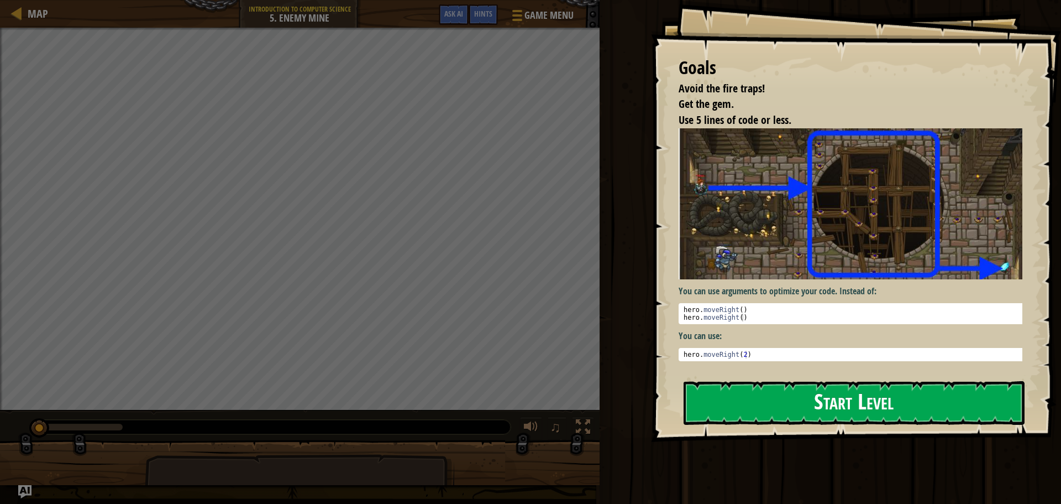
click at [824, 236] on img at bounding box center [855, 203] width 352 height 151
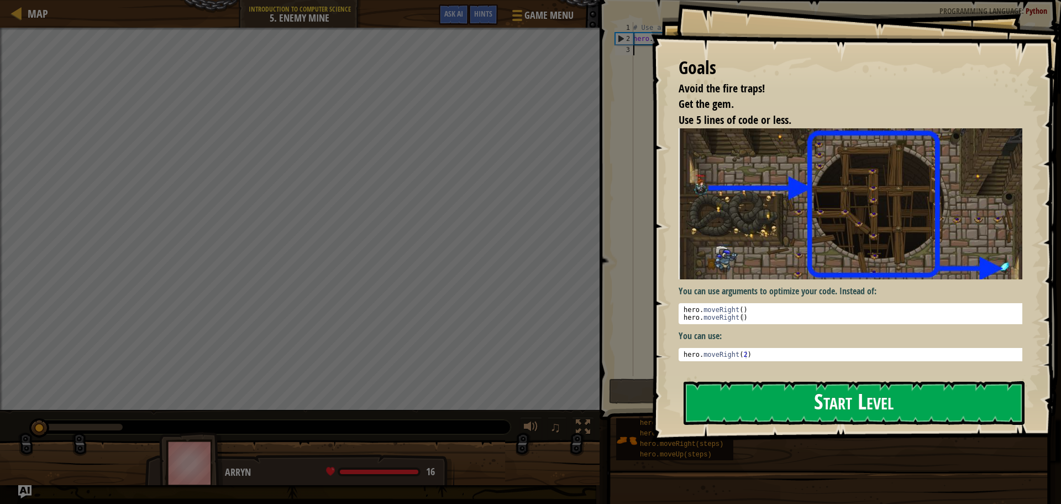
click at [759, 409] on button "Start Level" at bounding box center [854, 403] width 341 height 44
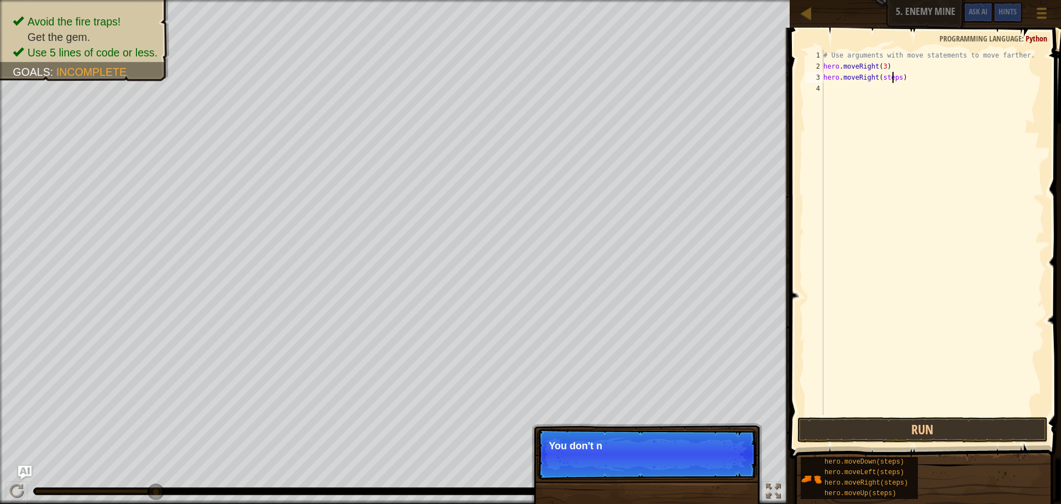
click at [894, 76] on div "# Use arguments with move statements to move farther. hero . moveRight ( 3 ) he…" at bounding box center [932, 243] width 223 height 387
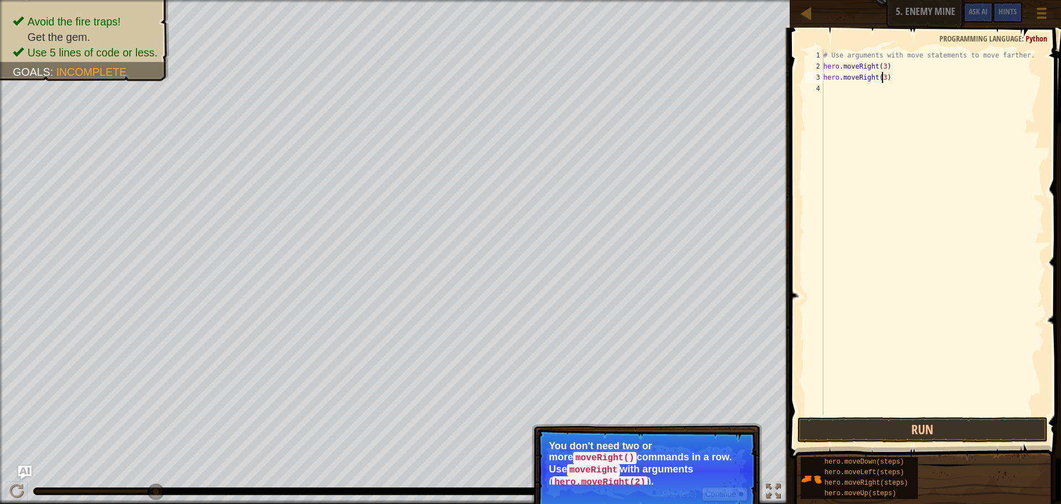
scroll to position [5, 4]
type textarea "hero.moveRight(3)"
click at [838, 428] on button "Run" at bounding box center [923, 429] width 250 height 25
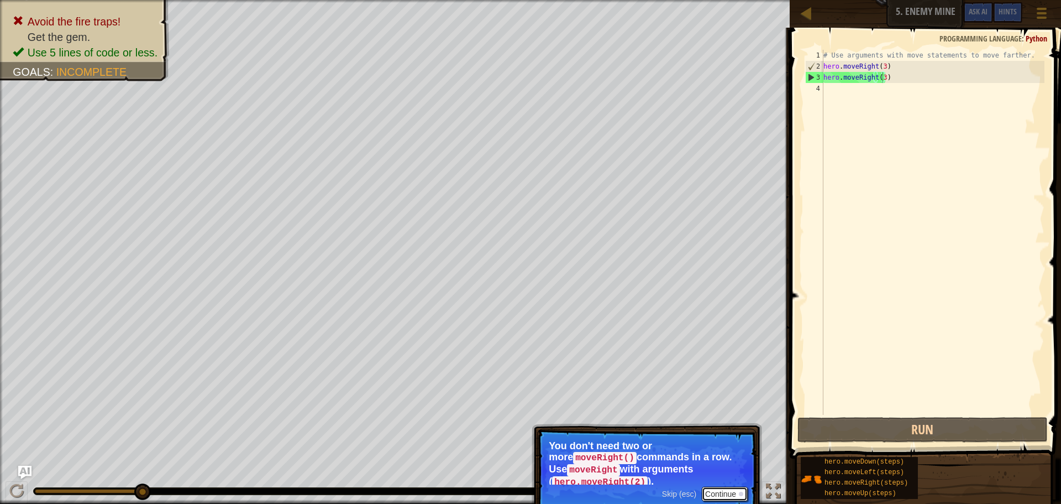
click at [733, 489] on button "Continue" at bounding box center [725, 493] width 46 height 14
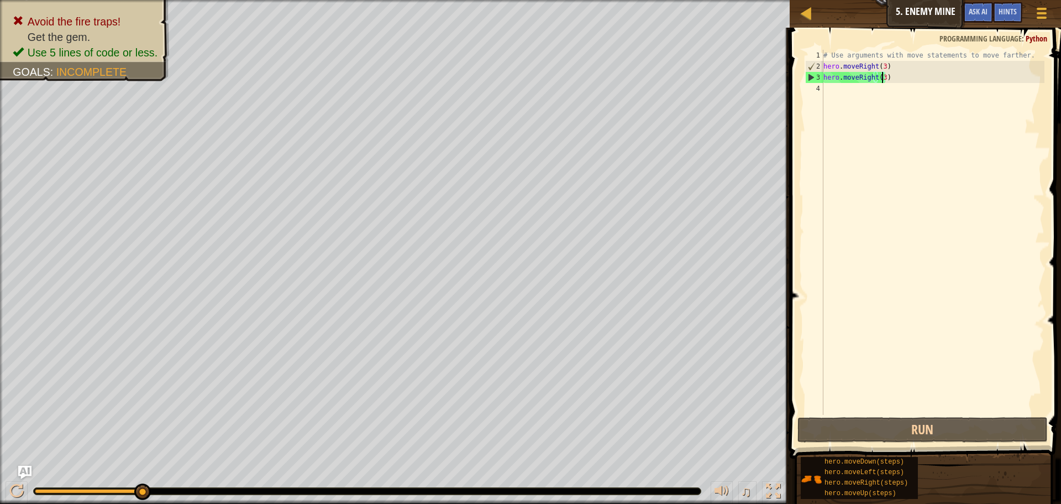
click at [872, 353] on div "# Use arguments with move statements to move farther. hero . moveRight ( 3 ) he…" at bounding box center [932, 243] width 223 height 387
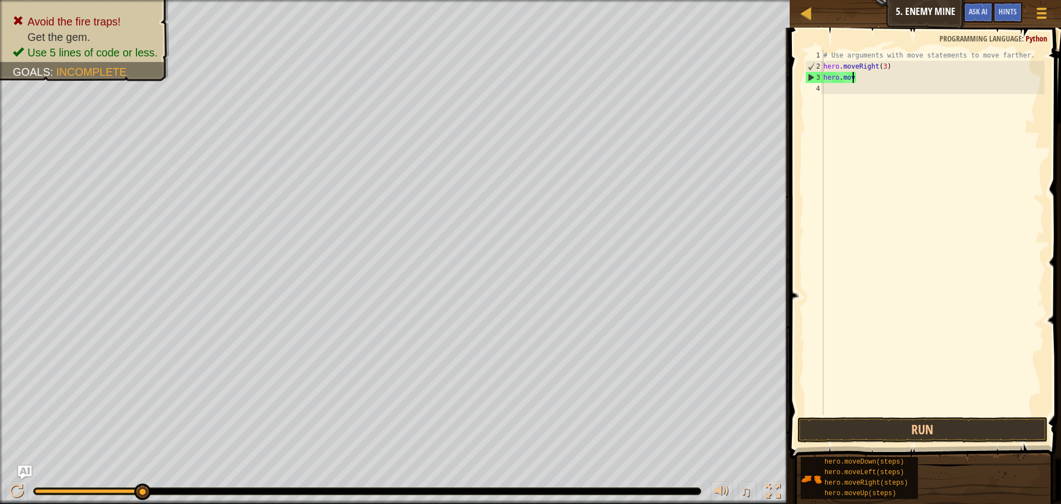
type textarea "h"
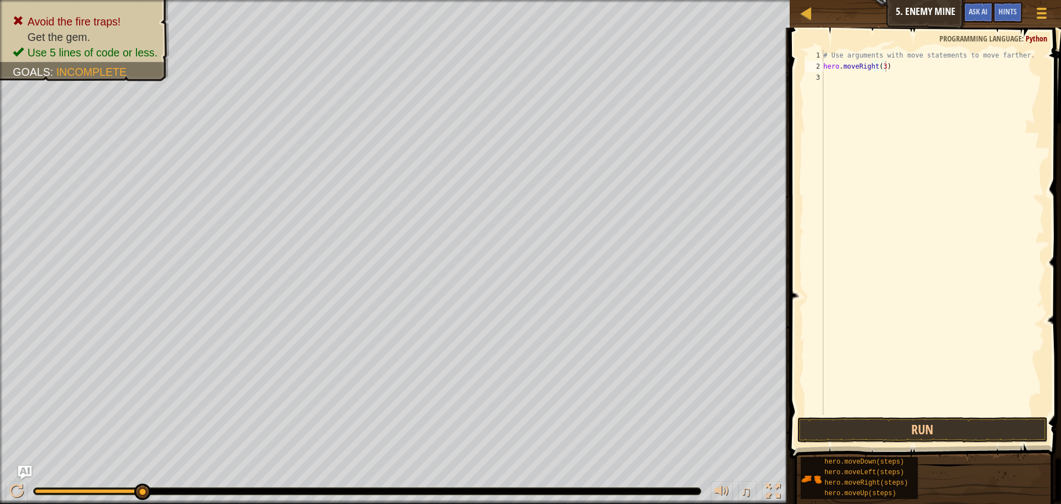
click at [888, 77] on div "# Use arguments with move statements to move farther. hero . moveRight ( 3 ) he…" at bounding box center [932, 243] width 223 height 387
click at [869, 80] on div "# Use arguments with move statements to move farther. hero . moveRight ( 3 ) he…" at bounding box center [932, 243] width 223 height 387
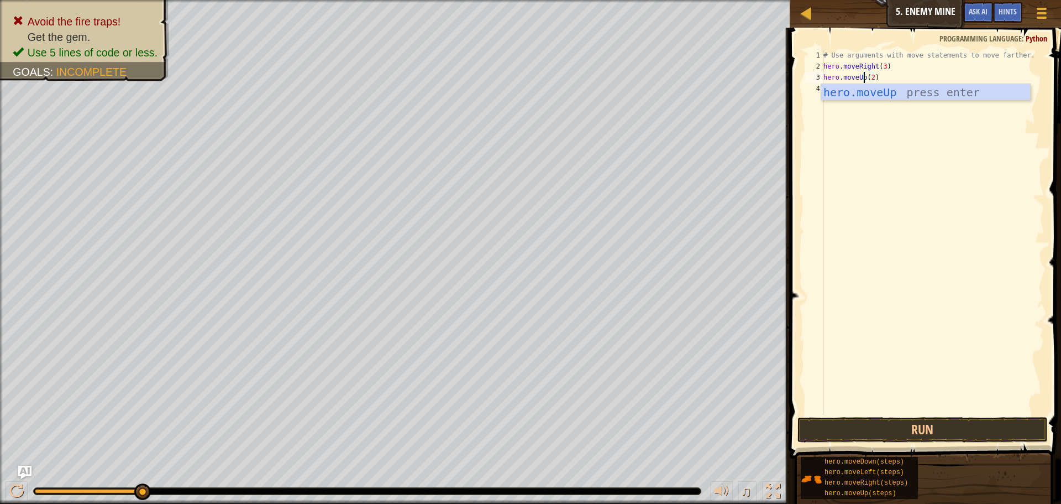
click at [867, 93] on div "hero.moveUp press enter" at bounding box center [925, 109] width 209 height 50
click at [868, 434] on button "Run" at bounding box center [923, 429] width 250 height 25
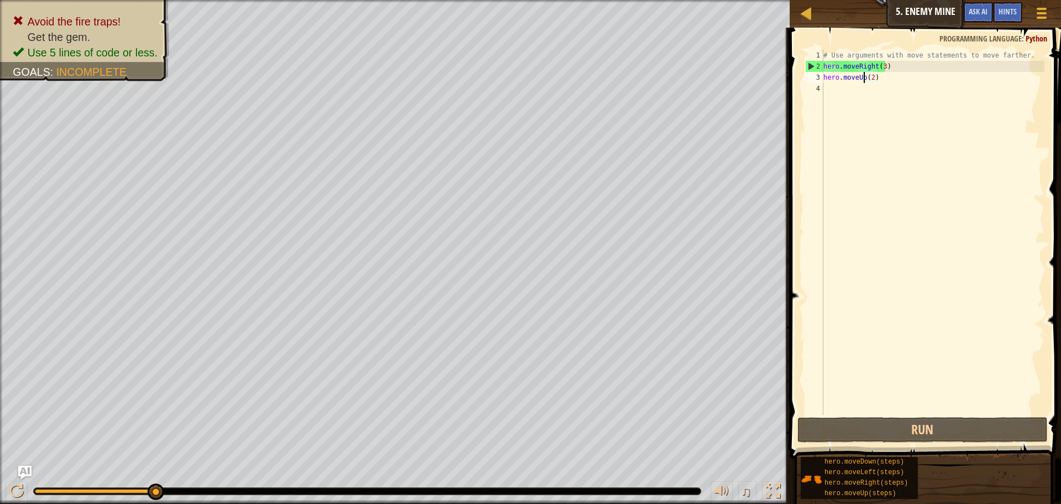
click at [868, 77] on div "# Use arguments with move statements to move farther. hero . moveRight ( 3 ) he…" at bounding box center [932, 243] width 223 height 387
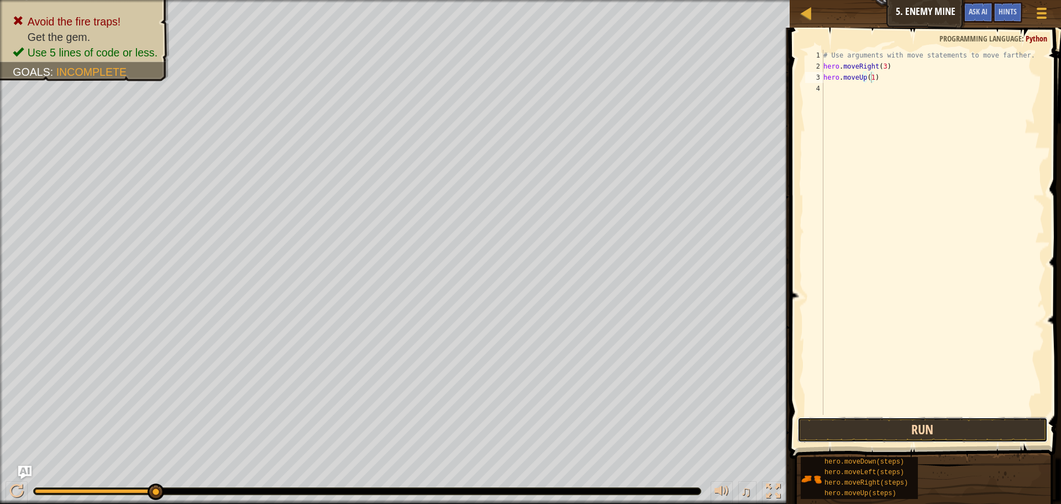
click at [864, 440] on button "Run" at bounding box center [923, 429] width 250 height 25
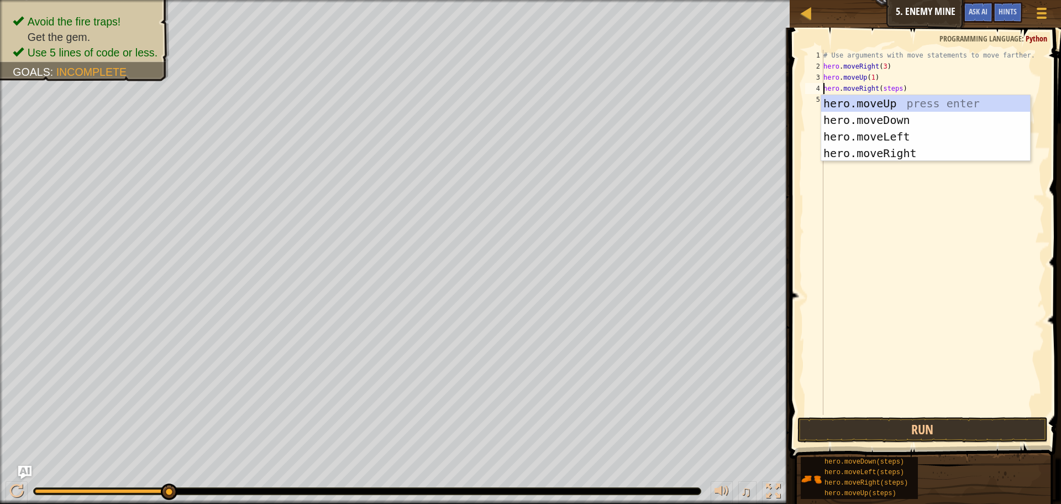
click at [897, 92] on div "# Use arguments with move statements to move farther. hero . moveRight ( 3 ) he…" at bounding box center [932, 243] width 223 height 387
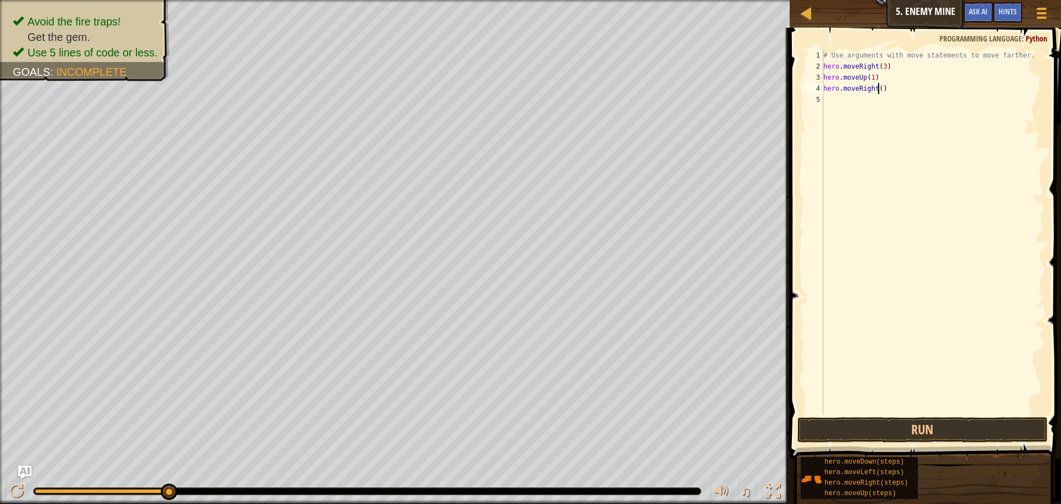
scroll to position [5, 4]
click at [896, 104] on div "# Use arguments with move statements to move farther. hero . moveRight ( 3 ) he…" at bounding box center [932, 243] width 223 height 387
click at [892, 99] on div "# Use arguments with move statements to move farther. hero . moveRight ( 3 ) he…" at bounding box center [932, 243] width 223 height 387
drag, startPoint x: 848, startPoint y: 445, endPoint x: 849, endPoint y: 433, distance: 12.2
click at [849, 441] on div "Hints Videos hero.moveDown(1) 1 2 3 4 5 6 # Use arguments with move statements …" at bounding box center [924, 263] width 275 height 470
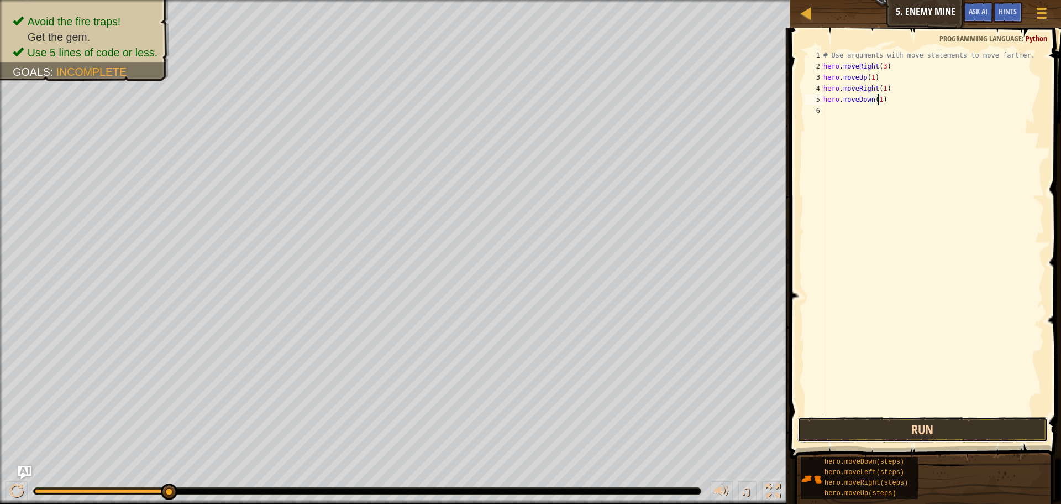
click at [848, 431] on button "Run" at bounding box center [923, 429] width 250 height 25
drag, startPoint x: 913, startPoint y: 420, endPoint x: 911, endPoint y: 426, distance: 5.6
click at [911, 426] on button "Run" at bounding box center [923, 429] width 250 height 25
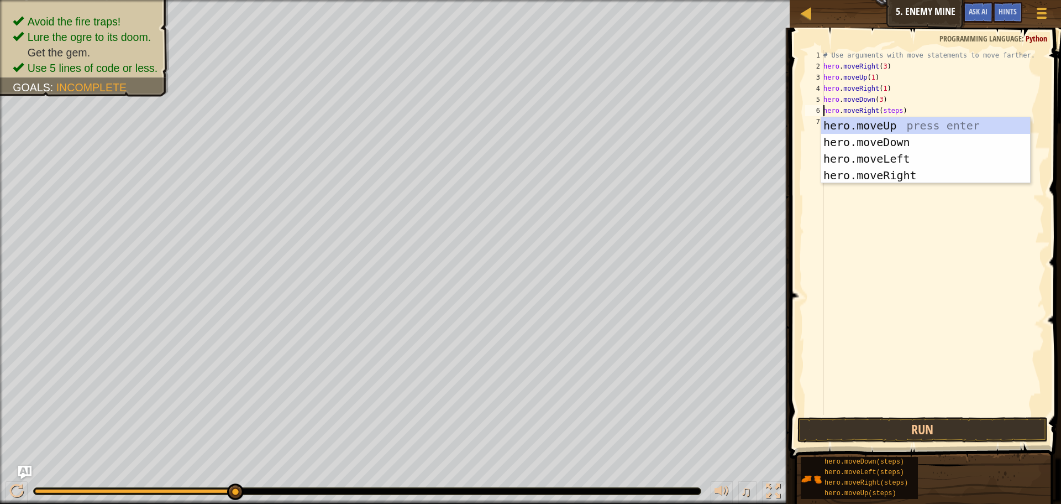
click at [895, 110] on div "# Use arguments with move statements to move farther. hero . moveRight ( 3 ) he…" at bounding box center [932, 243] width 223 height 387
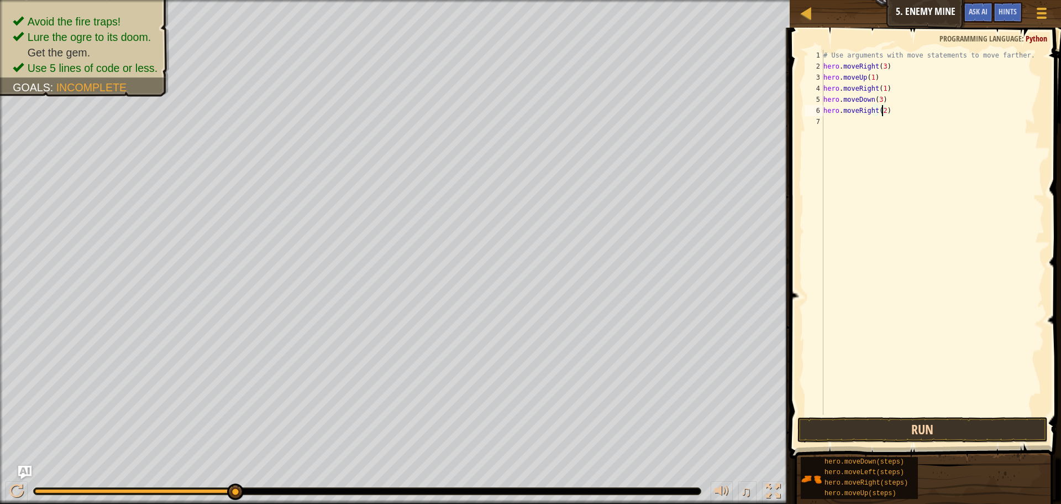
type textarea "hero.moveRight(2)"
click at [981, 427] on button "Run" at bounding box center [923, 429] width 250 height 25
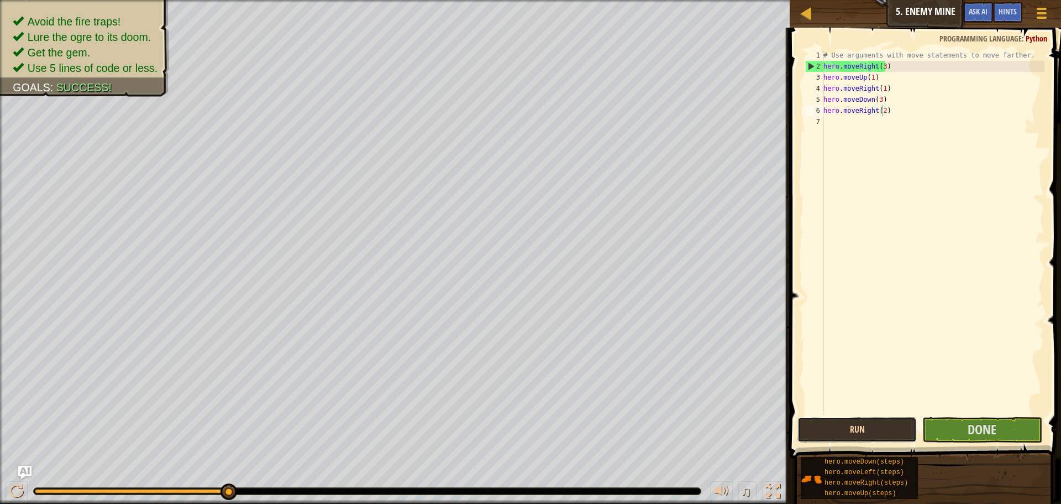
click at [906, 425] on button "Run" at bounding box center [857, 429] width 119 height 25
click at [953, 437] on button "Done" at bounding box center [981, 429] width 119 height 25
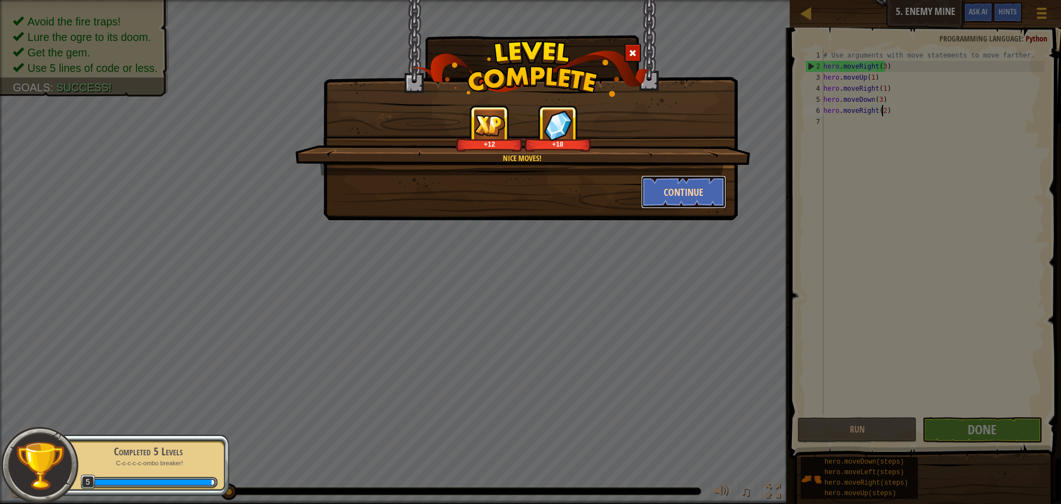
click at [649, 181] on button "Continue" at bounding box center [684, 191] width 86 height 33
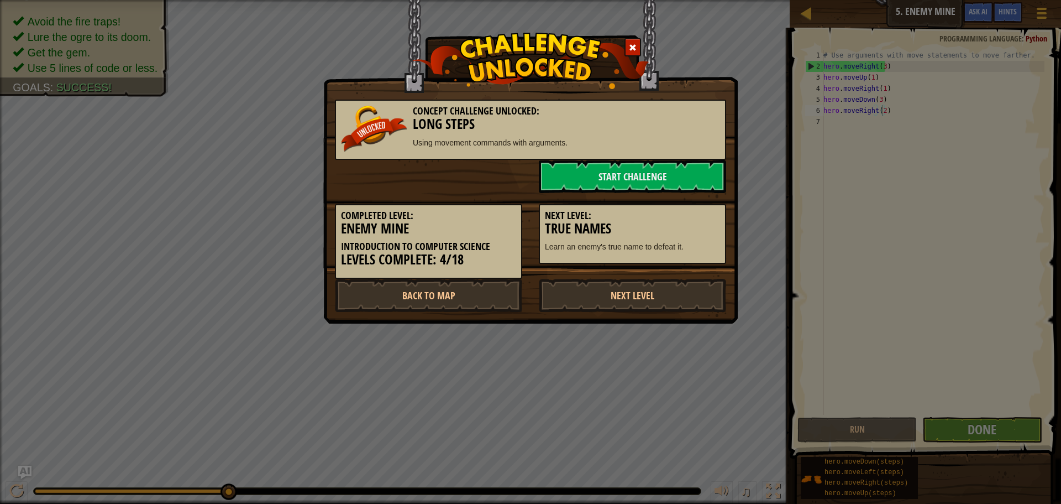
click at [605, 195] on div "Next Level: True Names Learn an enemy's true name to defeat it." at bounding box center [633, 228] width 204 height 71
click at [609, 193] on div "Next Level: True Names Learn an enemy's true name to defeat it." at bounding box center [633, 228] width 204 height 71
click at [662, 177] on link "Start Challenge" at bounding box center [632, 176] width 187 height 33
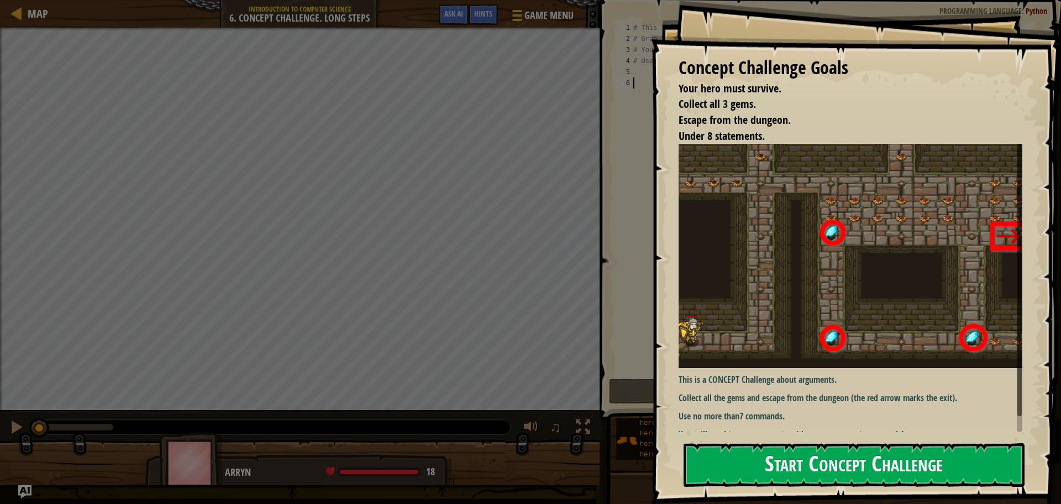
click at [698, 470] on button "Start Concept Challenge" at bounding box center [854, 465] width 341 height 44
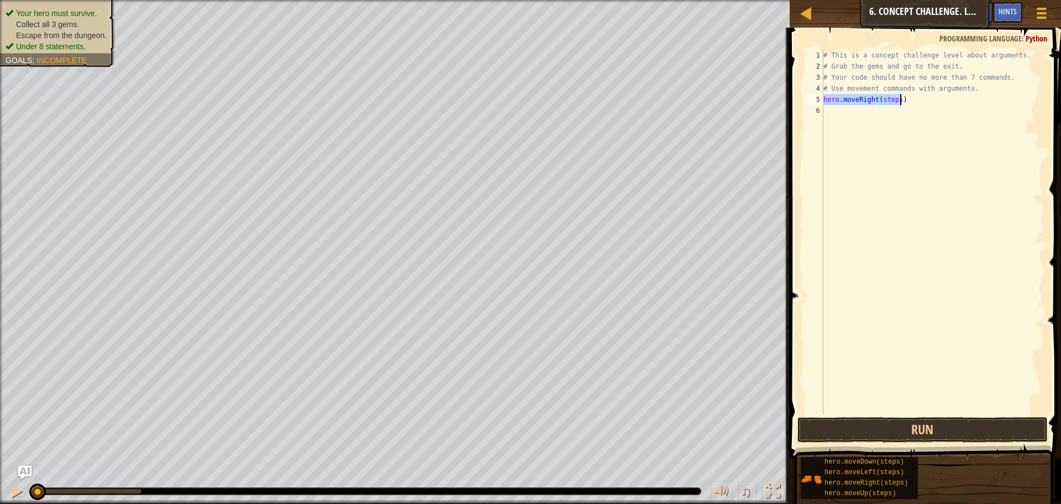
click at [894, 97] on div "# This is a concept challenge level about arguments. # Grab the gems and go to …" at bounding box center [932, 232] width 223 height 365
click at [892, 111] on div "# This is a concept challenge level about arguments. # Grab the gems and go to …" at bounding box center [932, 243] width 223 height 387
click at [862, 434] on button "Run" at bounding box center [923, 429] width 250 height 25
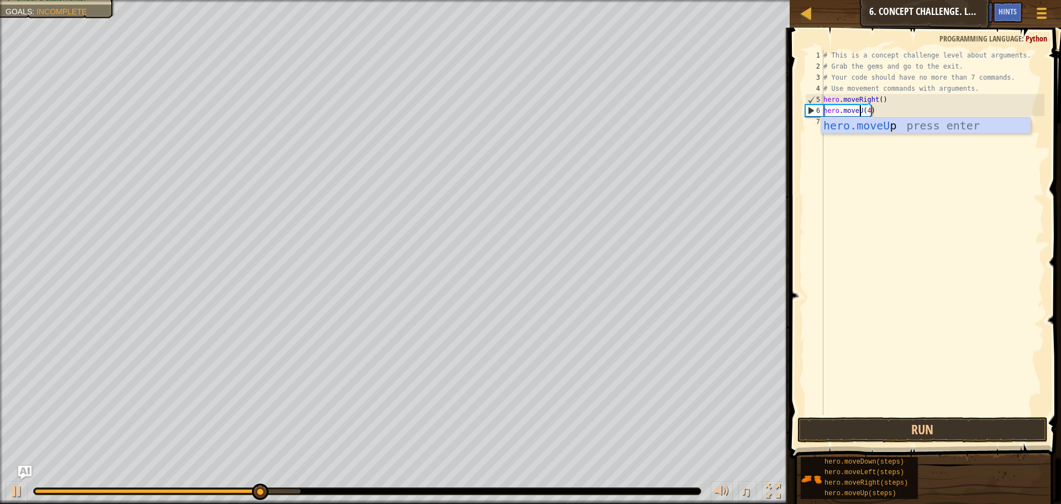
scroll to position [5, 4]
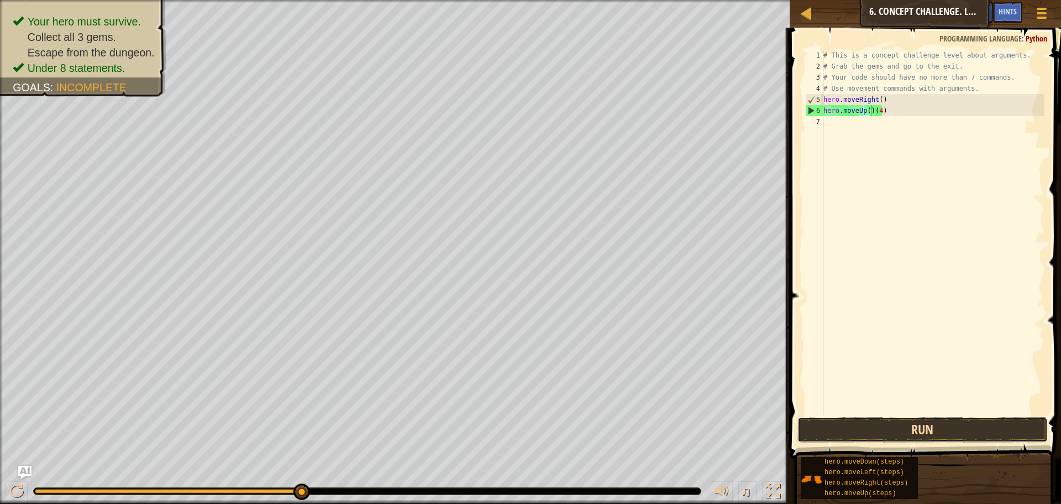
click at [871, 439] on button "Run" at bounding box center [923, 429] width 250 height 25
type textarea "hero.moveUp(4)"
drag, startPoint x: 918, startPoint y: 264, endPoint x: 847, endPoint y: 415, distance: 166.4
click at [873, 367] on div "# This is a concept challenge level about arguments. # Grab the gems and go to …" at bounding box center [932, 243] width 223 height 387
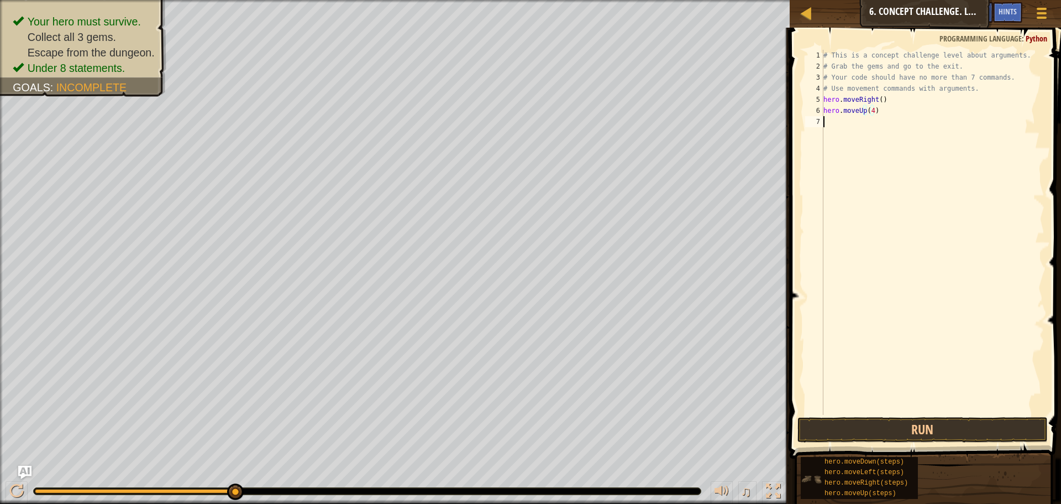
scroll to position [5, 0]
click at [846, 435] on button "Run" at bounding box center [923, 429] width 250 height 25
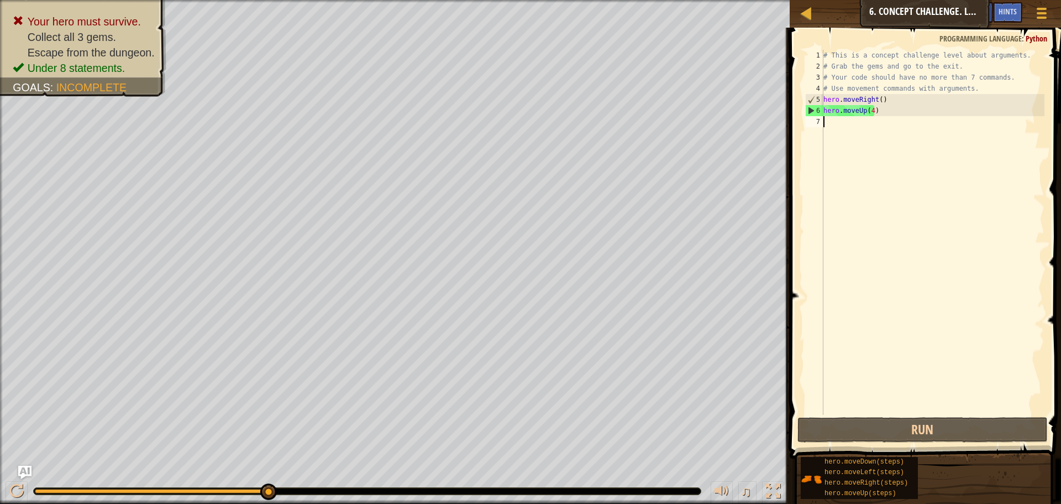
click at [871, 114] on div "# This is a concept challenge level about arguments. # Grab the gems and go to …" at bounding box center [932, 243] width 223 height 387
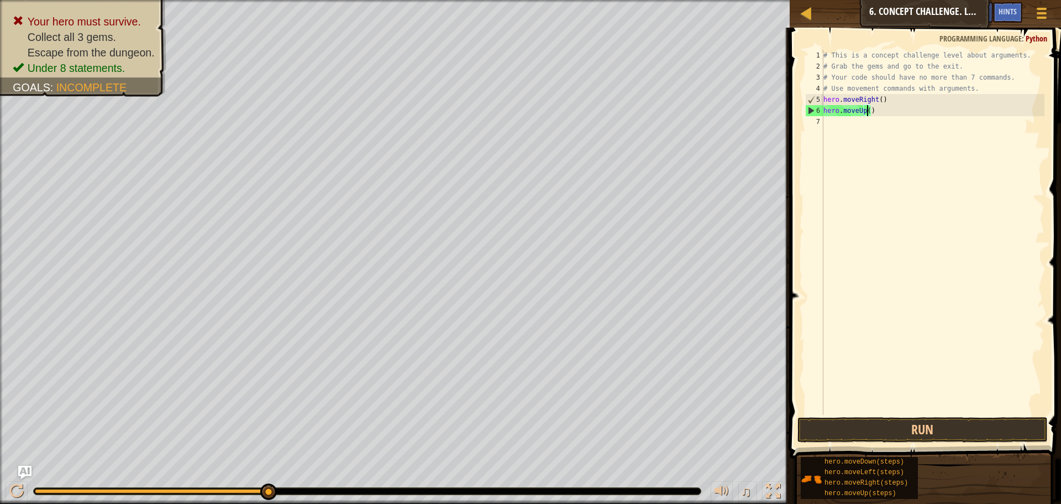
scroll to position [5, 4]
click at [897, 424] on button "Run" at bounding box center [923, 429] width 250 height 25
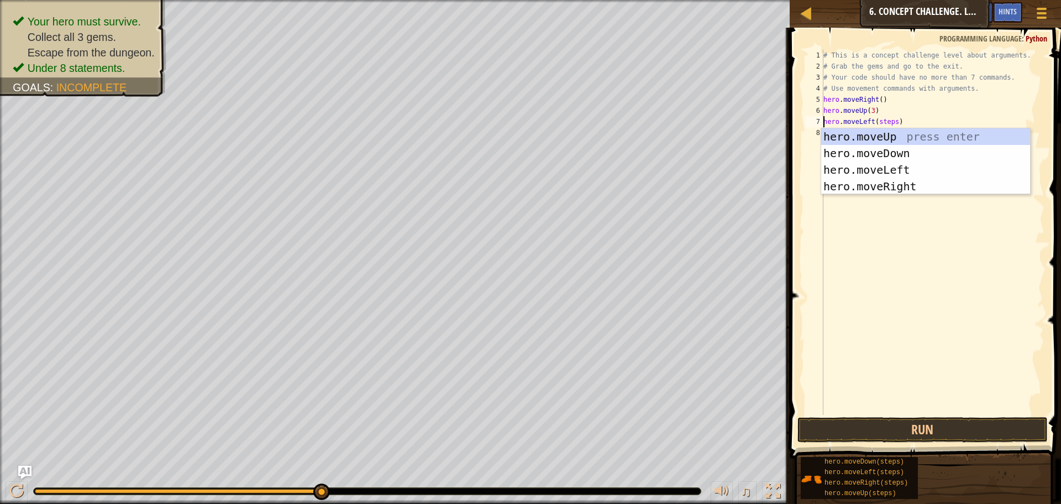
click at [892, 122] on div "# This is a concept challenge level about arguments. # Grab the gems and go to …" at bounding box center [932, 243] width 223 height 387
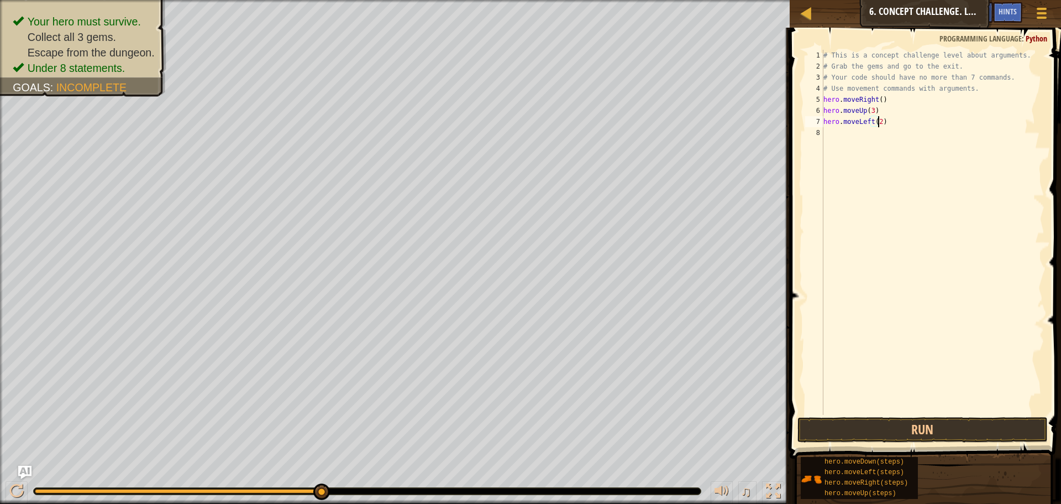
scroll to position [5, 4]
click at [894, 134] on div "# This is a concept challenge level about arguments. # Grab the gems and go to …" at bounding box center [932, 243] width 223 height 387
click at [819, 436] on button "Run" at bounding box center [923, 429] width 250 height 25
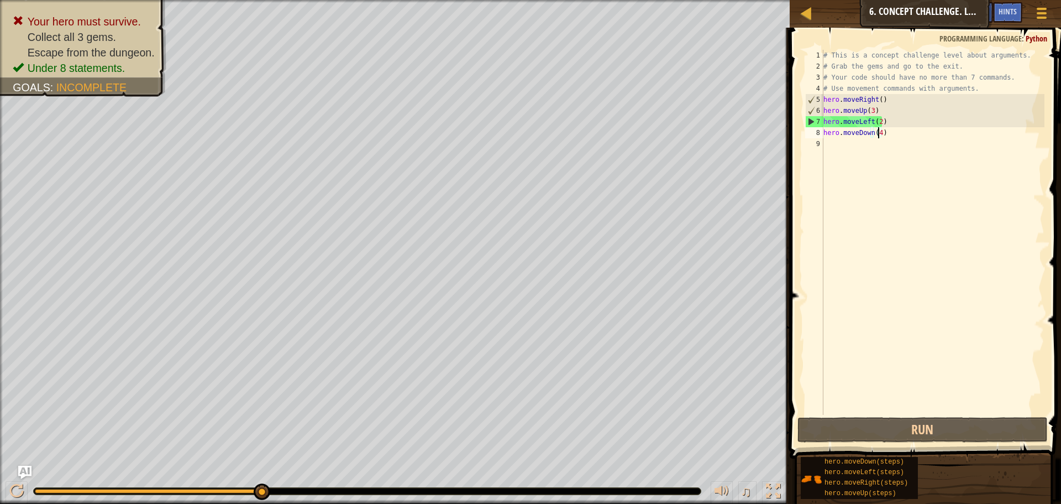
click at [869, 125] on div "# This is a concept challenge level about arguments. # Grab the gems and go to …" at bounding box center [932, 243] width 223 height 387
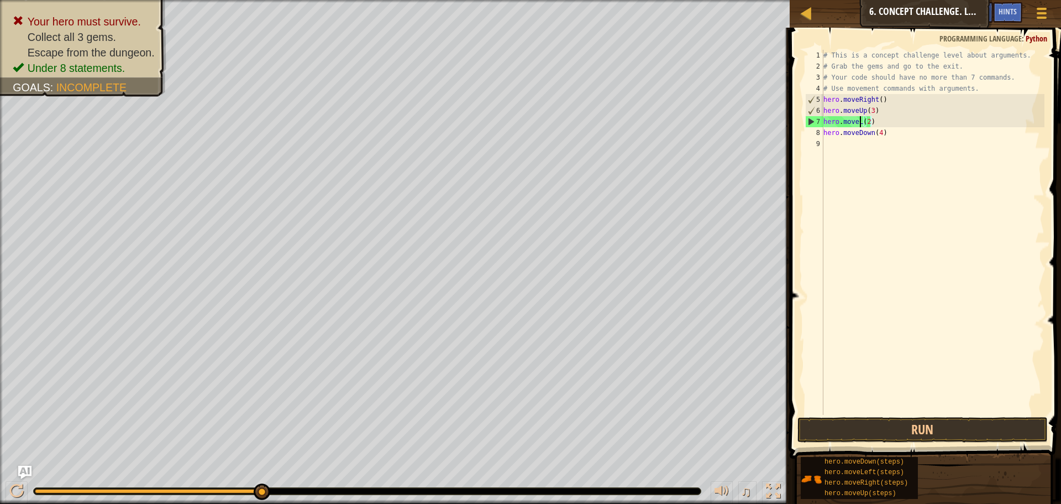
scroll to position [5, 3]
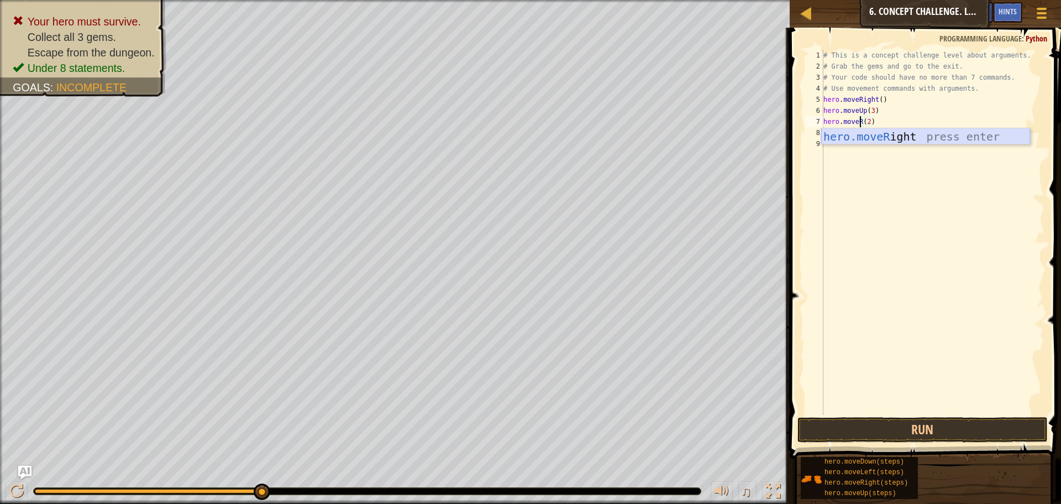
click at [855, 140] on div "hero.moveR ight press enter" at bounding box center [925, 153] width 209 height 50
click at [924, 436] on button "Run" at bounding box center [923, 429] width 250 height 25
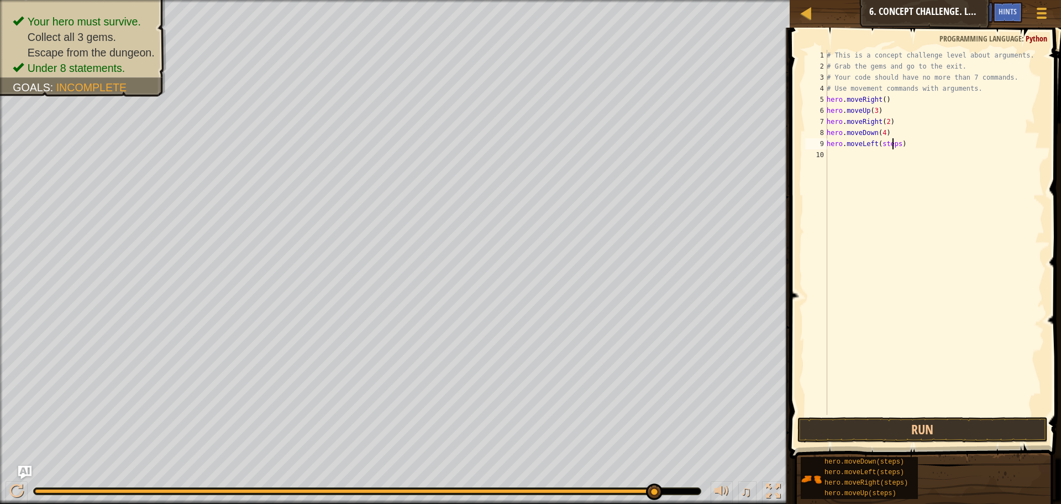
click at [893, 148] on div "# This is a concept challenge level about arguments. # Grab the gems and go to …" at bounding box center [935, 243] width 220 height 387
click at [891, 155] on div "# This is a concept challenge level about arguments. # Grab the gems and go to …" at bounding box center [935, 243] width 220 height 387
click at [824, 426] on button "Run" at bounding box center [923, 429] width 250 height 25
click at [878, 142] on div "# This is a concept challenge level about arguments. # Grab the gems and go to …" at bounding box center [935, 243] width 220 height 387
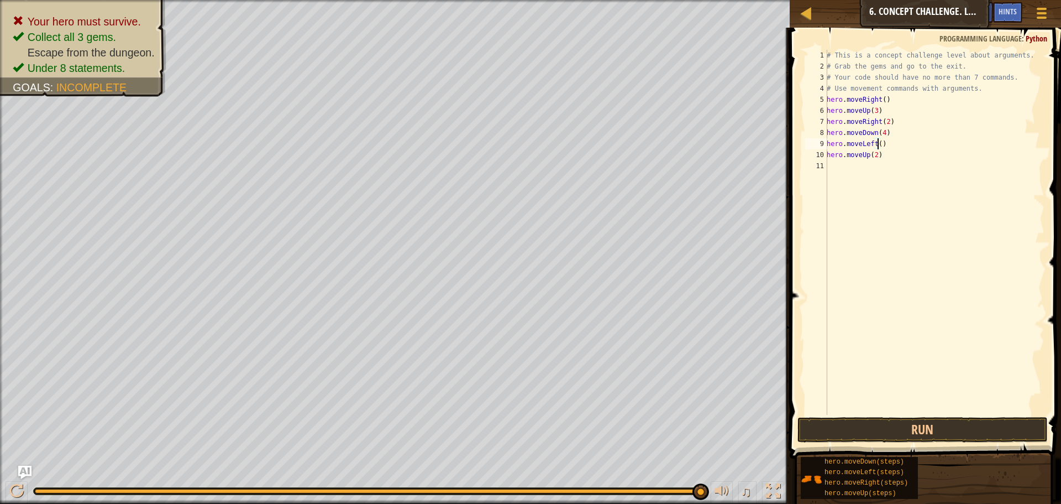
scroll to position [5, 4]
click at [899, 165] on div "# This is a concept challenge level about arguments. # Grab the gems and go to …" at bounding box center [935, 243] width 220 height 387
click at [892, 434] on button "Run" at bounding box center [923, 429] width 250 height 25
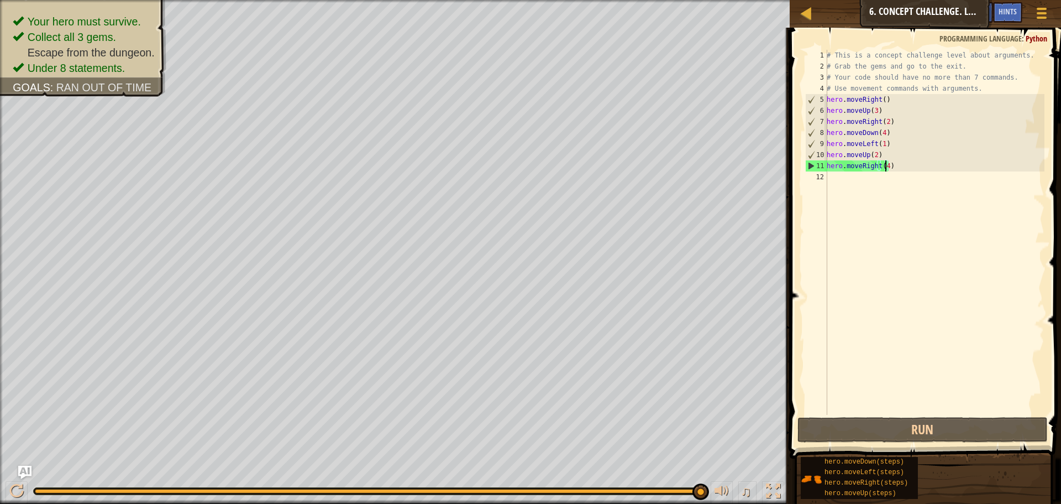
click at [880, 132] on div "# This is a concept challenge level about arguments. # Grab the gems and go to …" at bounding box center [935, 243] width 220 height 387
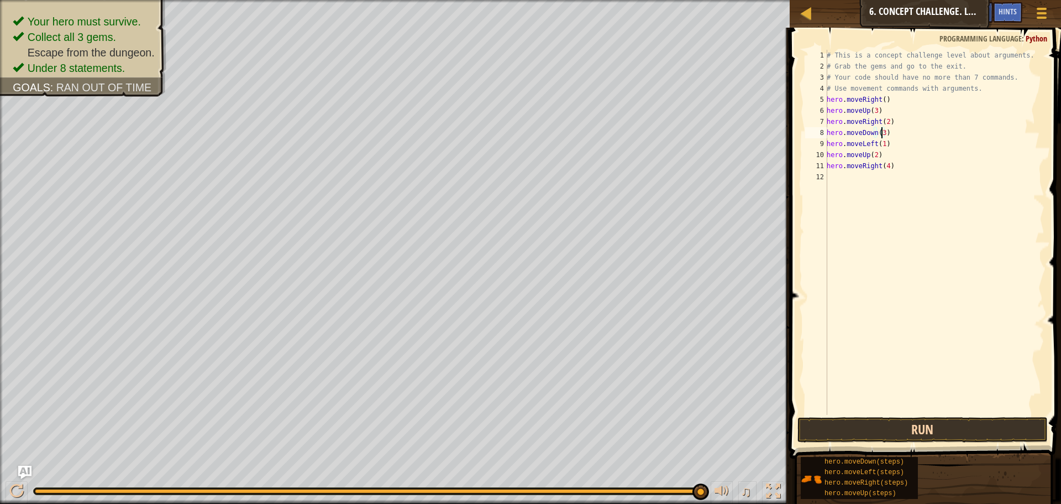
type textarea "hero.moveDown(3)"
click at [878, 436] on button "Run" at bounding box center [923, 429] width 250 height 25
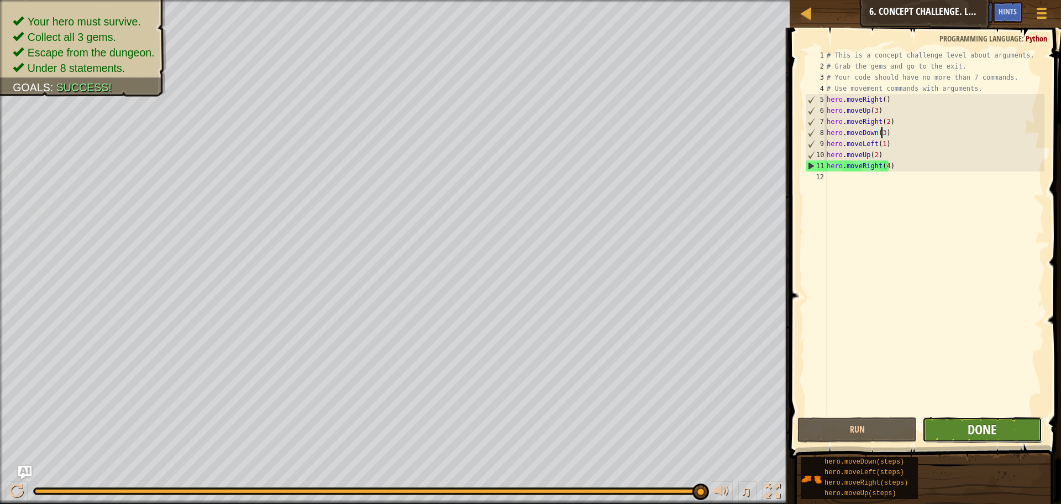
drag, startPoint x: 955, startPoint y: 430, endPoint x: 969, endPoint y: 423, distance: 16.1
click at [969, 423] on button "Done" at bounding box center [981, 429] width 119 height 25
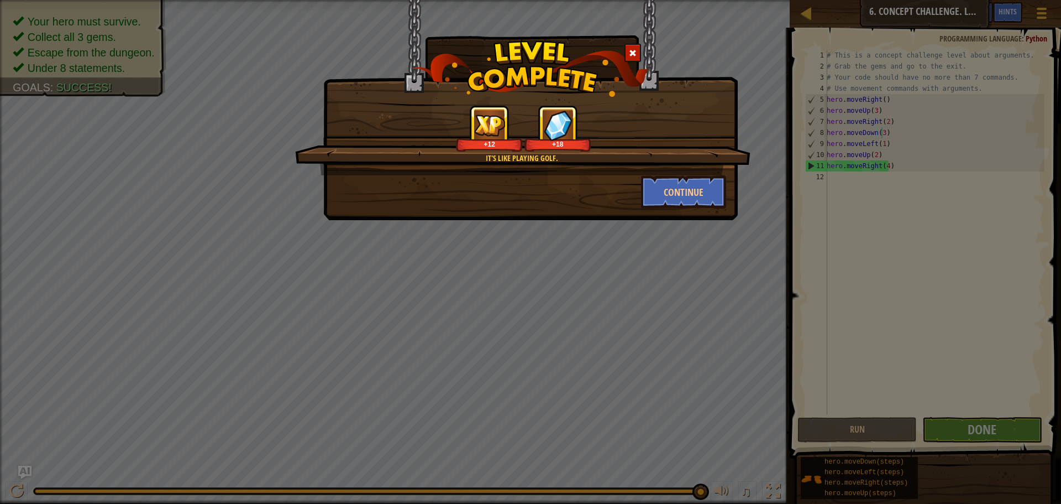
click at [932, 436] on div "It's like playing golf. +12 +18 Continue" at bounding box center [530, 252] width 1061 height 504
click at [713, 161] on div "It's like playing golf. +12 +18" at bounding box center [522, 140] width 455 height 70
click at [705, 189] on button "Continue" at bounding box center [684, 191] width 86 height 33
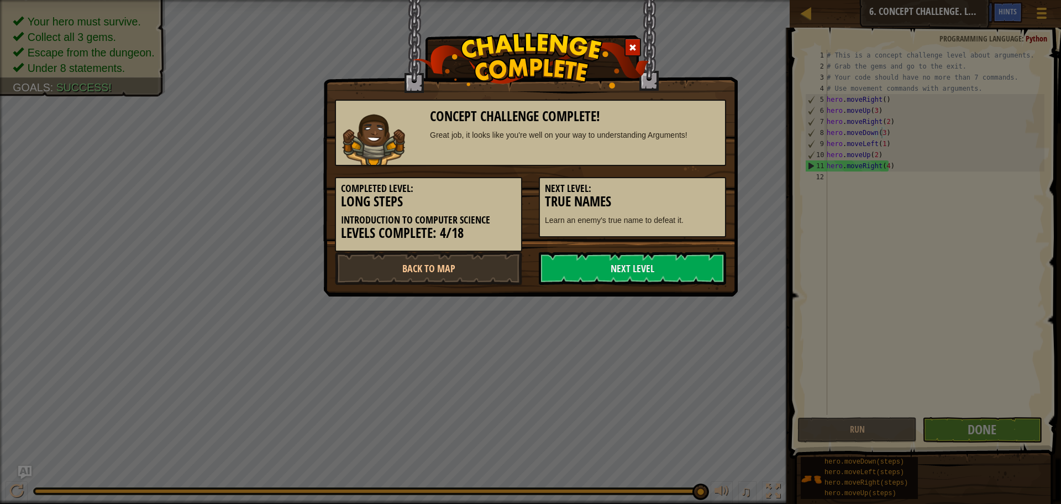
click at [587, 244] on div "Completed Level: Long Steps Introduction to Computer Science Levels Complete: 4…" at bounding box center [531, 209] width 408 height 86
click at [590, 281] on link "Next Level" at bounding box center [632, 267] width 187 height 33
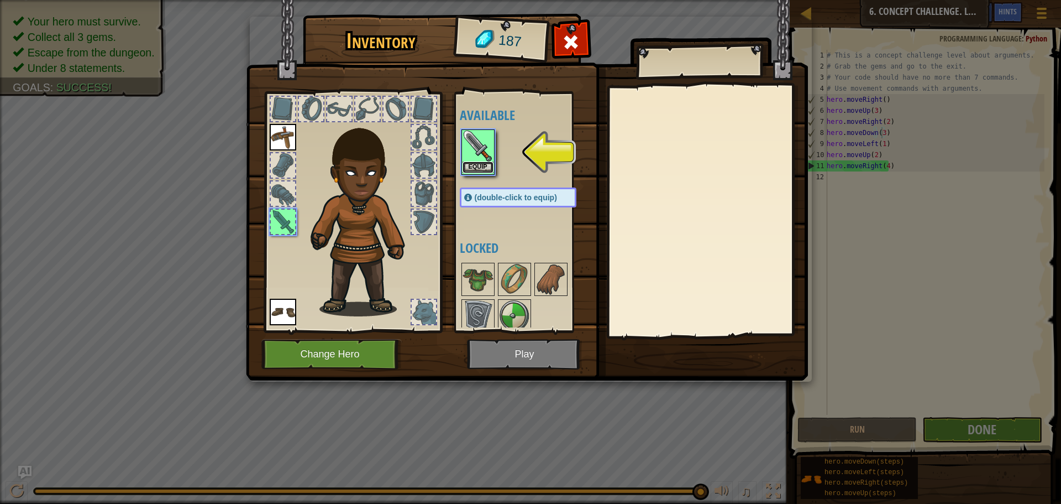
click at [479, 165] on button "Equip" at bounding box center [478, 167] width 31 height 12
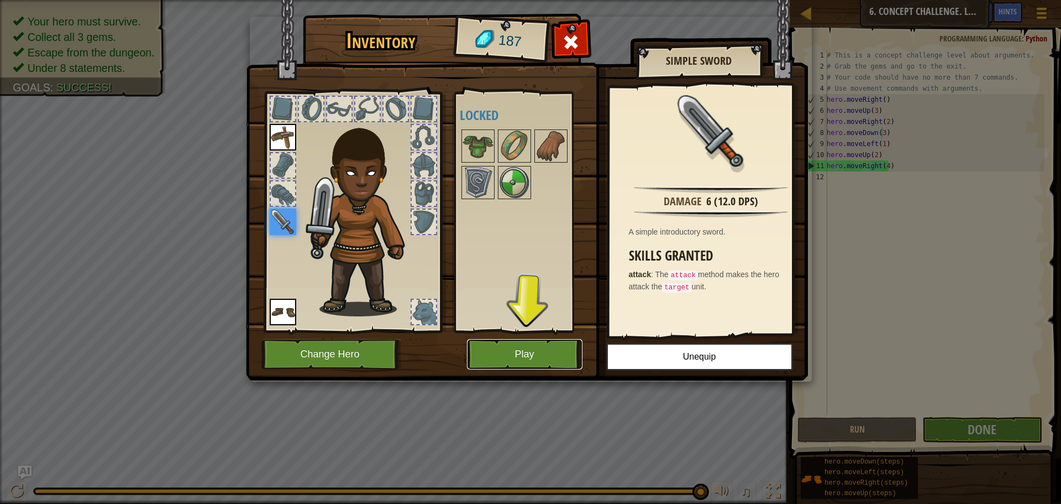
click at [521, 353] on button "Play" at bounding box center [525, 354] width 116 height 30
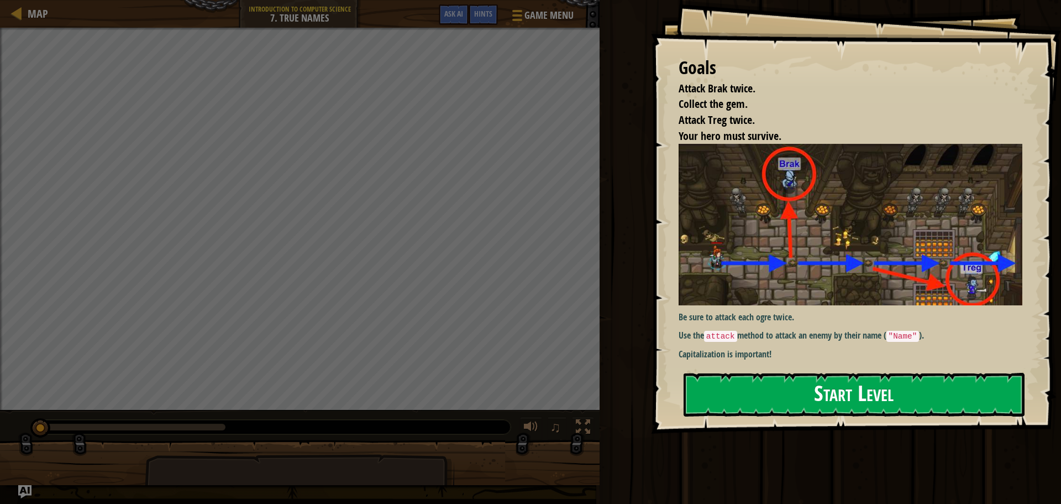
click at [731, 392] on button "Start Level" at bounding box center [854, 395] width 341 height 44
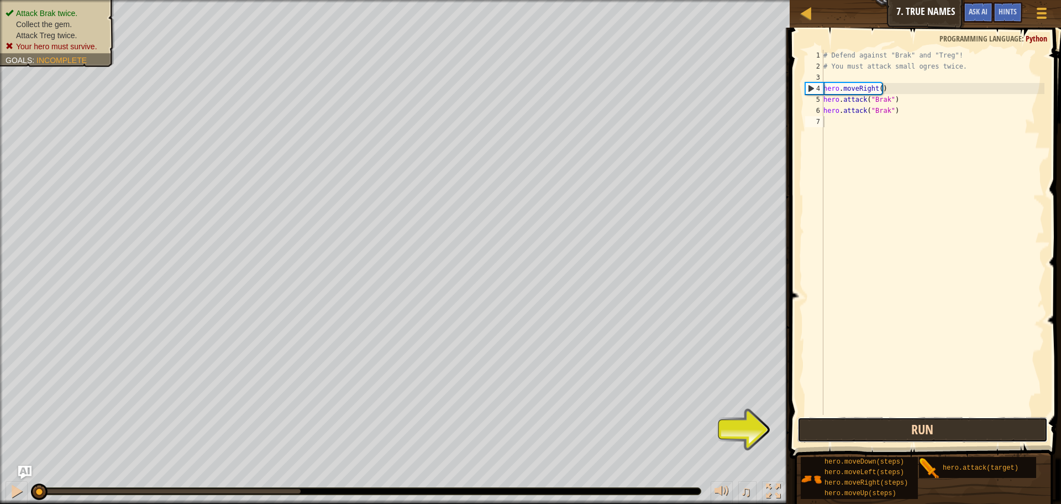
click at [833, 428] on button "Run" at bounding box center [923, 429] width 250 height 25
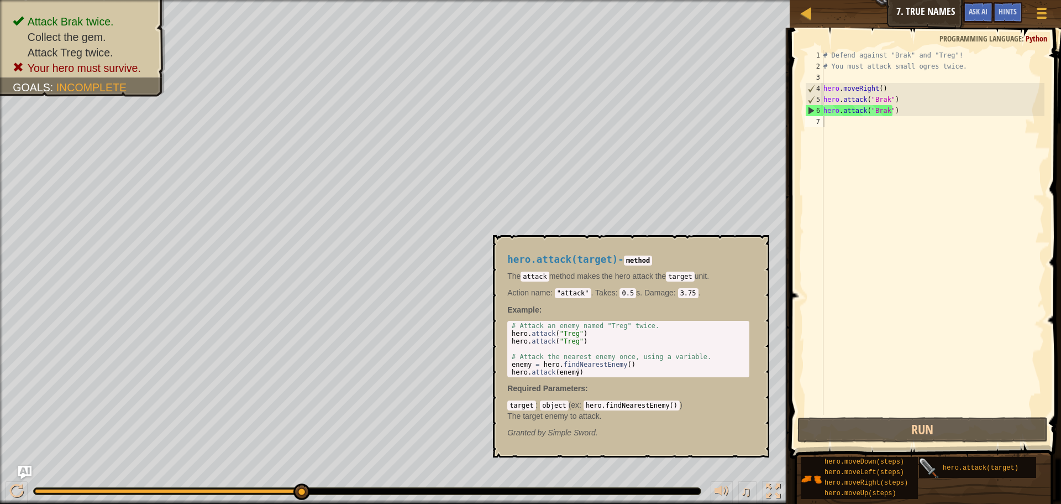
click at [938, 466] on img at bounding box center [929, 468] width 21 height 21
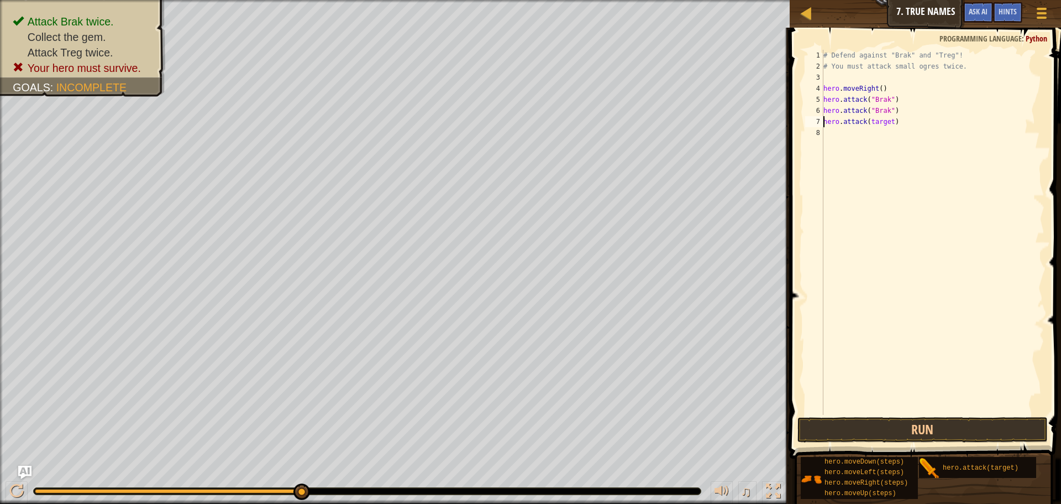
click at [886, 123] on div "# Defend against "Brak" and "Treg"! # You must attack small ogres twice. hero .…" at bounding box center [932, 243] width 223 height 387
type textarea "hero.attack("Treg")"
drag, startPoint x: 901, startPoint y: 124, endPoint x: 822, endPoint y: 123, distance: 78.5
click at [822, 123] on div "hero.attack("Treg") 1 2 3 4 5 6 7 8 # Defend against "Brak" and "Treg"! # You m…" at bounding box center [924, 232] width 242 height 365
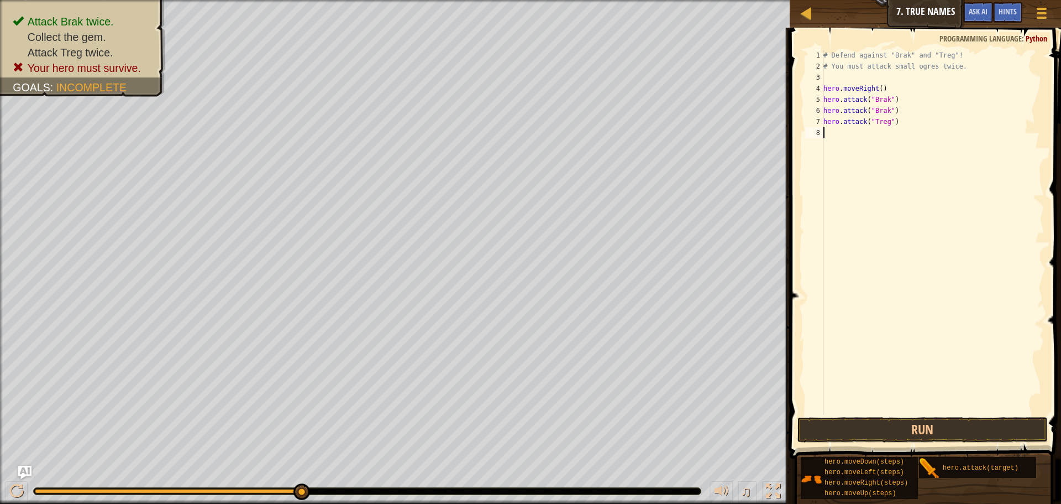
click at [830, 137] on div "# Defend against "Brak" and "Treg"! # You must attack small ogres twice. hero .…" at bounding box center [932, 243] width 223 height 387
paste textarea "hero.attack("Treg")"
type textarea "hero.attack("Treg")"
click at [850, 239] on div "# Defend against "Brak" and "Treg"! # You must attack small ogres twice. hero .…" at bounding box center [932, 243] width 223 height 387
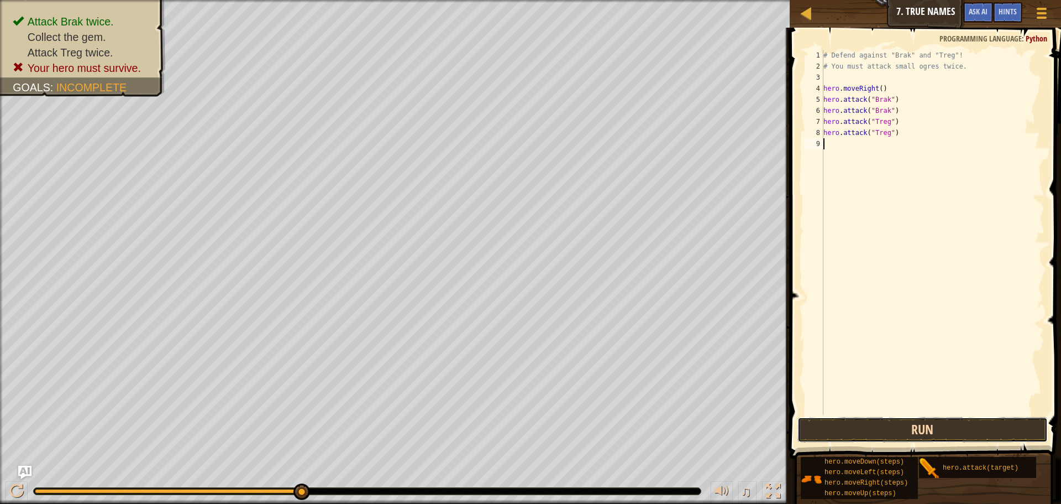
click at [852, 428] on button "Run" at bounding box center [923, 429] width 250 height 25
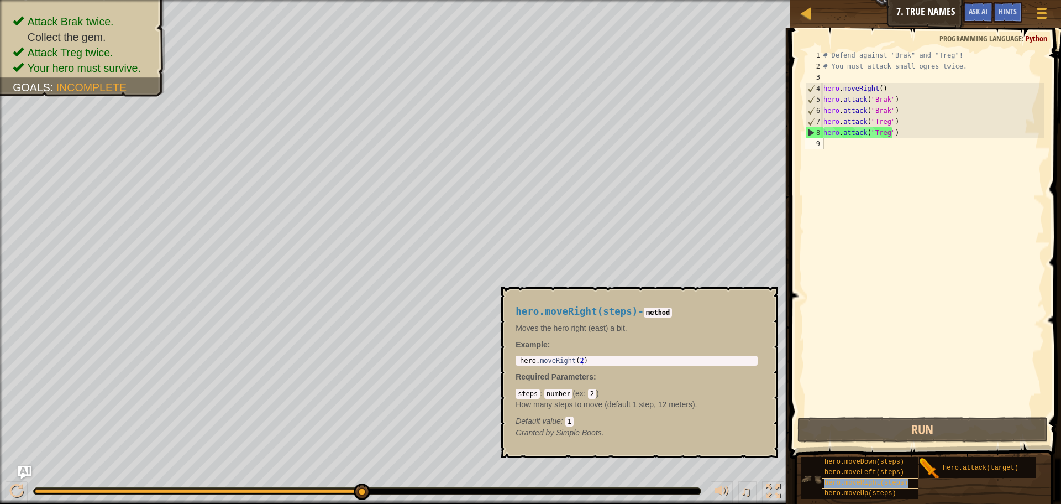
type textarea "hero.attack("Treg")"
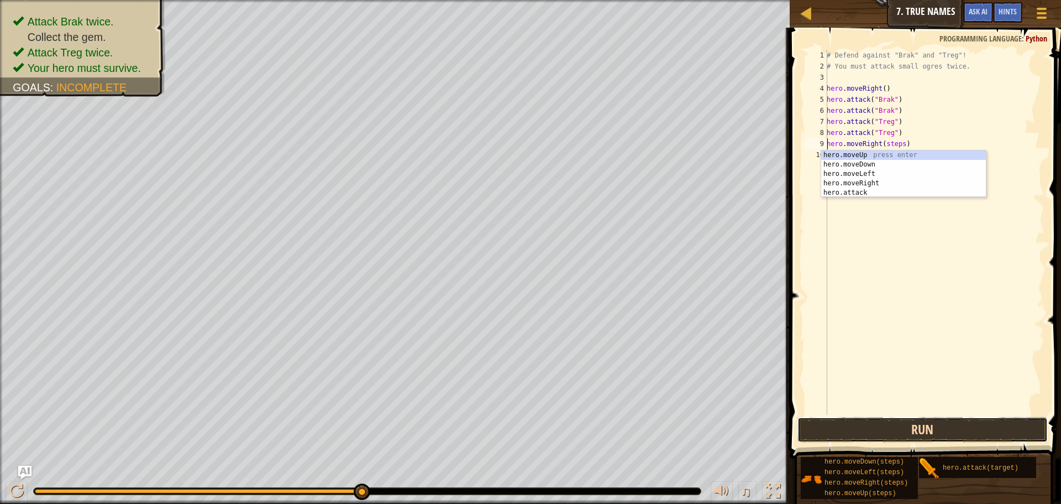
click at [890, 438] on button "Run" at bounding box center [923, 429] width 250 height 25
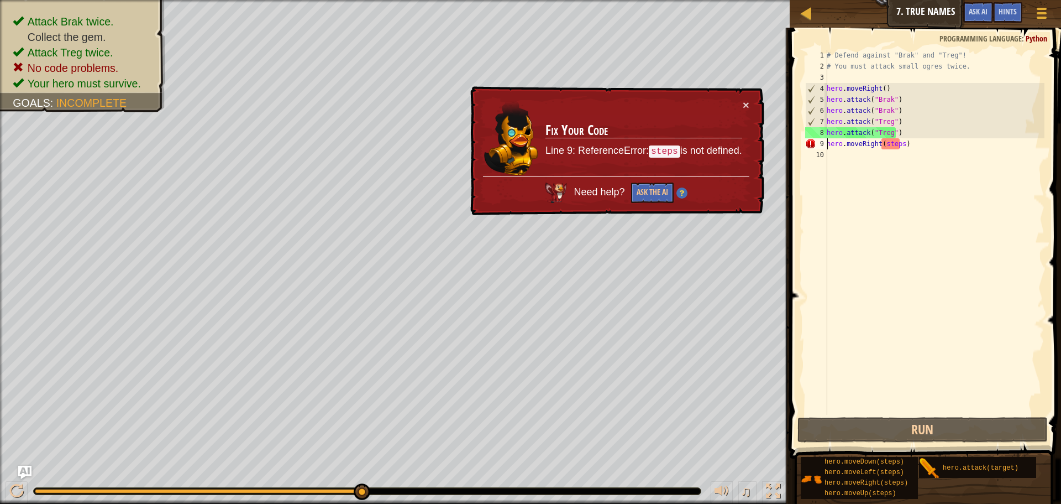
click at [900, 145] on div "# Defend against "Brak" and "Treg"! # You must attack small ogres twice. hero .…" at bounding box center [935, 243] width 220 height 387
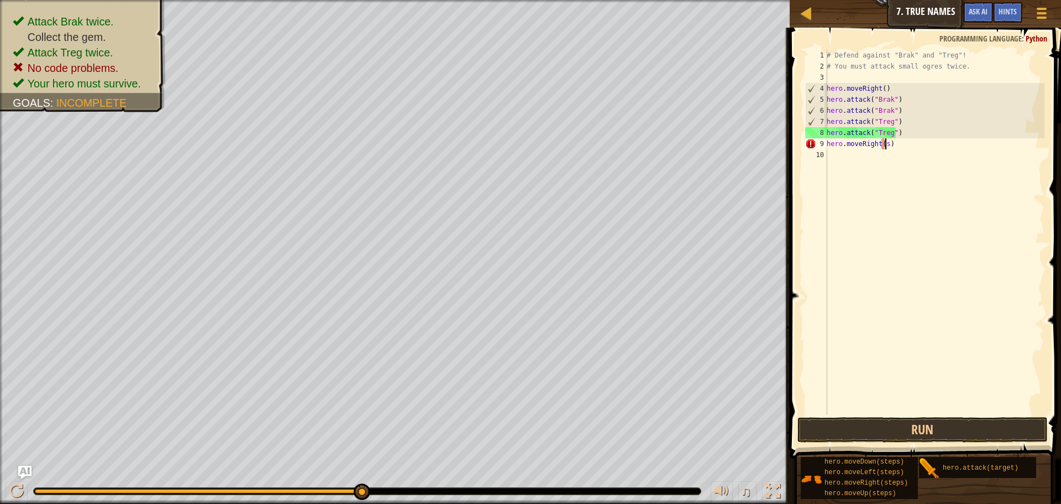
type textarea "hero.moveRight()"
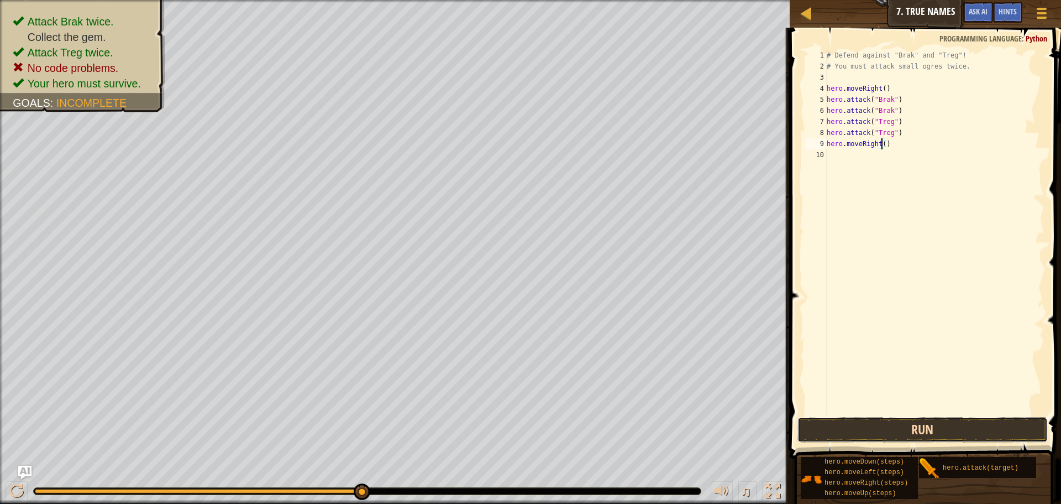
click at [872, 436] on button "Run" at bounding box center [923, 429] width 250 height 25
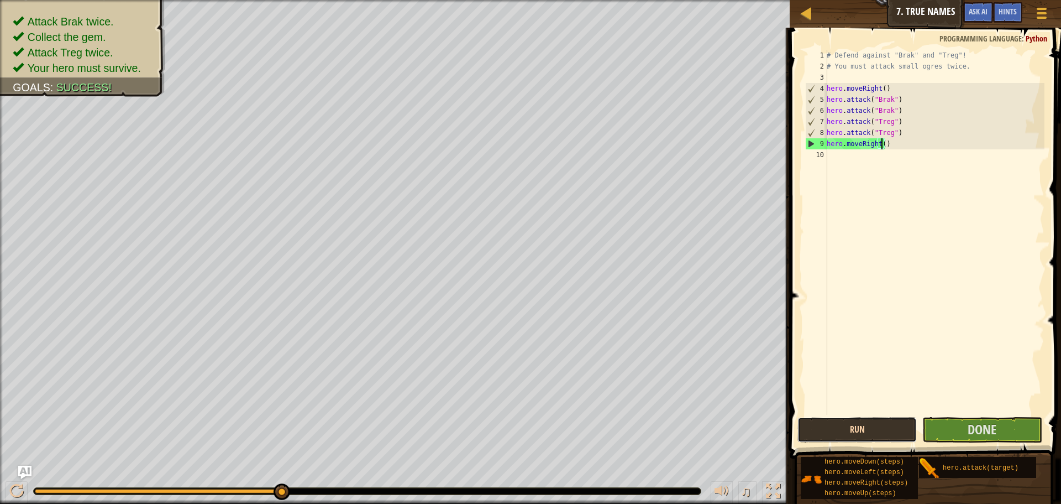
click at [871, 436] on button "Run" at bounding box center [857, 429] width 119 height 25
click at [1000, 434] on button "Done" at bounding box center [981, 429] width 119 height 25
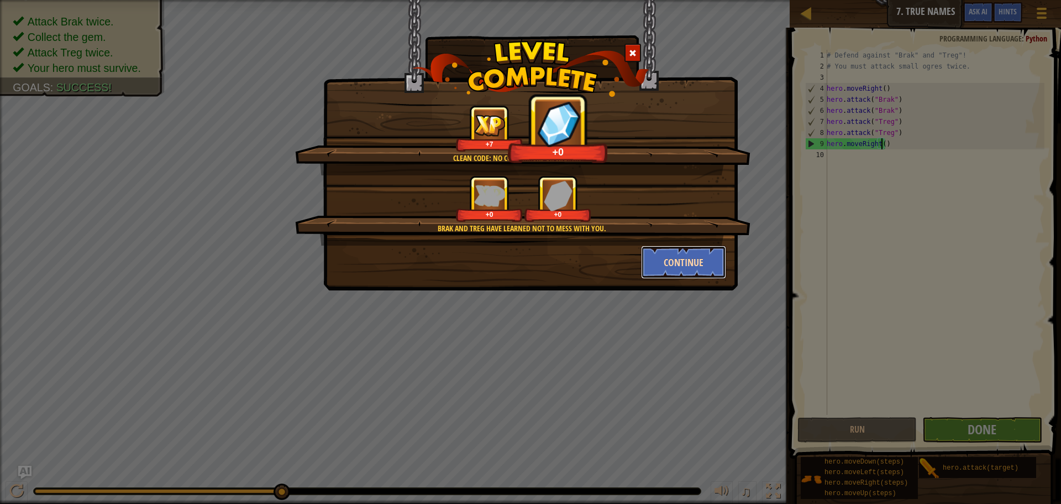
click at [651, 264] on button "Continue" at bounding box center [684, 261] width 86 height 33
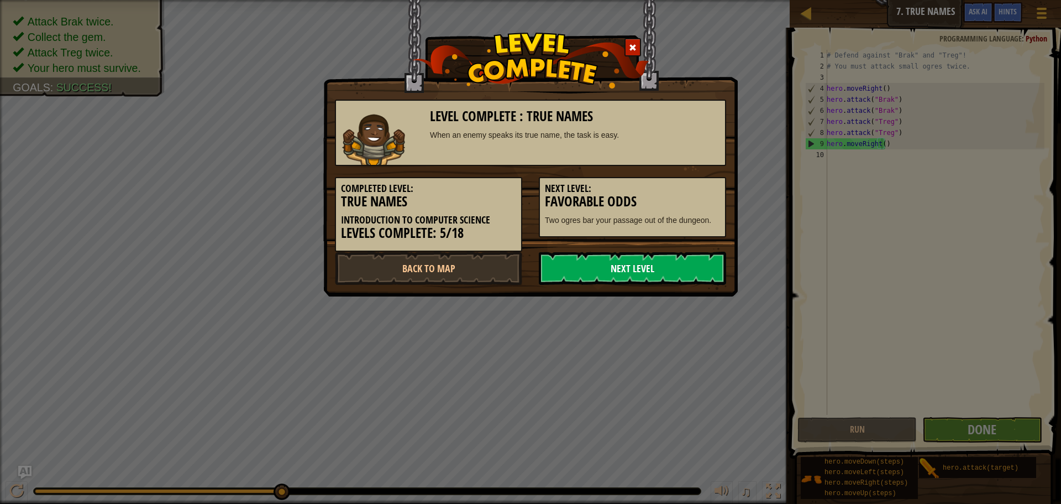
click at [641, 264] on link "Next Level" at bounding box center [632, 267] width 187 height 33
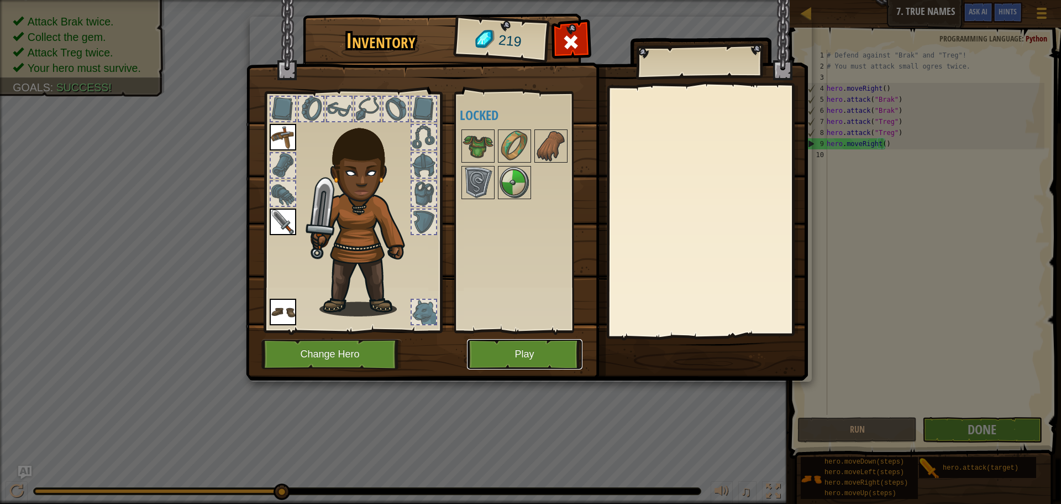
click at [537, 347] on button "Play" at bounding box center [525, 354] width 116 height 30
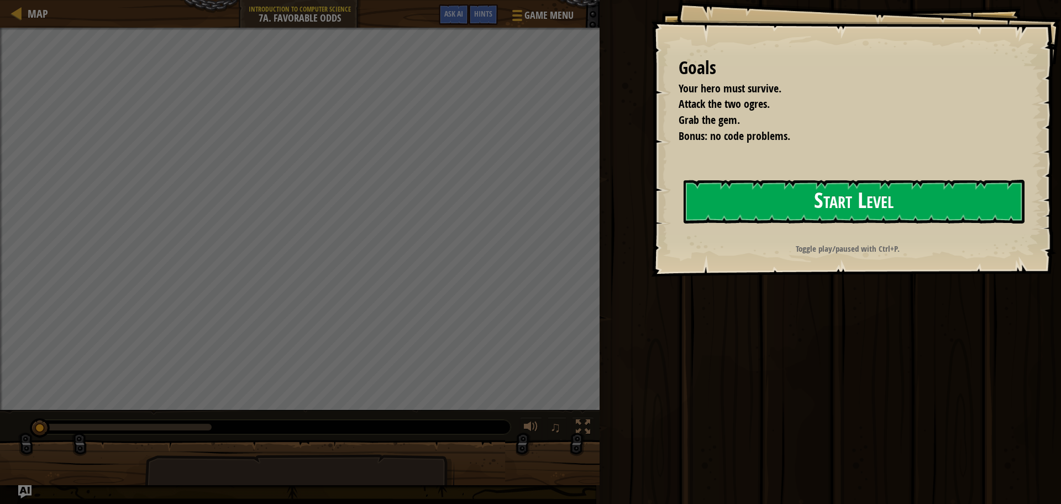
click at [791, 185] on button "Start Level" at bounding box center [854, 202] width 341 height 44
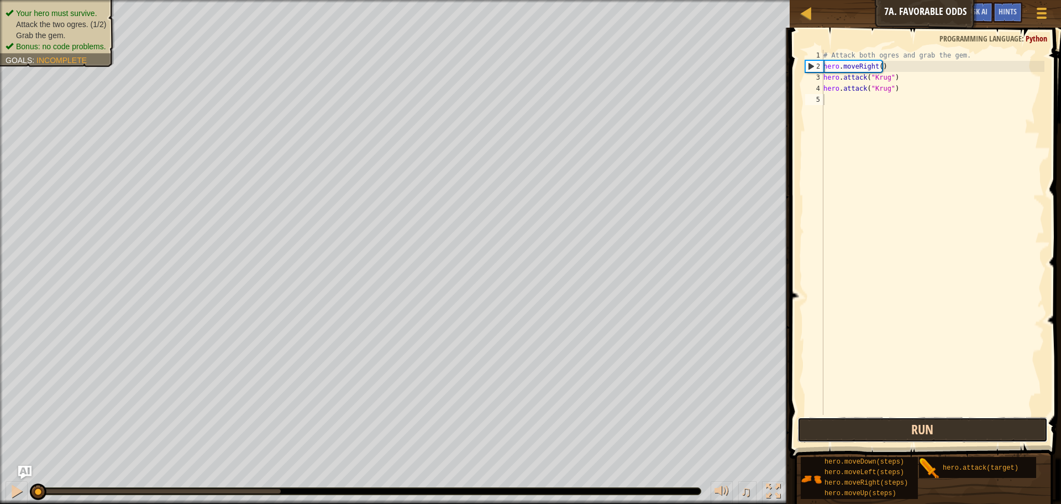
click at [858, 429] on button "Run" at bounding box center [923, 429] width 250 height 25
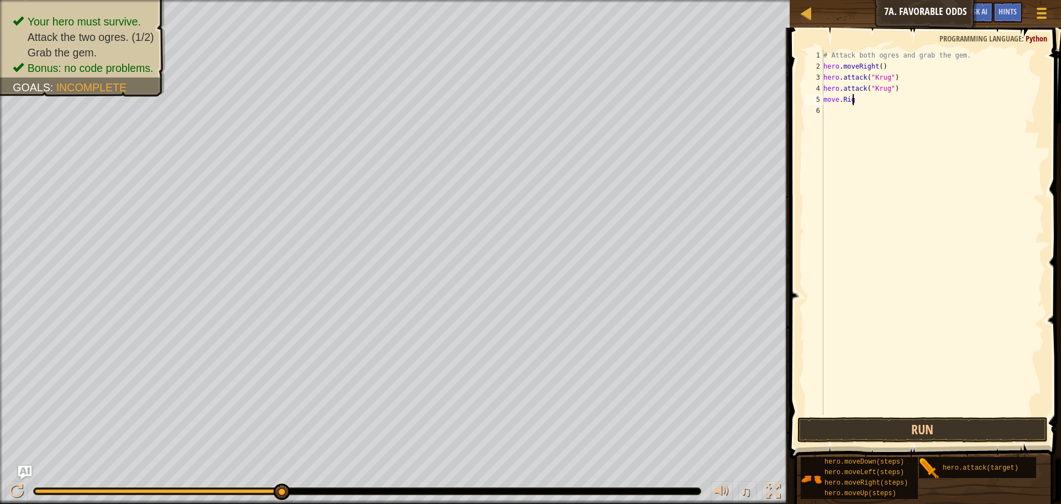
scroll to position [5, 3]
type textarea "move.Right()"
type textarea "move.Up()"
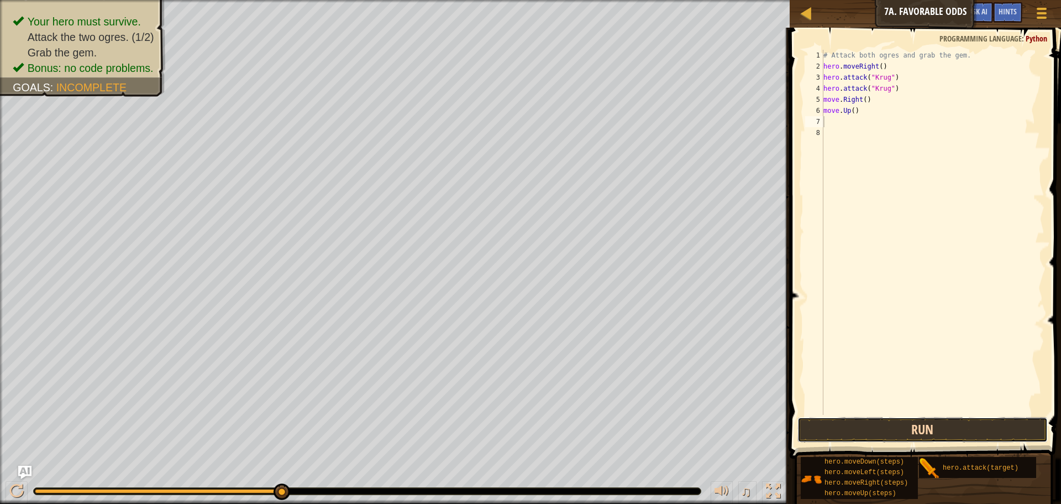
drag, startPoint x: 974, startPoint y: 439, endPoint x: 964, endPoint y: 429, distance: 14.1
click at [964, 429] on button "Run" at bounding box center [923, 429] width 250 height 25
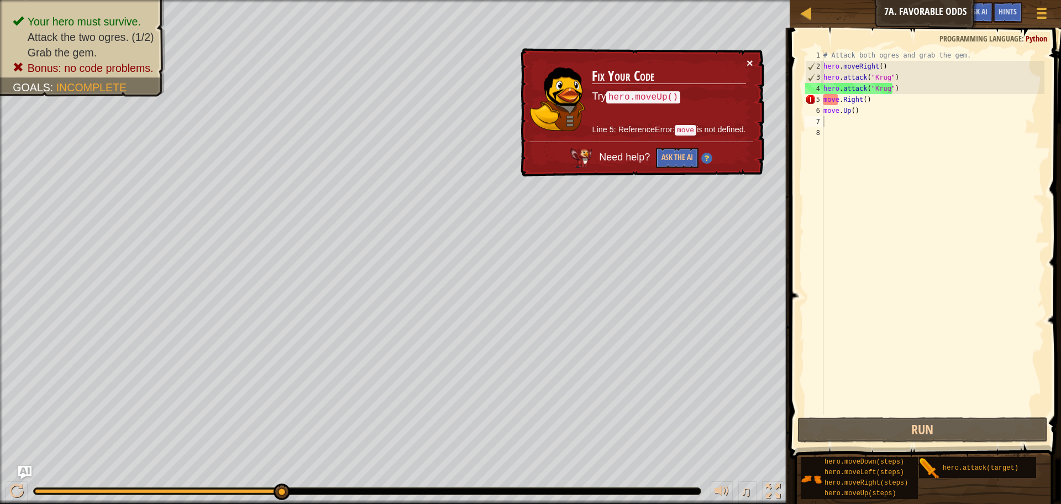
click at [752, 62] on button "×" at bounding box center [750, 63] width 7 height 12
click at [824, 94] on div "# Attack both ogres and grab the gem. hero . moveRight ( ) hero . attack ( "[PE…" at bounding box center [932, 243] width 223 height 387
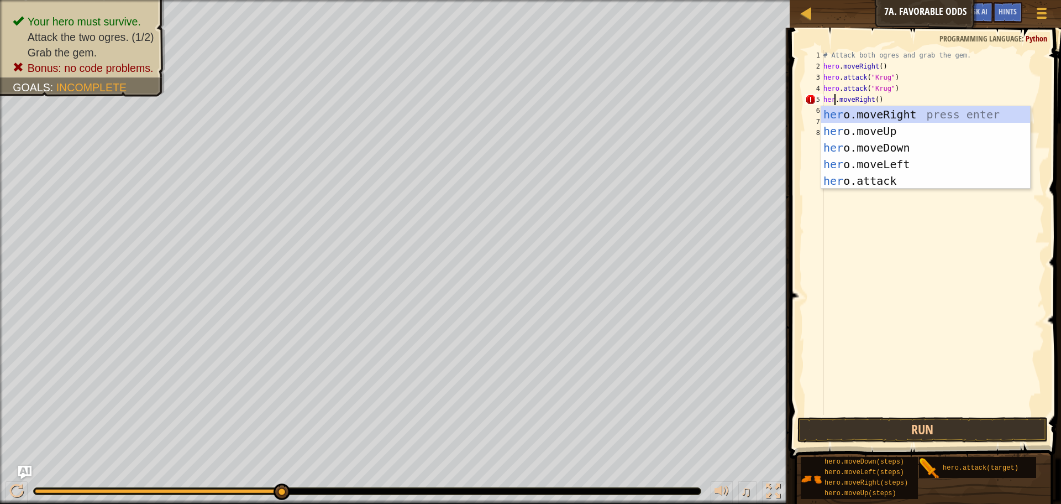
scroll to position [5, 2]
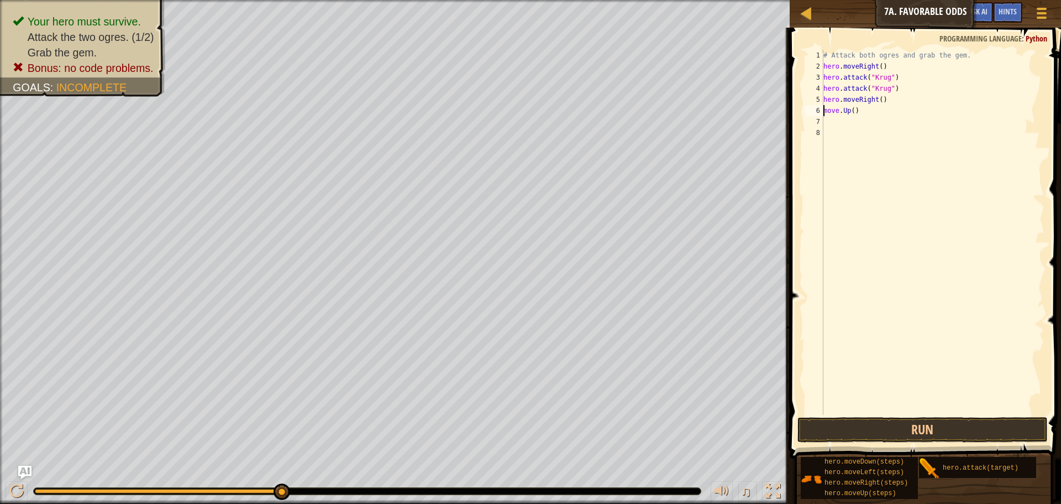
click at [825, 113] on div "# Attack both ogres and grab the gem. hero . moveRight ( ) hero . attack ( "[PE…" at bounding box center [932, 243] width 223 height 387
click at [867, 439] on button "Run" at bounding box center [923, 429] width 250 height 25
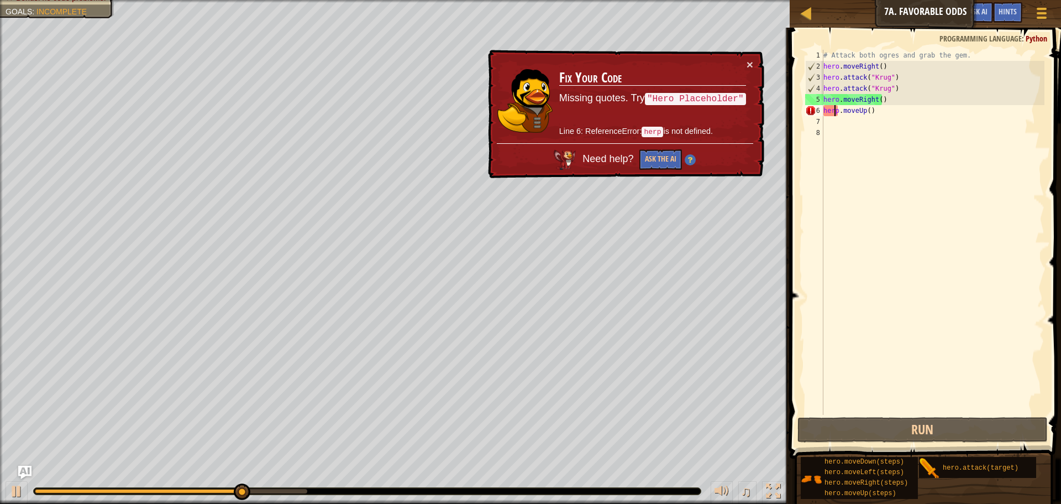
click at [832, 114] on div "# Attack both ogres and grab the gem. hero . moveRight ( ) hero . attack ( "[PE…" at bounding box center [932, 243] width 223 height 387
click at [838, 109] on div "# Attack both ogres and grab the gem. hero . moveRight ( ) hero . attack ( "[PE…" at bounding box center [932, 243] width 223 height 387
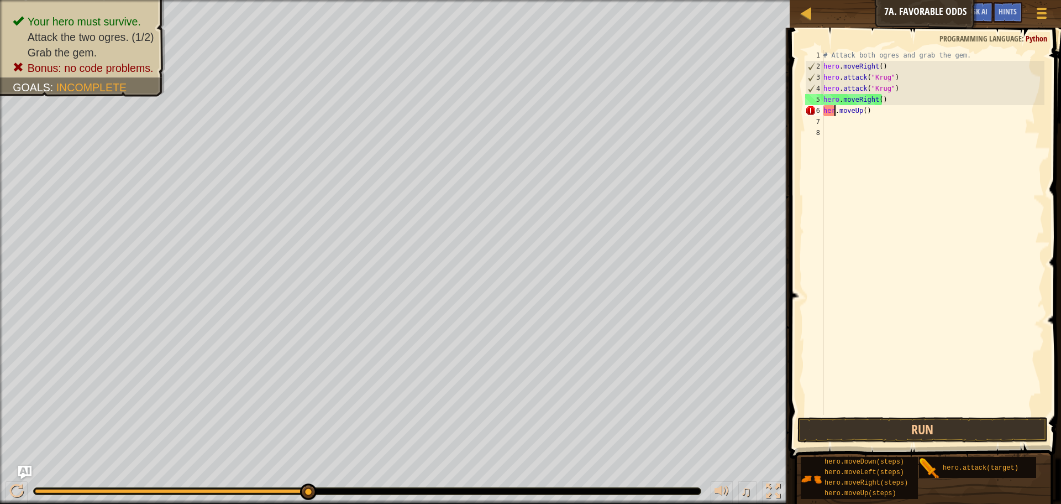
type textarea "hero.moveUp()"
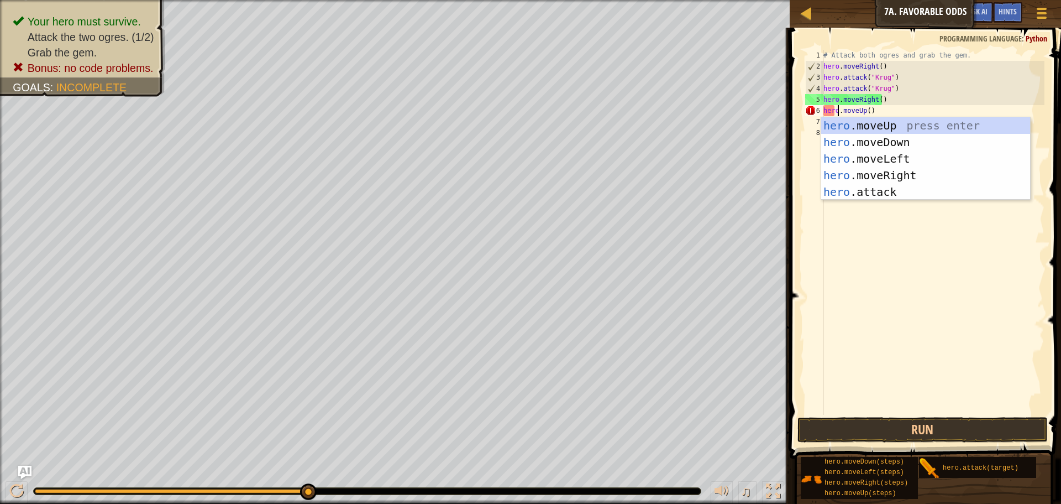
scroll to position [5, 2]
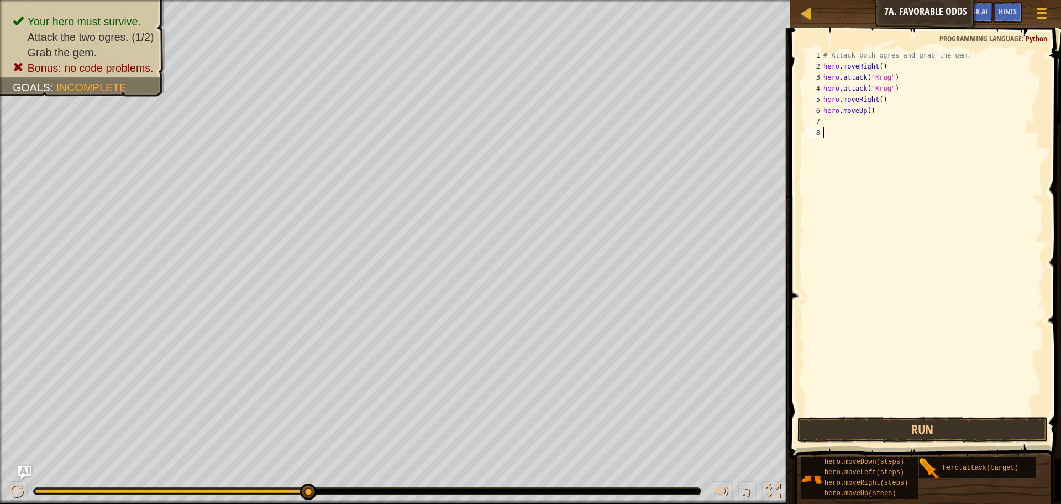
click at [890, 411] on div "# Attack both ogres and grab the gem. hero . moveRight ( ) hero . attack ( "[PE…" at bounding box center [932, 243] width 223 height 387
click at [892, 422] on button "Run" at bounding box center [923, 429] width 250 height 25
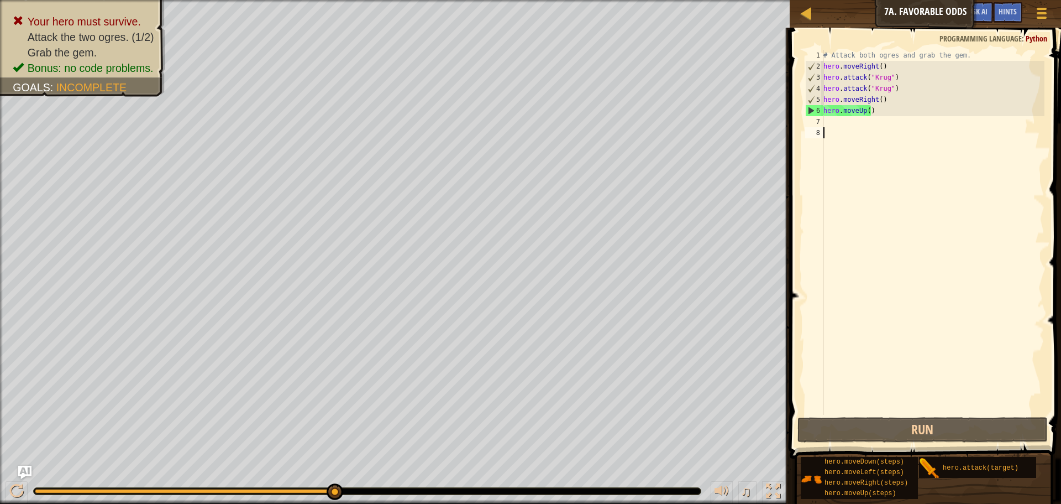
click at [822, 118] on div "7" at bounding box center [814, 121] width 18 height 11
